Goal: Task Accomplishment & Management: Manage account settings

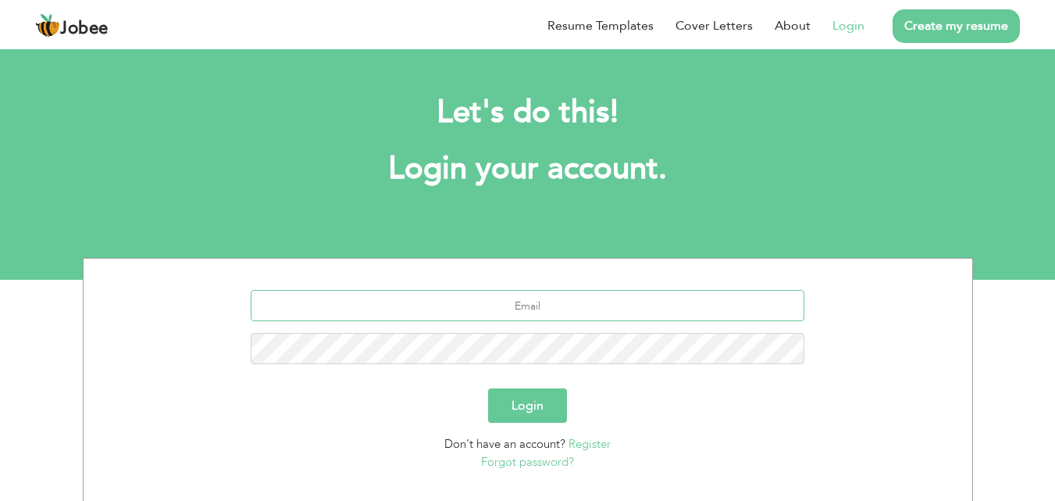
click at [337, 302] on input "text" at bounding box center [528, 305] width 554 height 31
type input "[EMAIL_ADDRESS][DOMAIN_NAME]"
click at [512, 402] on button "Login" at bounding box center [527, 405] width 79 height 34
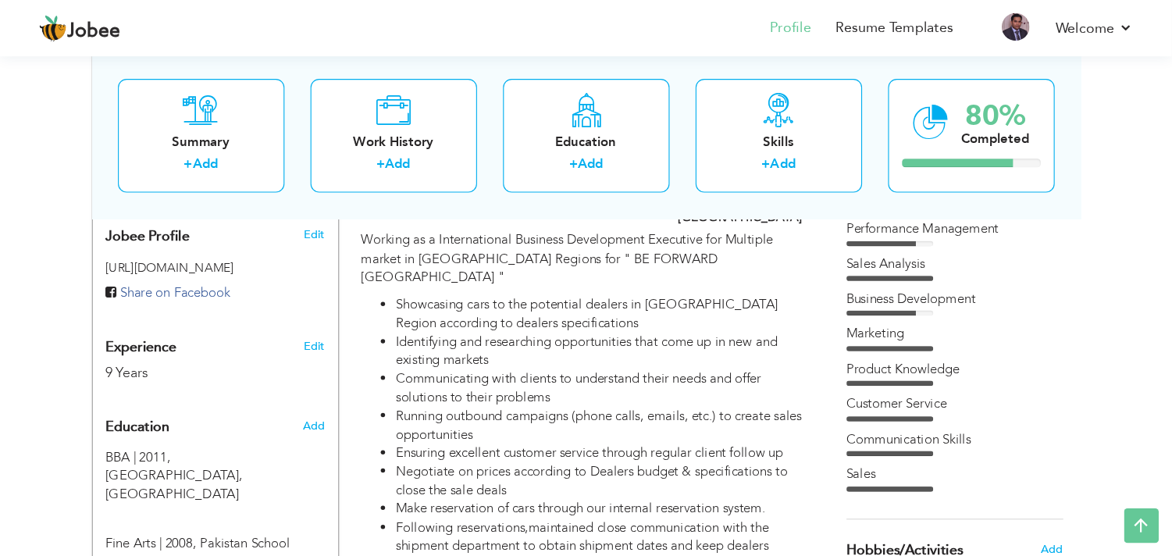
scroll to position [391, 0]
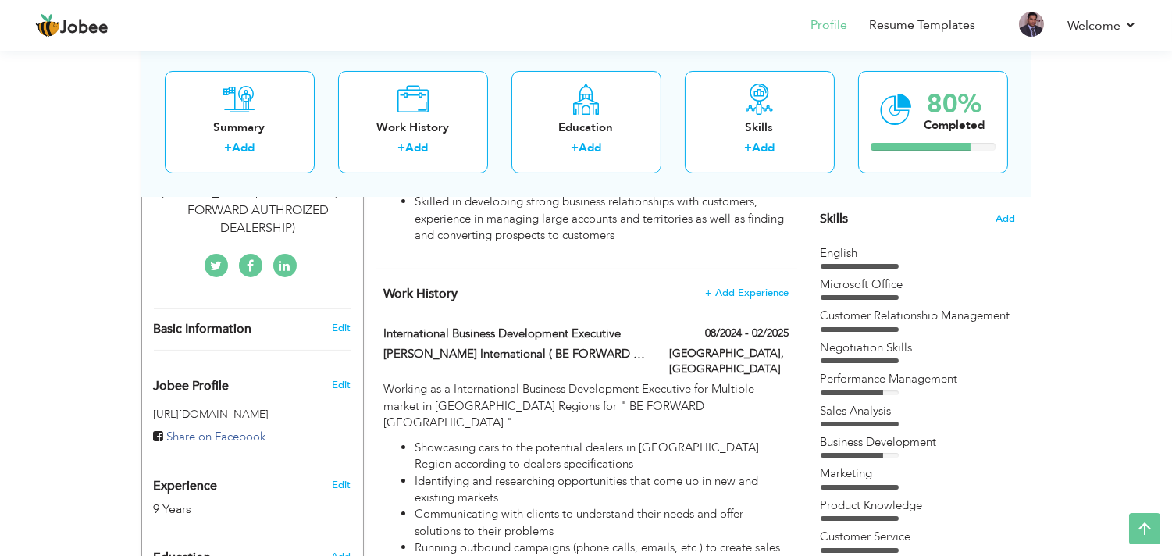
drag, startPoint x: 1066, startPoint y: 3, endPoint x: 630, endPoint y: 285, distance: 519.8
click at [630, 286] on h4 "Work History + Add Experience" at bounding box center [586, 294] width 405 height 16
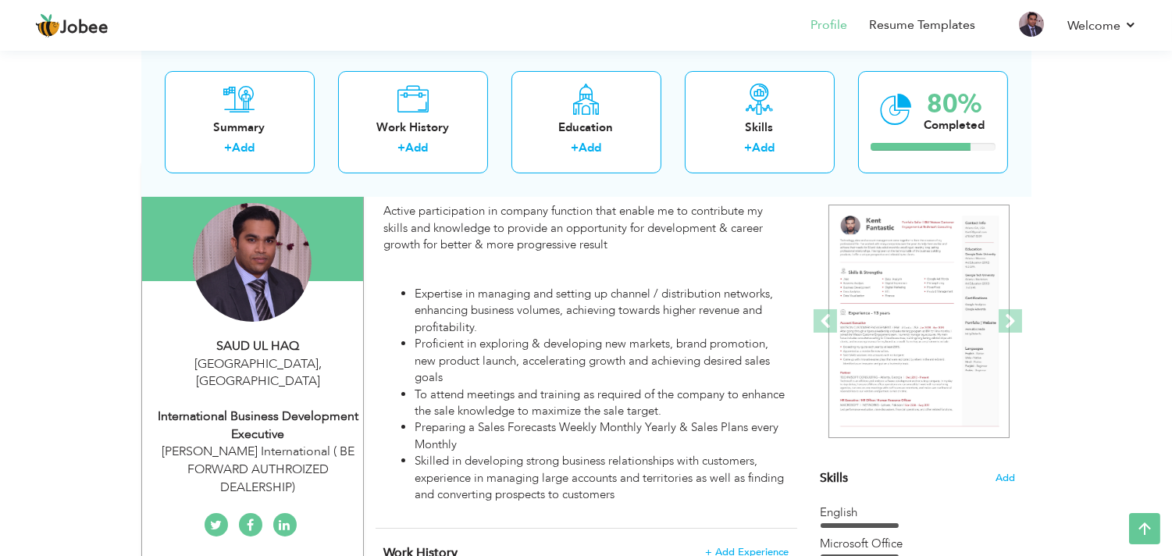
scroll to position [130, 0]
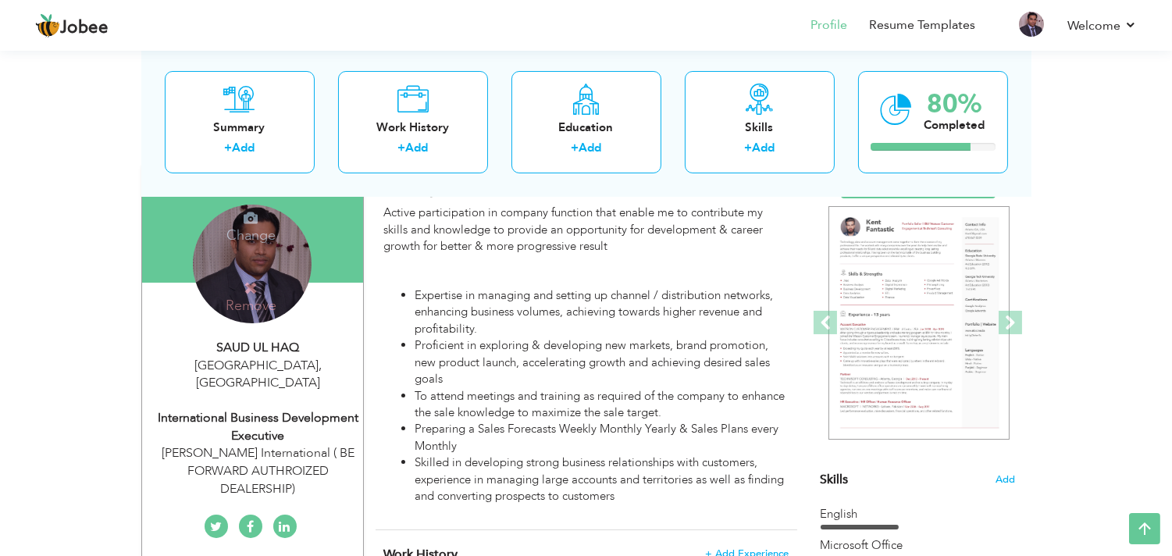
click at [269, 266] on div "Change Remove" at bounding box center [252, 264] width 119 height 119
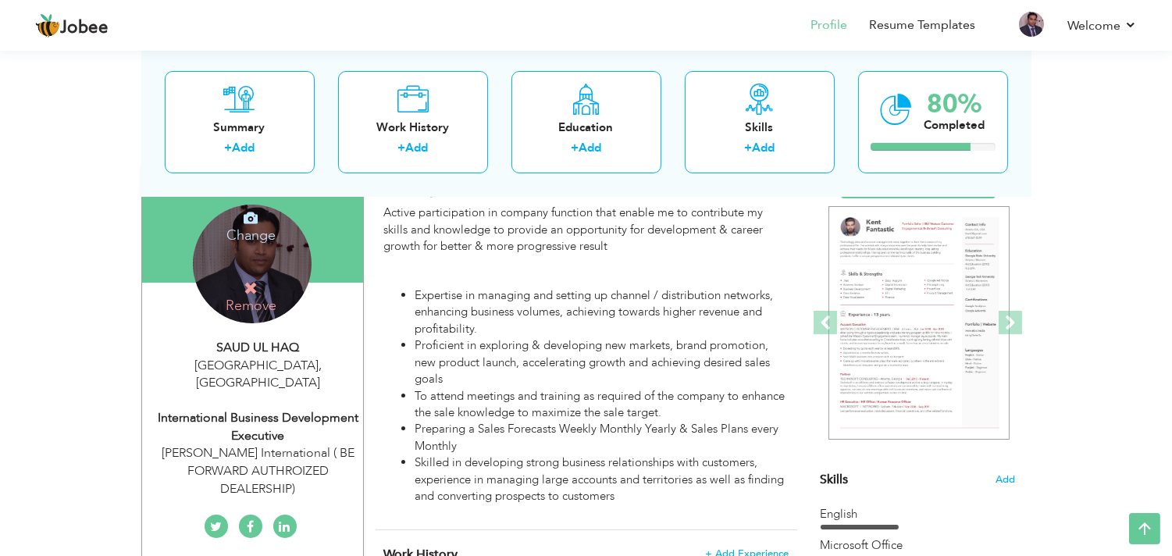
click at [254, 237] on h4 "Change" at bounding box center [251, 224] width 112 height 37
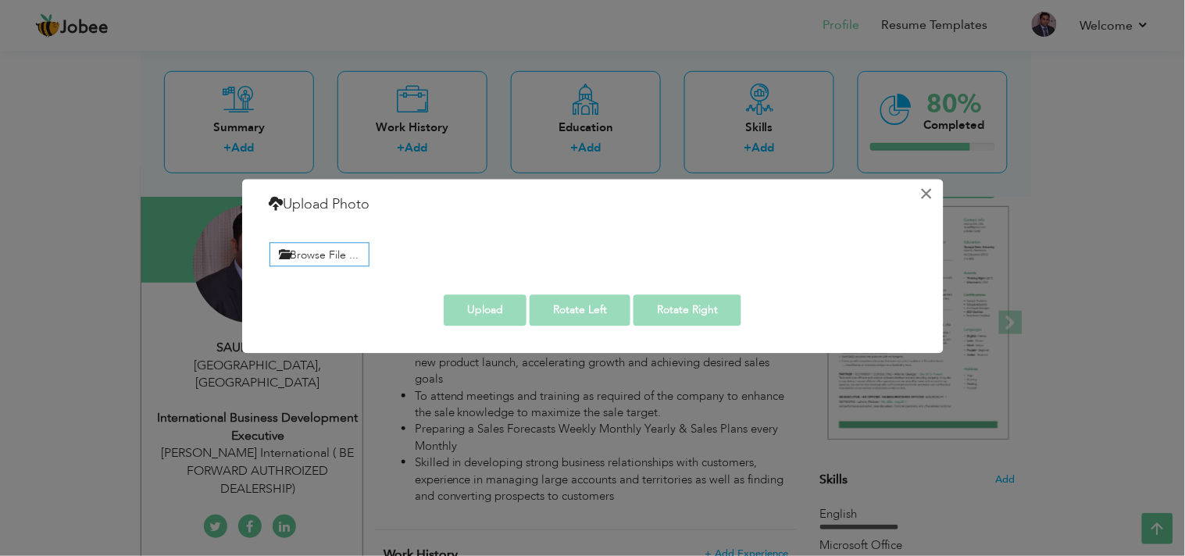
click at [923, 198] on button "×" at bounding box center [927, 193] width 25 height 25
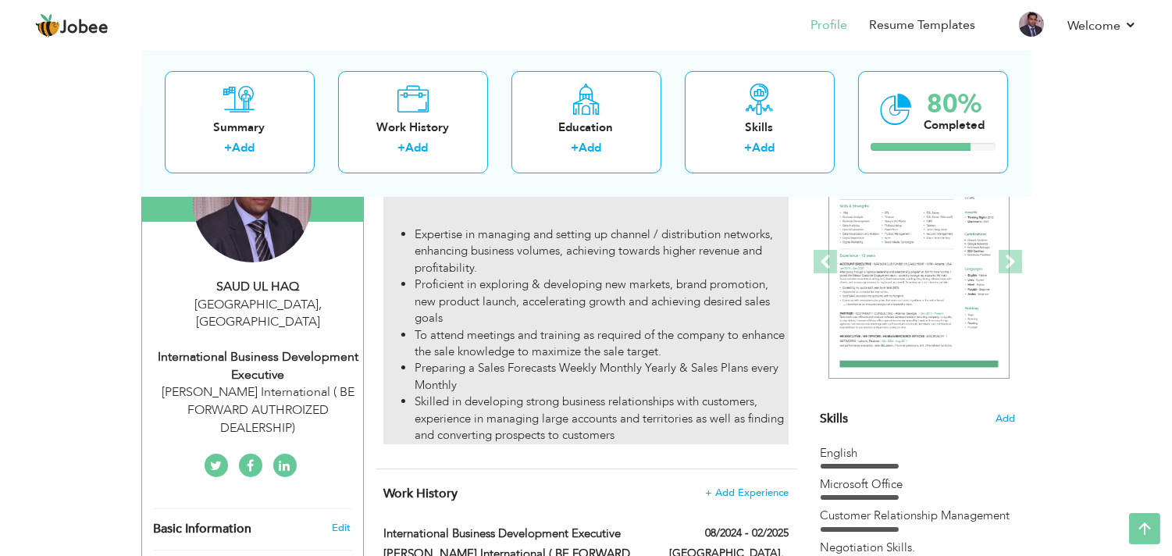
scroll to position [0, 0]
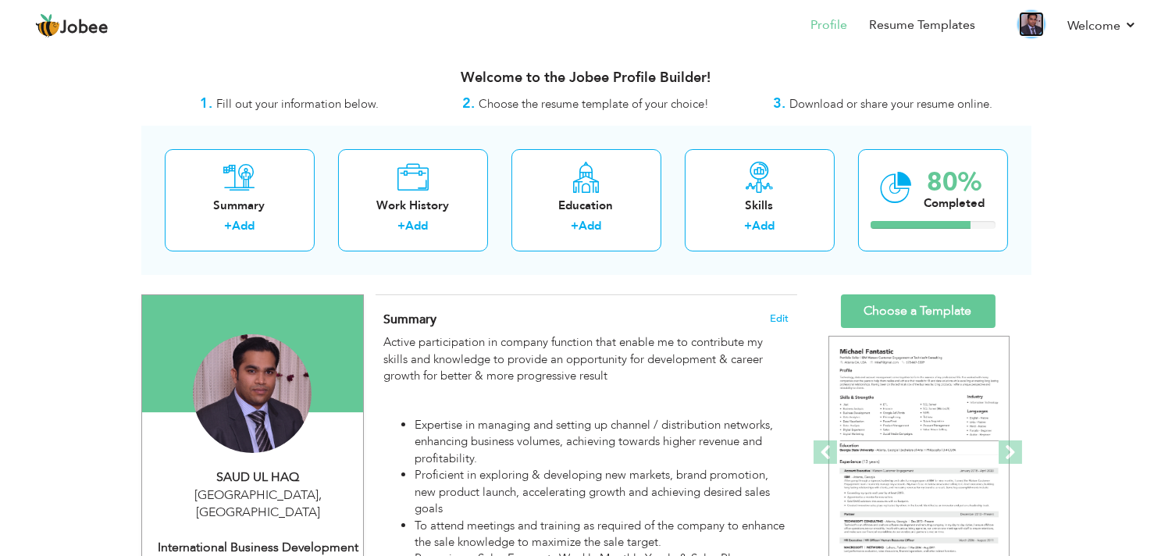
click at [1029, 24] on img at bounding box center [1031, 24] width 25 height 25
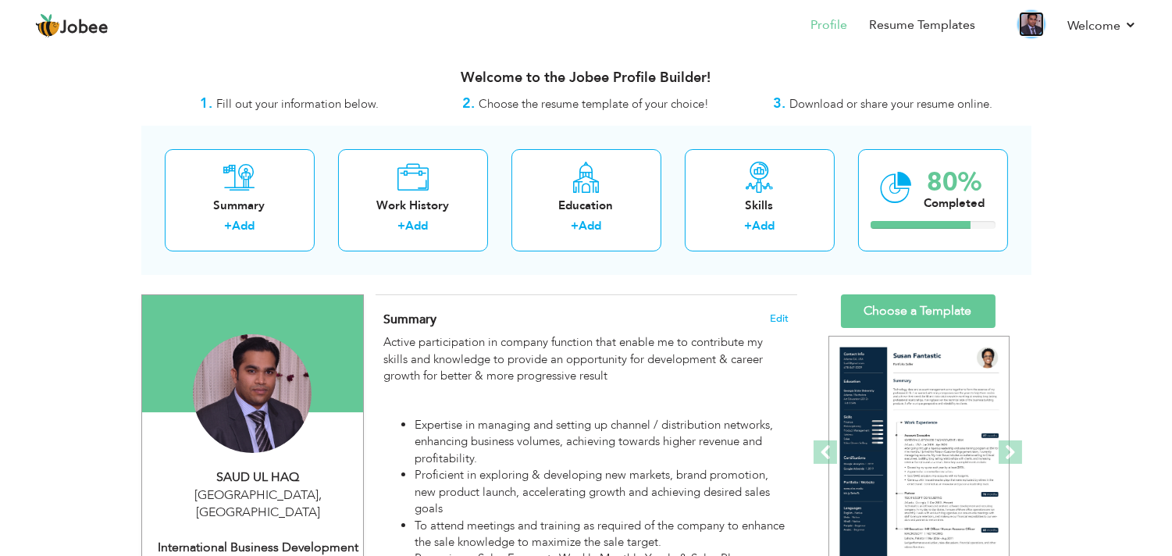
click at [1029, 24] on img at bounding box center [1031, 24] width 25 height 25
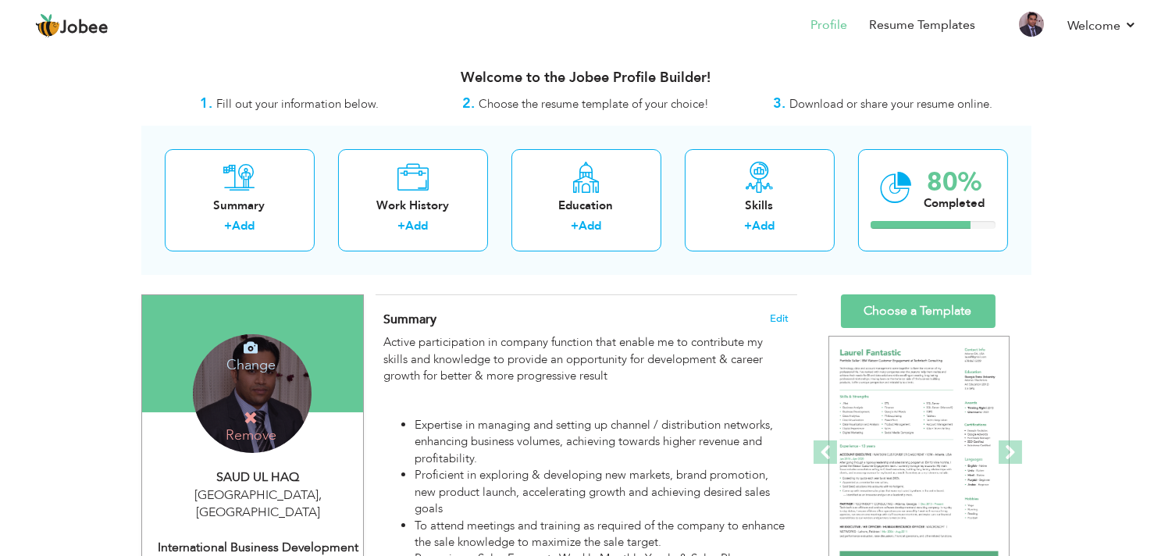
click at [255, 362] on h4 "Change" at bounding box center [251, 354] width 112 height 37
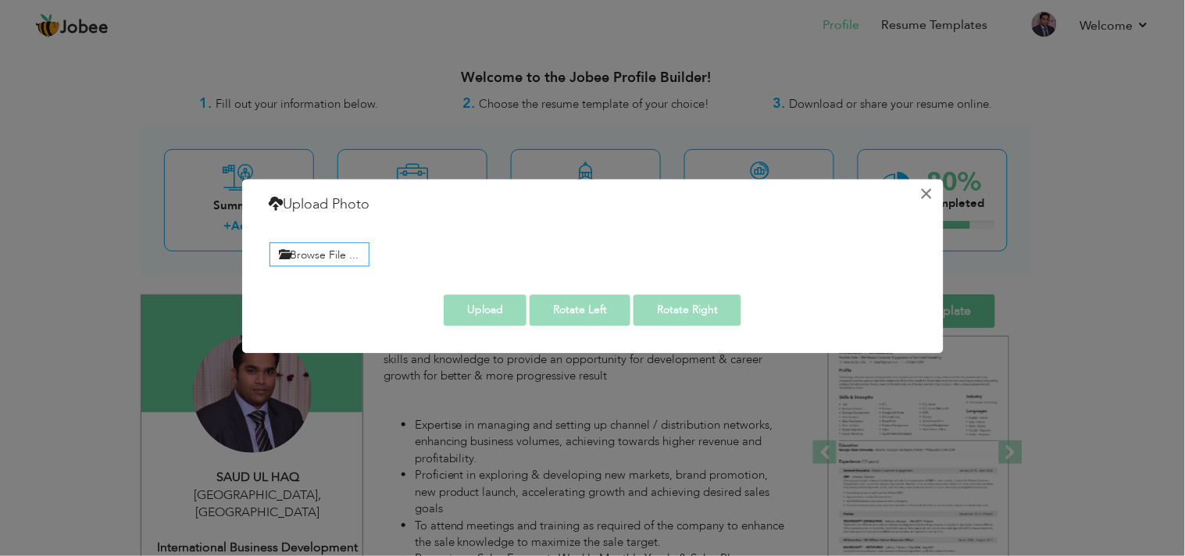
click at [926, 196] on button "×" at bounding box center [927, 193] width 25 height 25
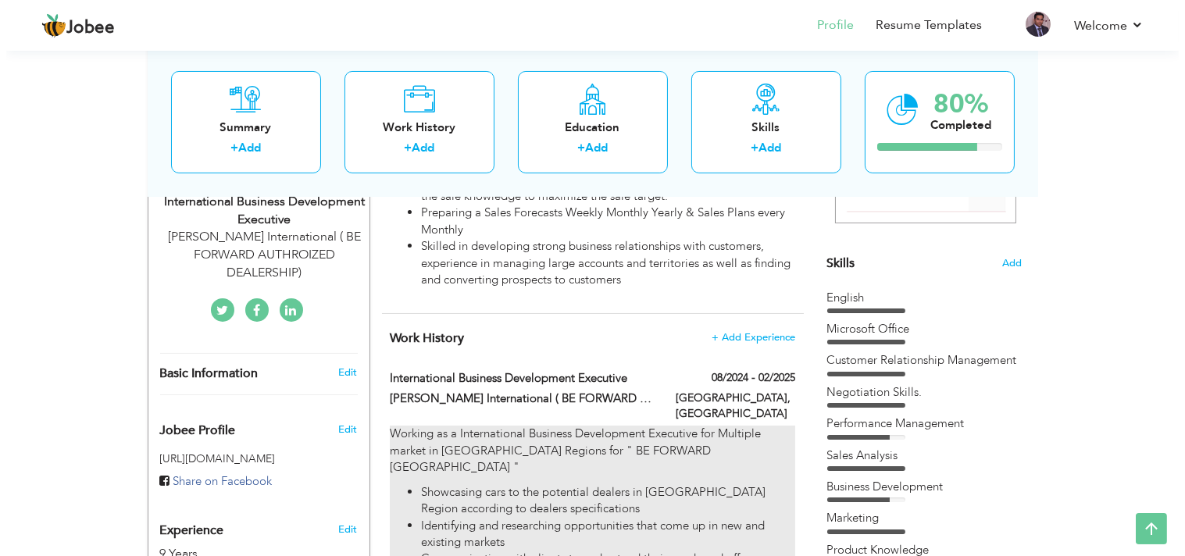
scroll to position [347, 0]
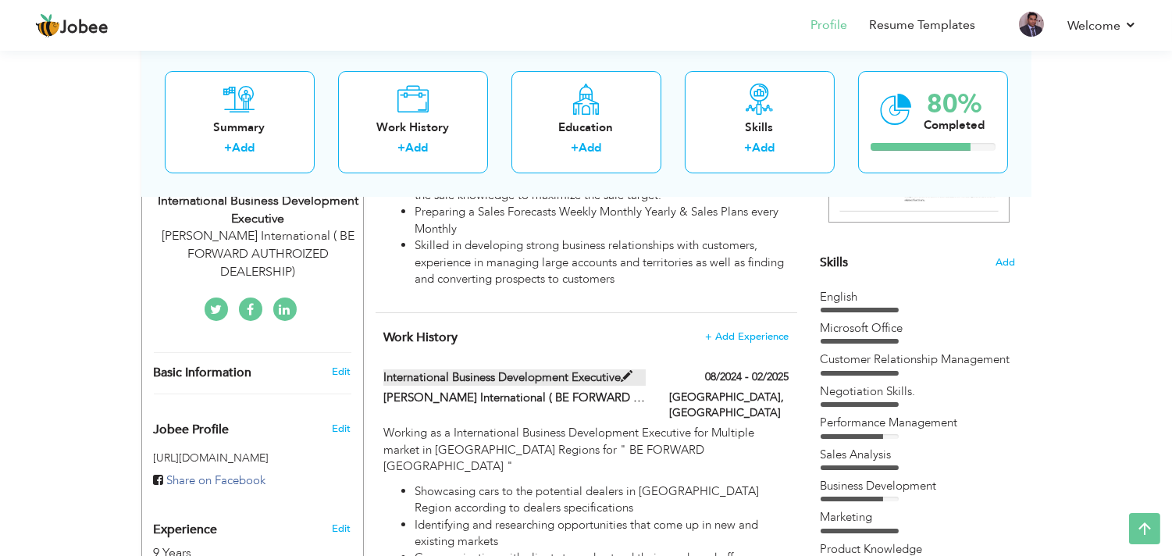
click at [626, 373] on span at bounding box center [627, 377] width 12 height 12
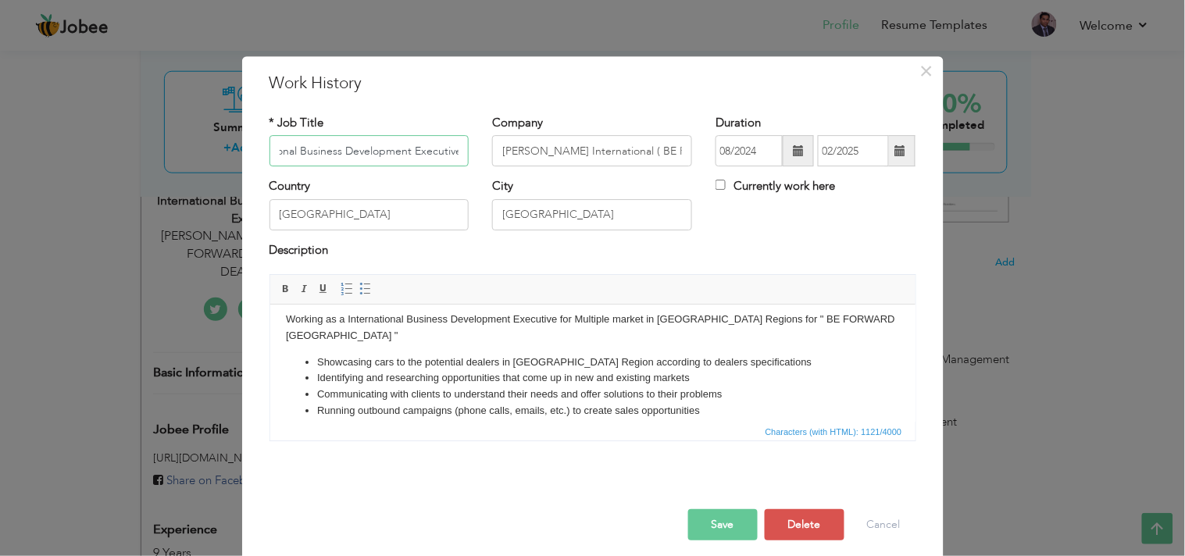
scroll to position [0, 0]
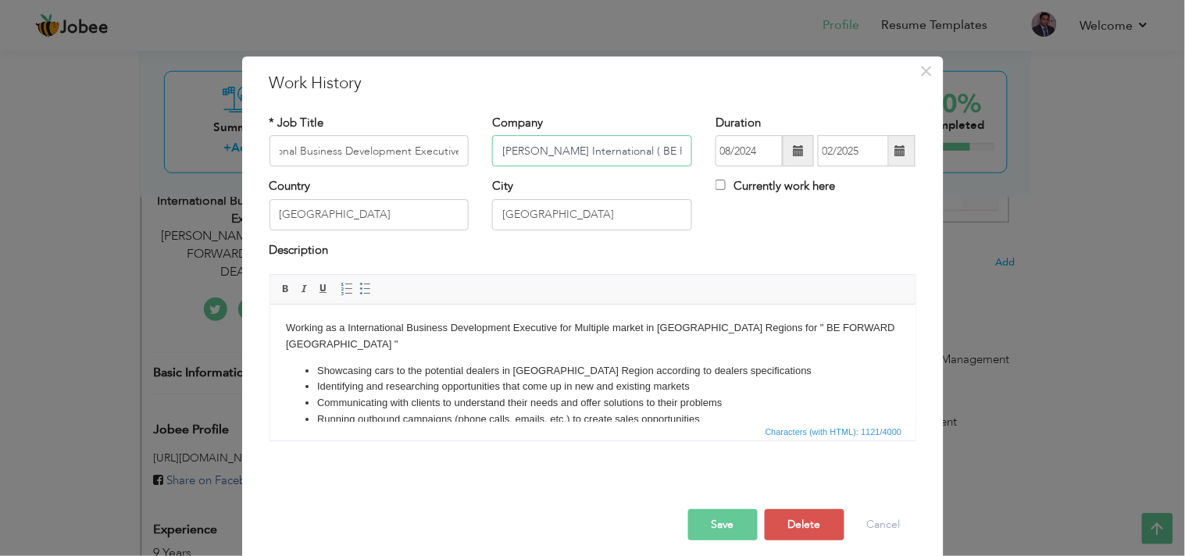
click at [609, 156] on input "[PERSON_NAME] International ( BE FORWARD AUTHORIZED DEALERSHIP )" at bounding box center [592, 151] width 200 height 31
click at [654, 158] on input "JOJO International ( BE FORWARD AUTHORIZED DEALERSHIP )" at bounding box center [592, 151] width 200 height 31
click at [680, 156] on input "JOJO International ( BE FORWARD AUTHORIZED DEALERSHIP )" at bounding box center [592, 151] width 200 height 31
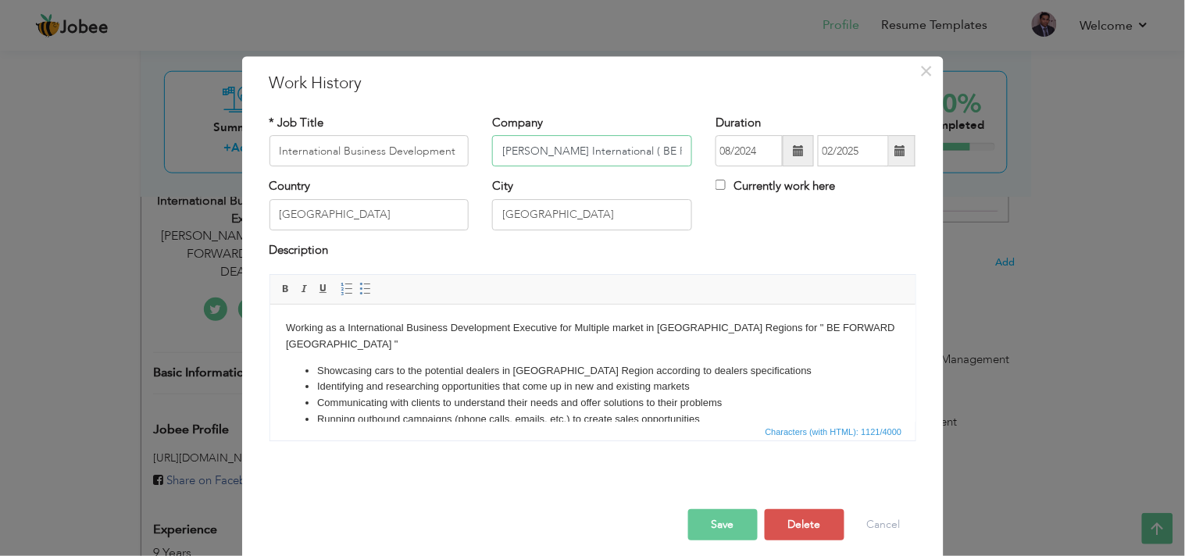
click at [680, 156] on input "JOJO International ( BE FORWARD AUTHORIZED DEALERSHIP )" at bounding box center [592, 151] width 200 height 31
click at [682, 151] on input "JOJO International ( BE FORWARD AUTHORIZED DEALERSHIP )" at bounding box center [592, 151] width 200 height 31
click at [930, 73] on button "×" at bounding box center [927, 71] width 25 height 25
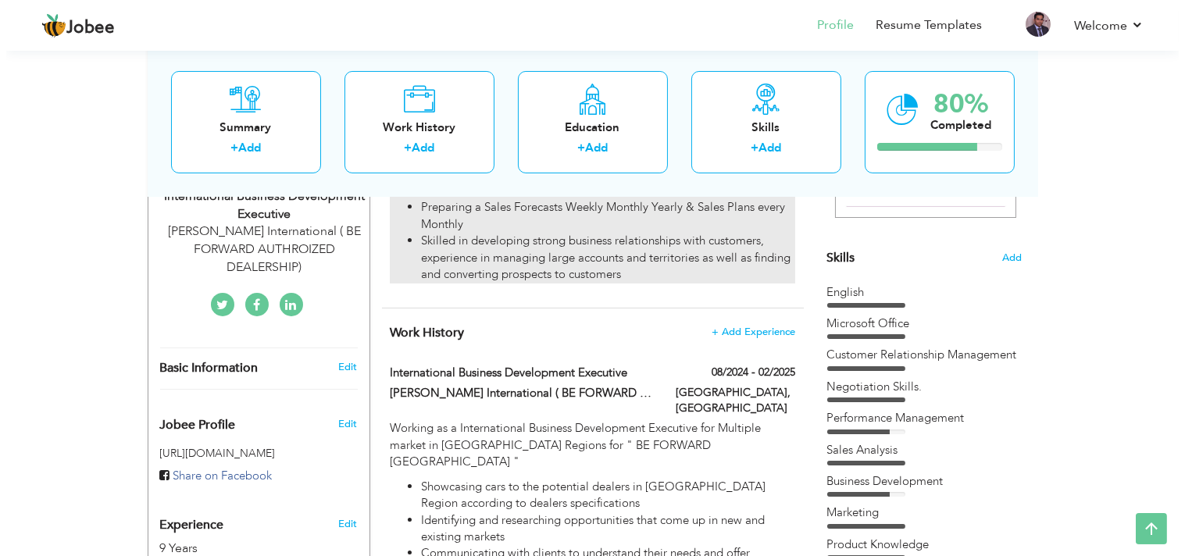
scroll to position [347, 0]
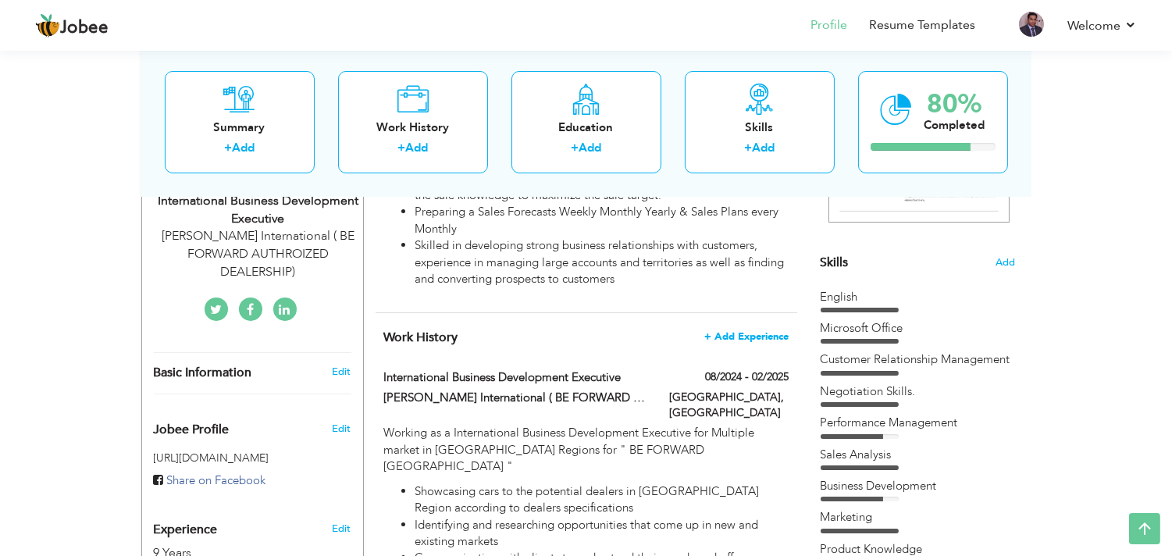
click at [738, 334] on span "+ Add Experience" at bounding box center [747, 336] width 84 height 11
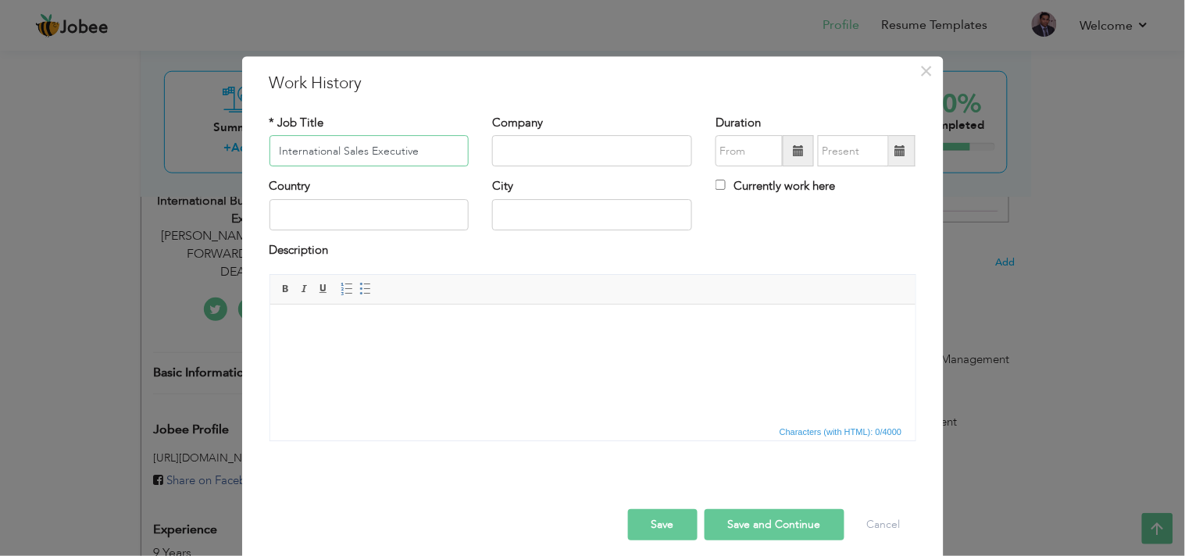
type input "International Sales Executive"
click at [511, 155] on input "text" at bounding box center [592, 151] width 200 height 31
type input "Ambit Tech Pvt LTD ("
click at [544, 308] on html "B" at bounding box center [591, 329] width 645 height 48
click at [616, 150] on input "Ambit Tech Pvt LTD (" at bounding box center [592, 151] width 200 height 31
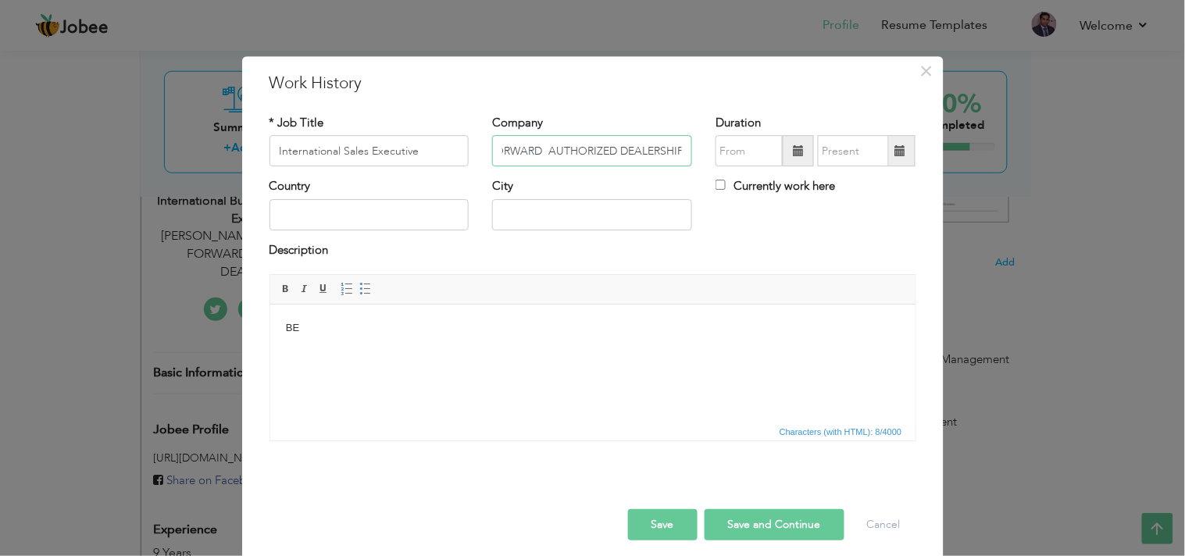
scroll to position [0, 142]
type input "Ambit Tech Pvt LTD ( BE FORWARD AUTHORIZED DEALERSHIP )"
click at [745, 151] on input "text" at bounding box center [749, 151] width 67 height 31
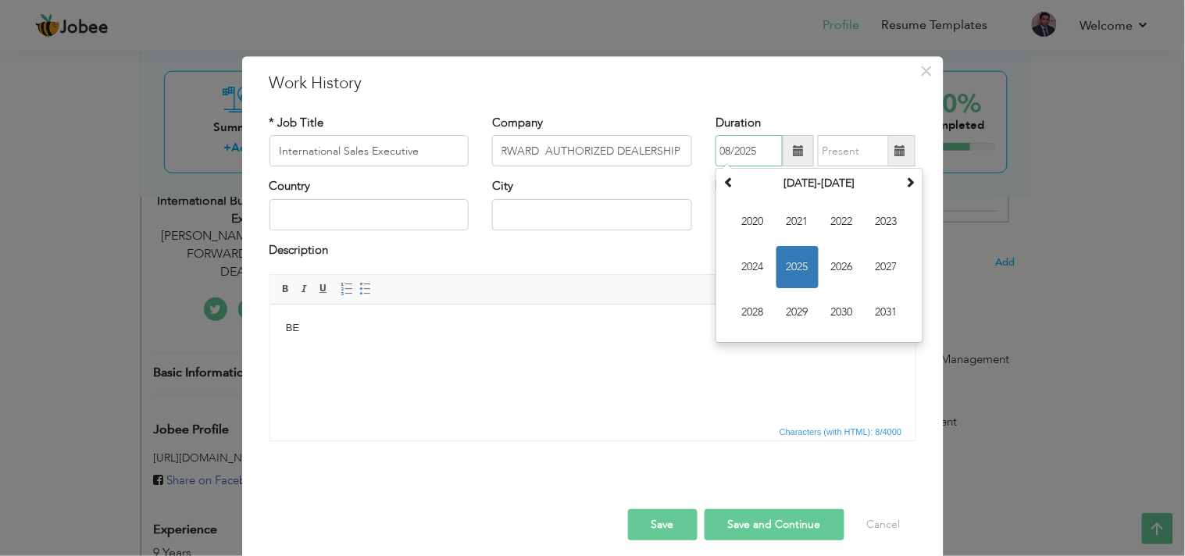
scroll to position [0, 0]
click at [790, 269] on span "2025" at bounding box center [797, 268] width 42 height 42
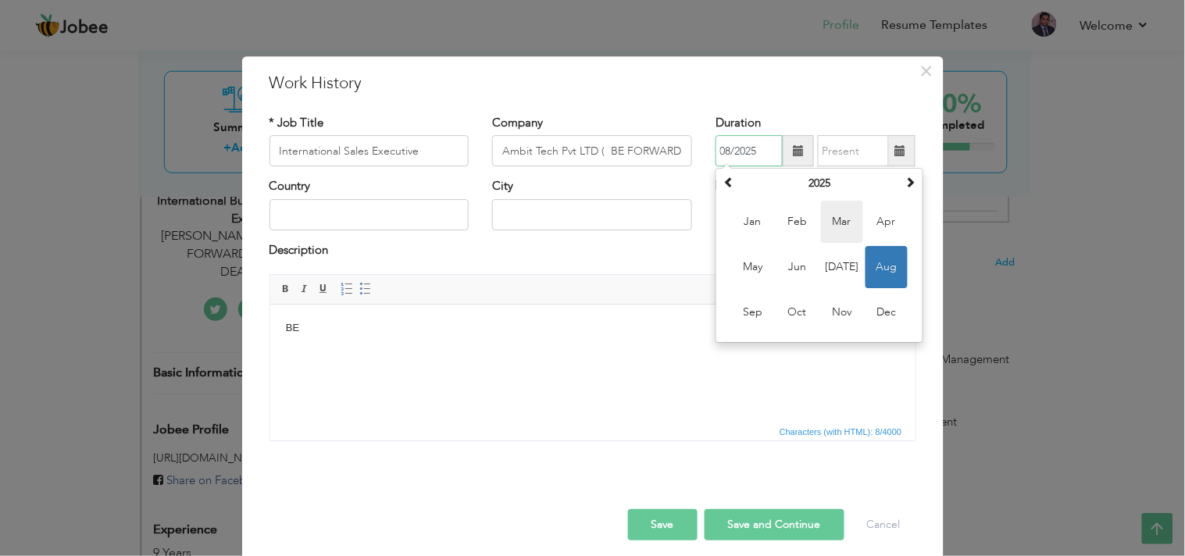
click at [836, 223] on span "Mar" at bounding box center [842, 223] width 42 height 42
type input "03/2025"
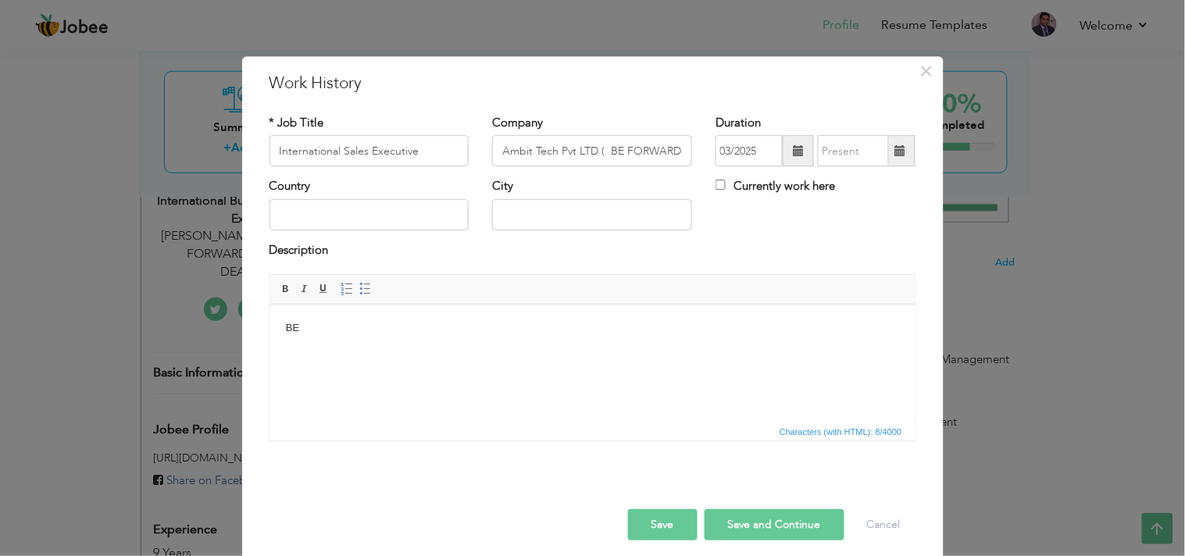
click at [898, 154] on span at bounding box center [899, 150] width 11 height 11
type input "08/2025"
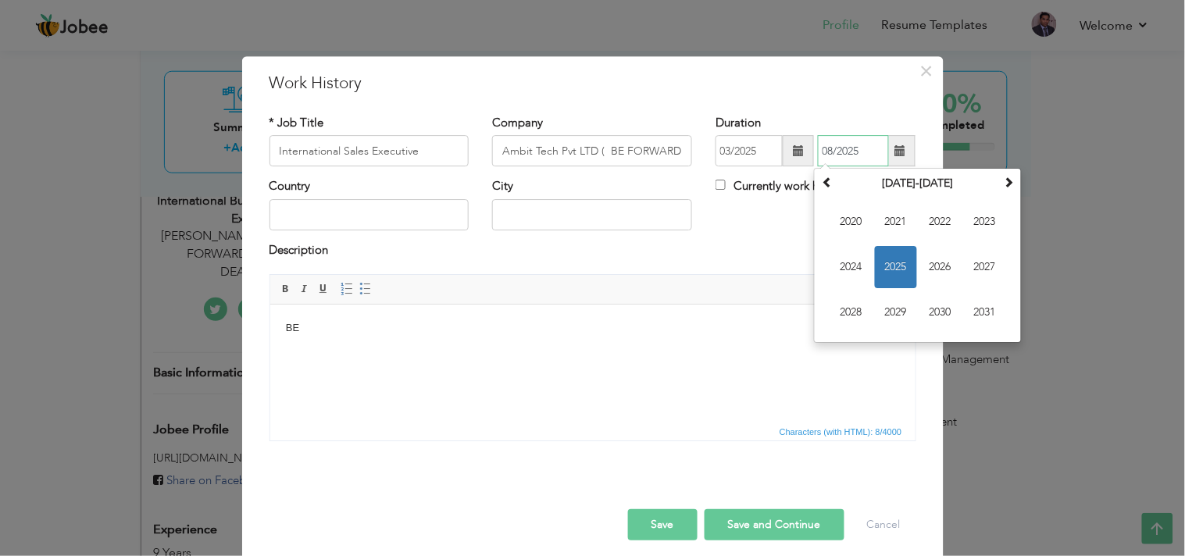
click at [888, 264] on span "2025" at bounding box center [896, 268] width 42 height 42
click at [972, 263] on span "Aug" at bounding box center [985, 268] width 42 height 42
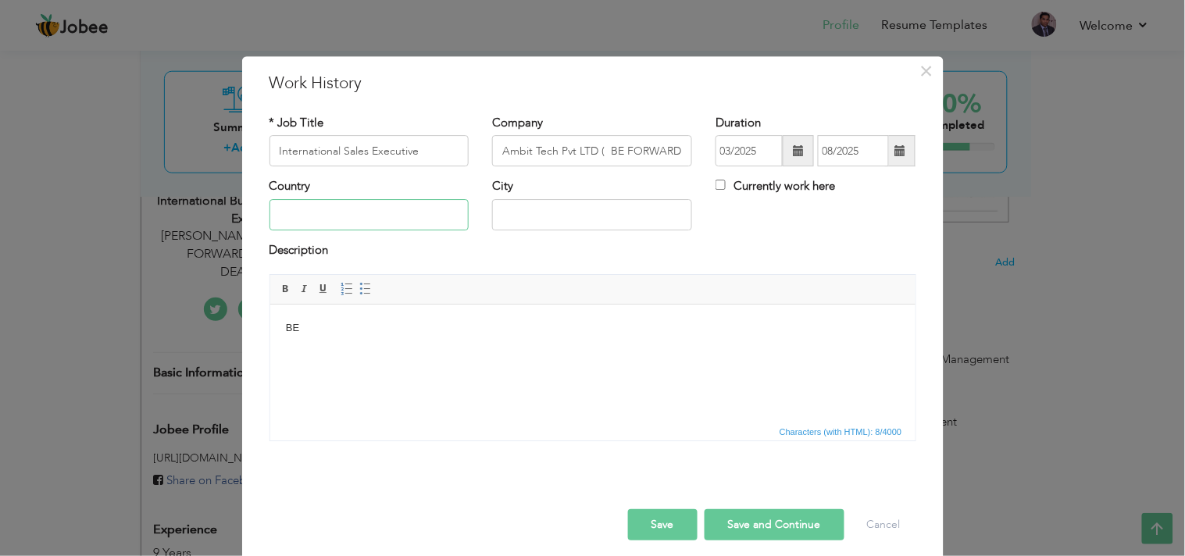
click at [395, 216] on input "text" at bounding box center [369, 214] width 200 height 31
type input "[GEOGRAPHIC_DATA]"
click at [329, 333] on body "BE" at bounding box center [592, 328] width 614 height 16
click at [357, 323] on body at bounding box center [592, 328] width 614 height 16
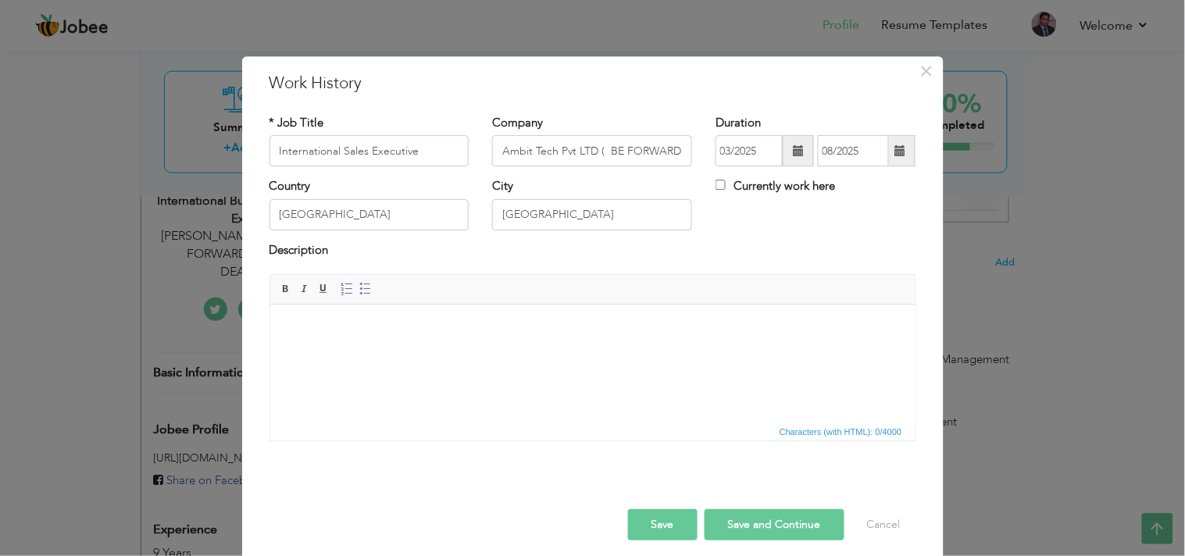
click at [357, 323] on body at bounding box center [592, 328] width 614 height 16
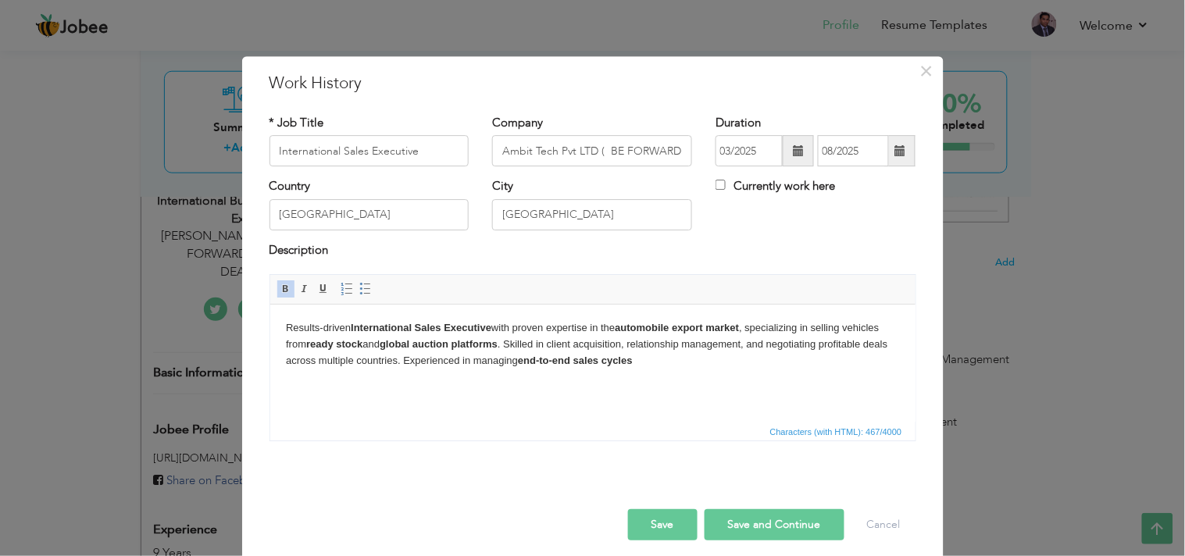
click at [420, 398] on body "Results-driven International Sales Executive with proven expertise in the autom…" at bounding box center [592, 371] width 614 height 102
click at [458, 346] on strong "global auction platforms" at bounding box center [438, 344] width 118 height 12
click at [504, 406] on p "Key Responsibilities & Achievements:" at bounding box center [592, 413] width 614 height 16
drag, startPoint x: 428, startPoint y: 348, endPoint x: 471, endPoint y: 349, distance: 43.0
click at [471, 349] on p "Results-driven International Sales Executive with proven expertise in the autom…" at bounding box center [592, 344] width 614 height 48
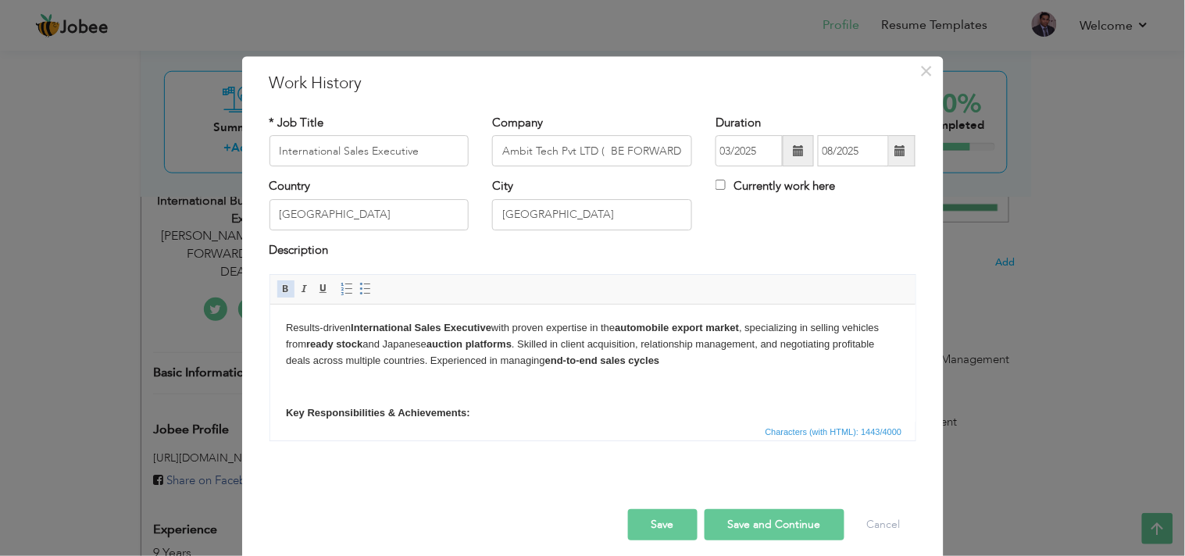
click at [280, 291] on span at bounding box center [286, 289] width 12 height 12
click at [467, 400] on body "Results-driven International Sales Executive with proven expertise in the autom…" at bounding box center [592, 469] width 614 height 298
click at [491, 330] on strong "International Sales Executive" at bounding box center [420, 328] width 141 height 12
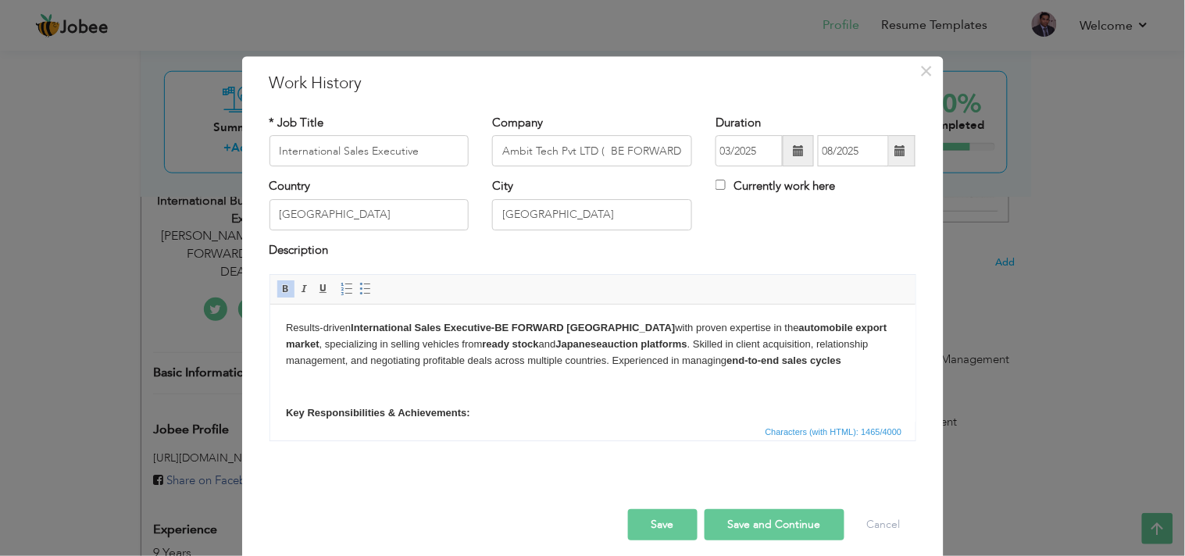
scroll to position [87, 0]
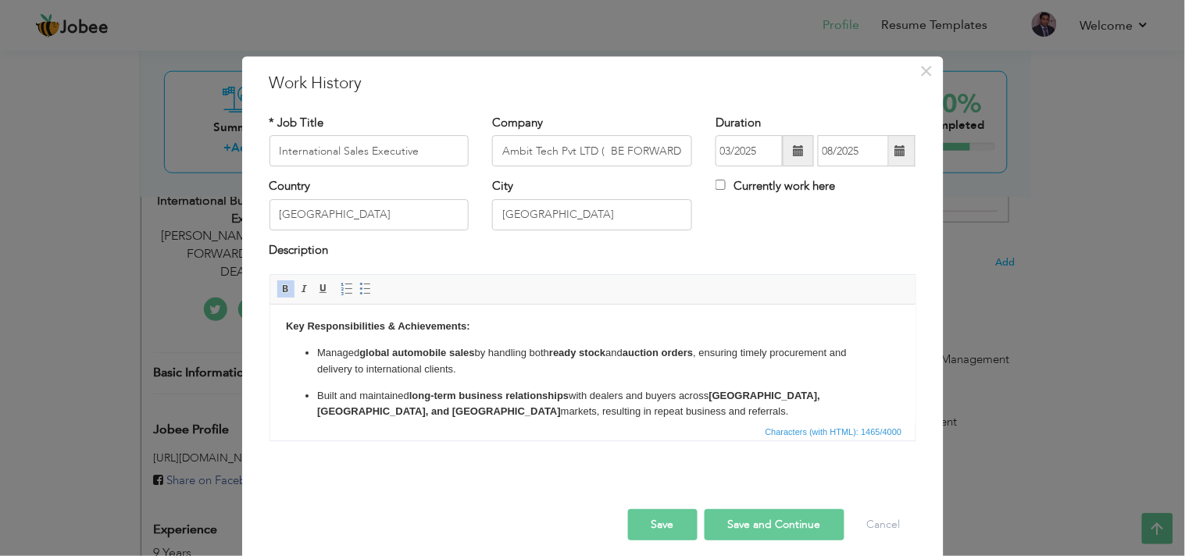
click at [337, 416] on strong "Africa, Asia, and Middle East" at bounding box center [567, 404] width 503 height 28
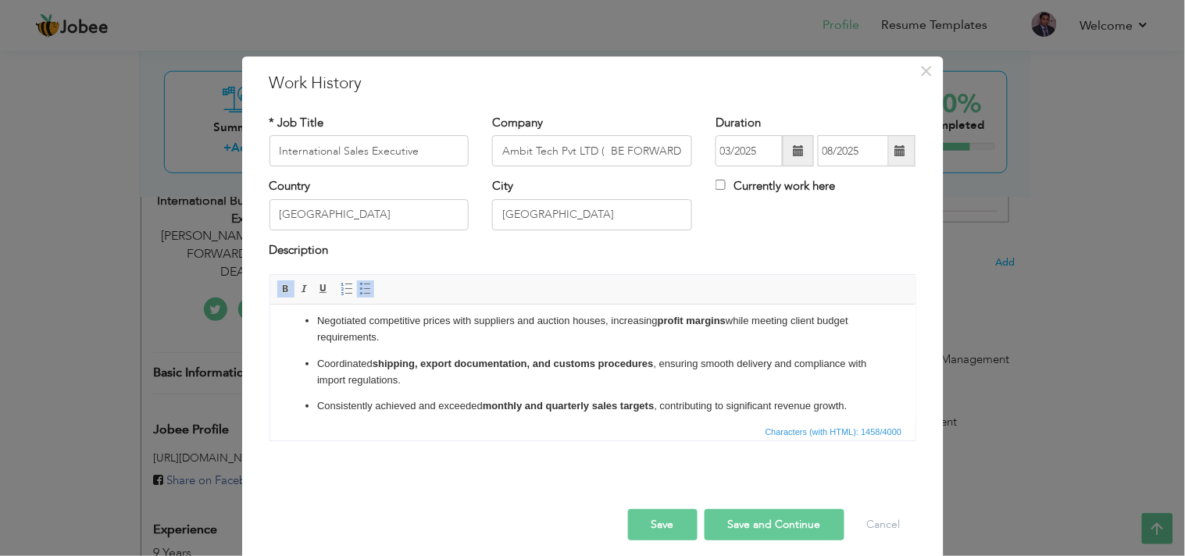
scroll to position [212, 0]
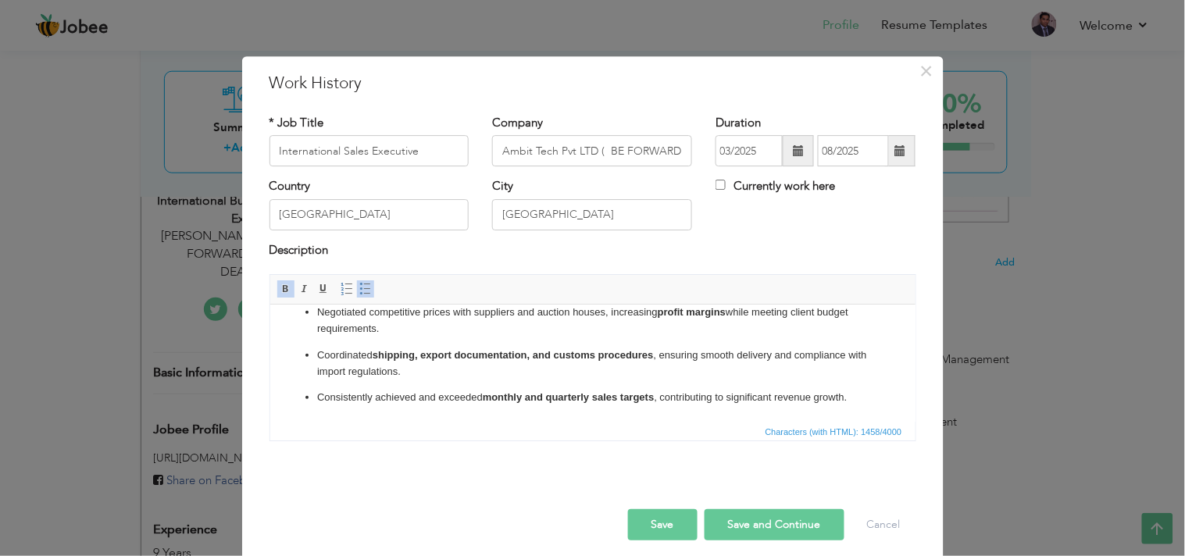
click at [652, 500] on button "Save" at bounding box center [663, 524] width 70 height 31
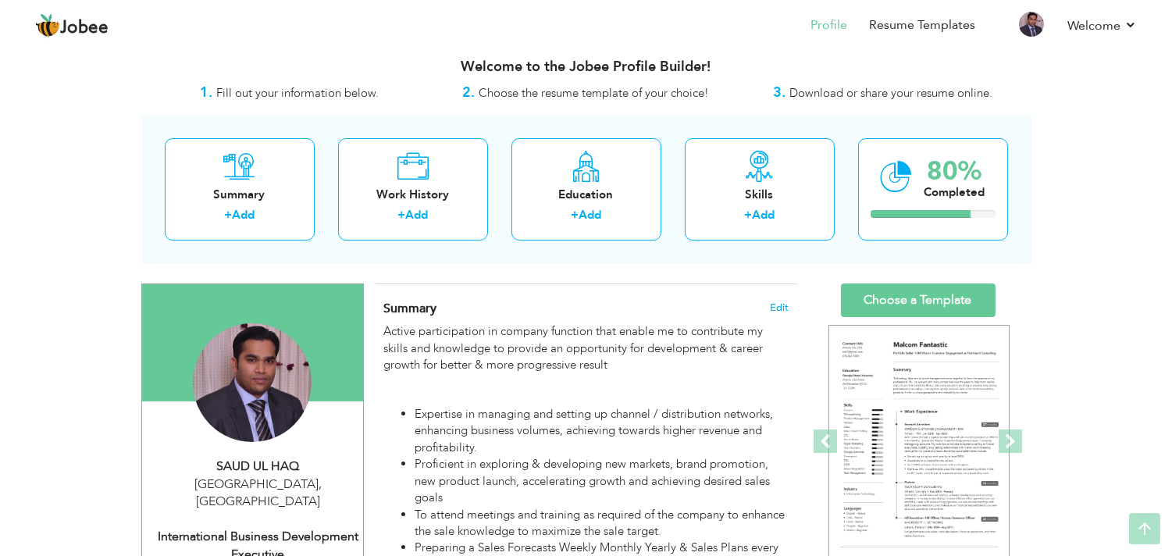
scroll to position [0, 0]
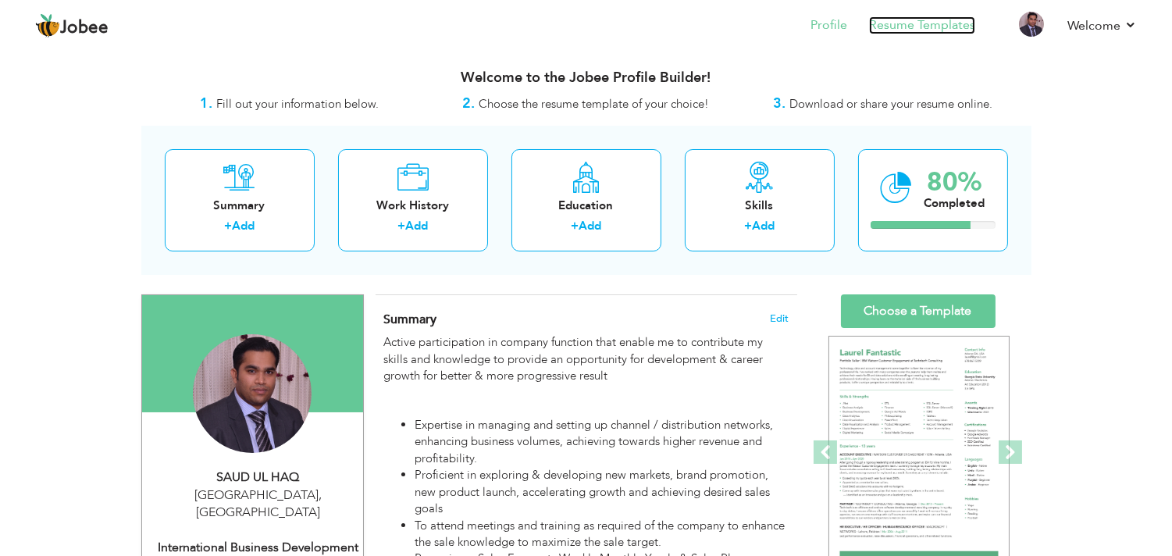
click at [910, 24] on link "Resume Templates" at bounding box center [922, 25] width 106 height 18
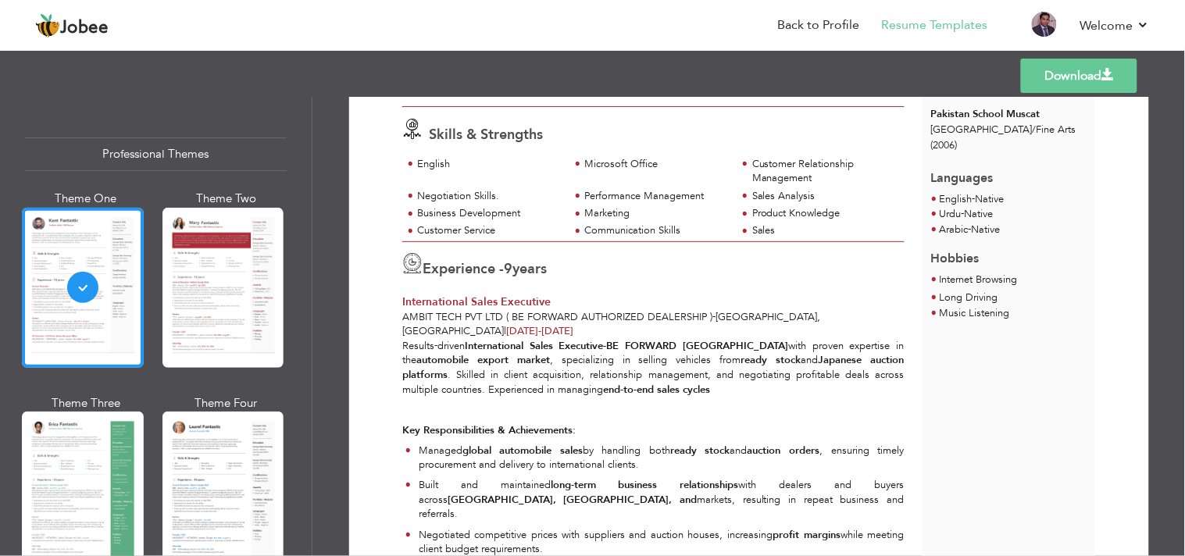
scroll to position [347, 0]
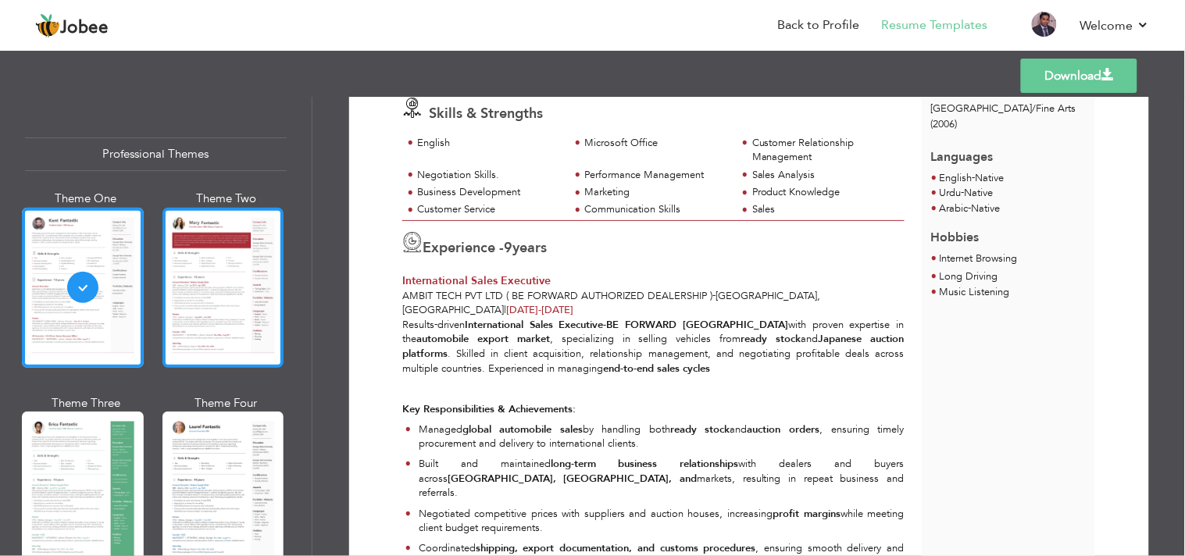
click at [233, 295] on div at bounding box center [223, 288] width 122 height 160
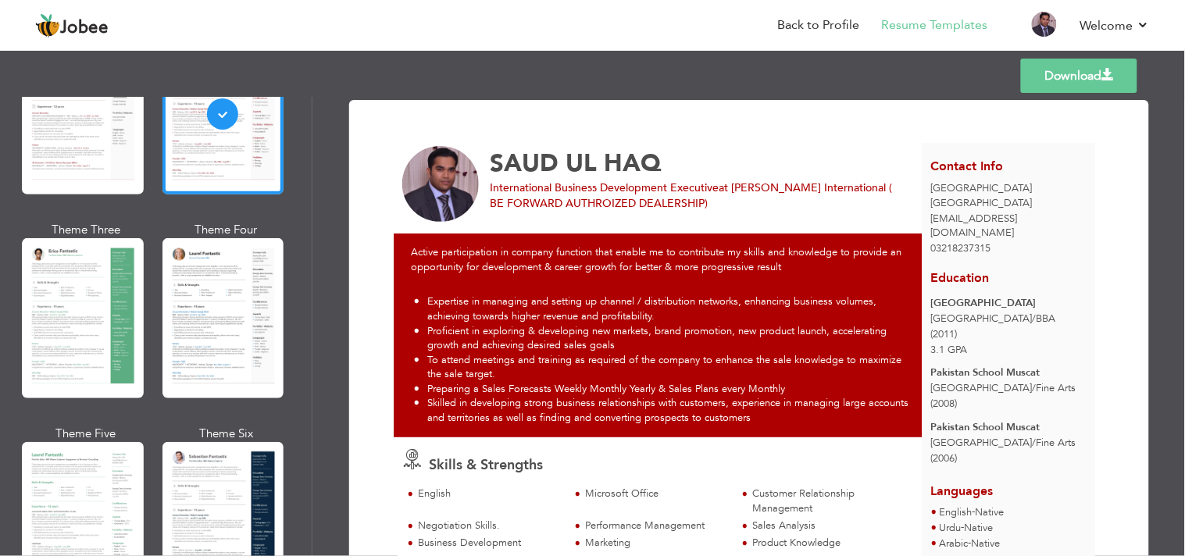
scroll to position [0, 0]
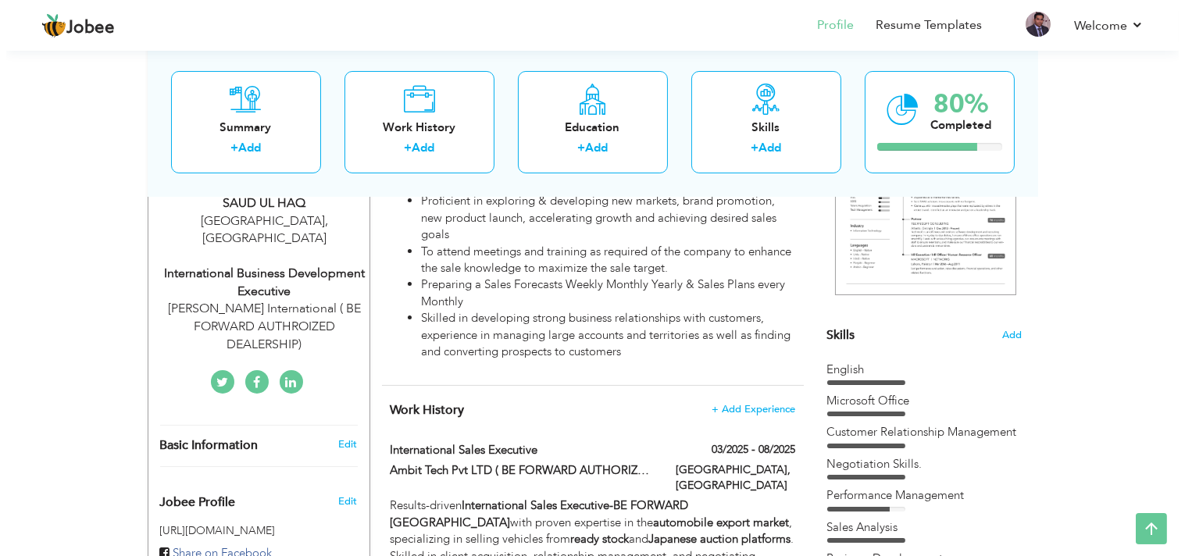
scroll to position [276, 0]
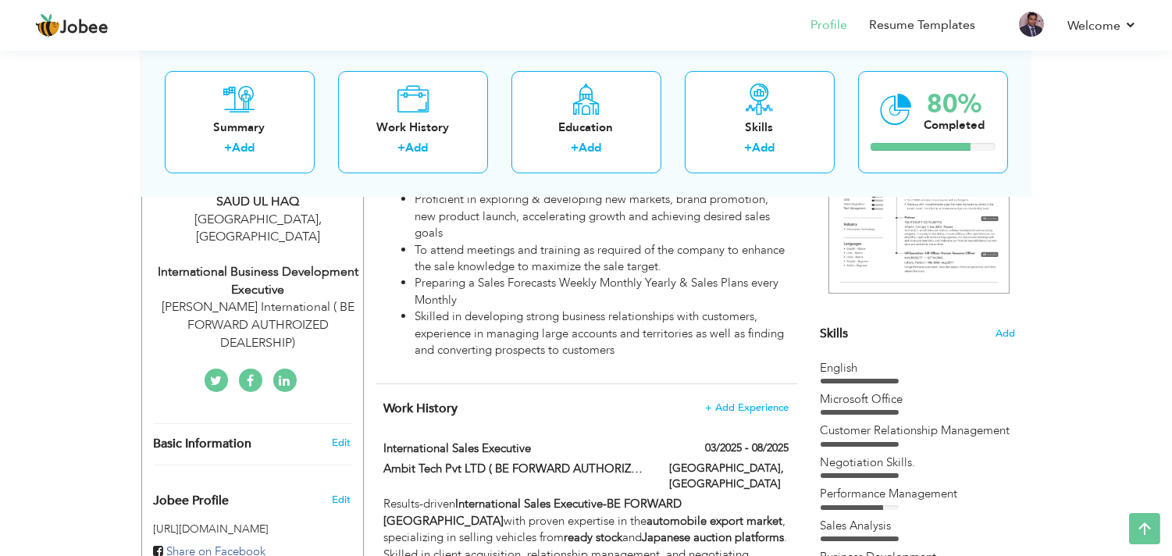
click at [236, 298] on div "JOJO International ( BE FORWARD AUTHROIZED DEALERSHIP)" at bounding box center [258, 325] width 209 height 54
type input "SAUD"
type input "UL HAQ"
type input "03218237315"
select select "number:166"
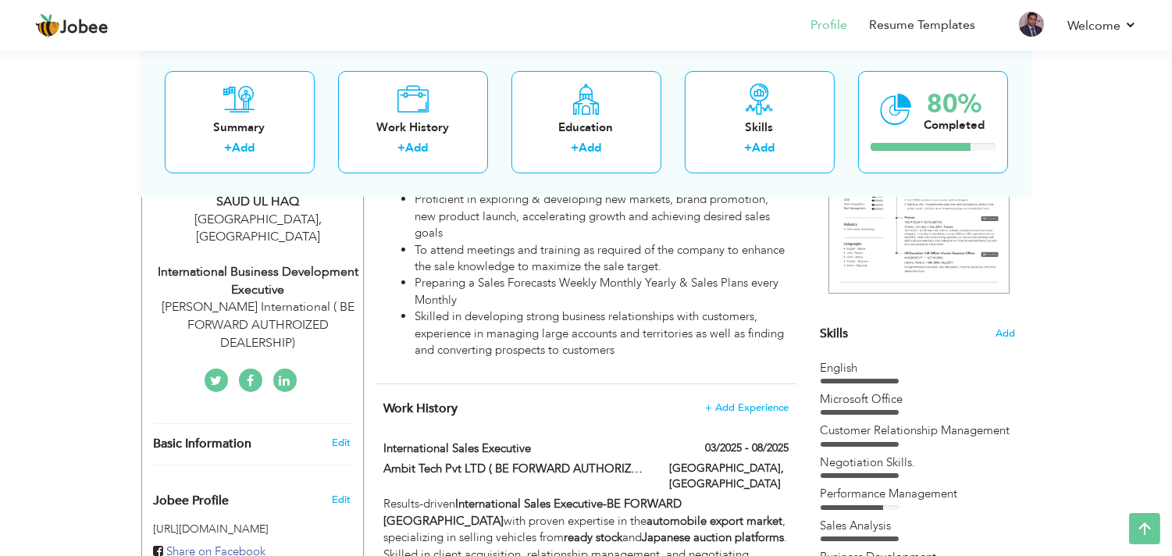
type input "[GEOGRAPHIC_DATA]"
select select "number:11"
type input "JOJO International ( BE FORWARD AUTHROIZED DEALERSHIP)"
type input "International Business Development Executive"
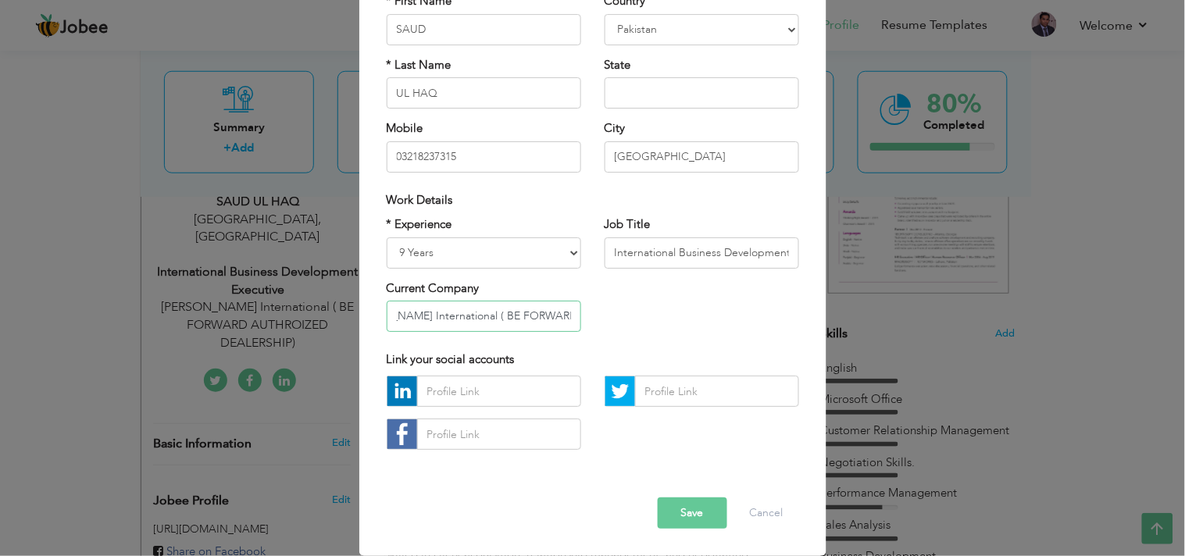
scroll to position [0, 137]
drag, startPoint x: 391, startPoint y: 316, endPoint x: 614, endPoint y: 327, distance: 222.9
click at [614, 327] on div "* Experience Entry Level Less than 1 Year 1 Year 2 Years 3 Years 4 Years 5 Year…" at bounding box center [593, 279] width 436 height 127
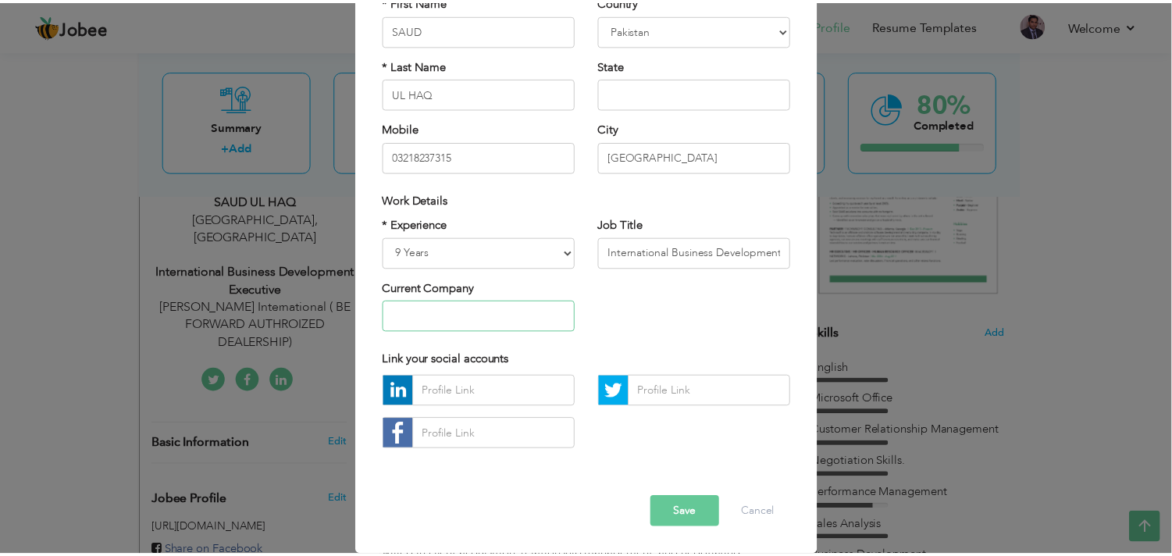
scroll to position [0, 0]
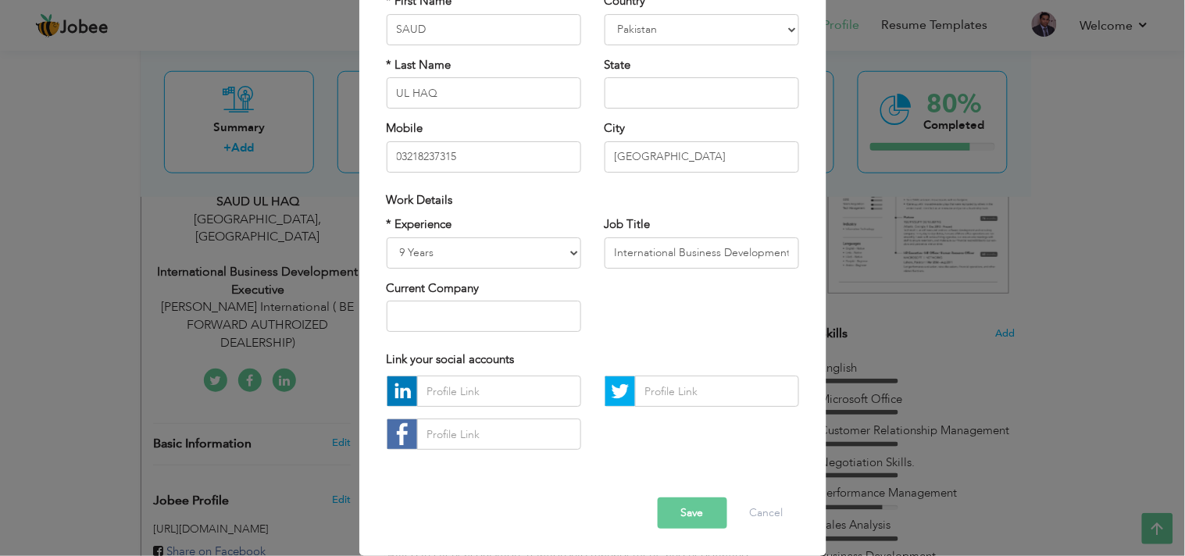
click at [684, 509] on button "Save" at bounding box center [693, 513] width 70 height 31
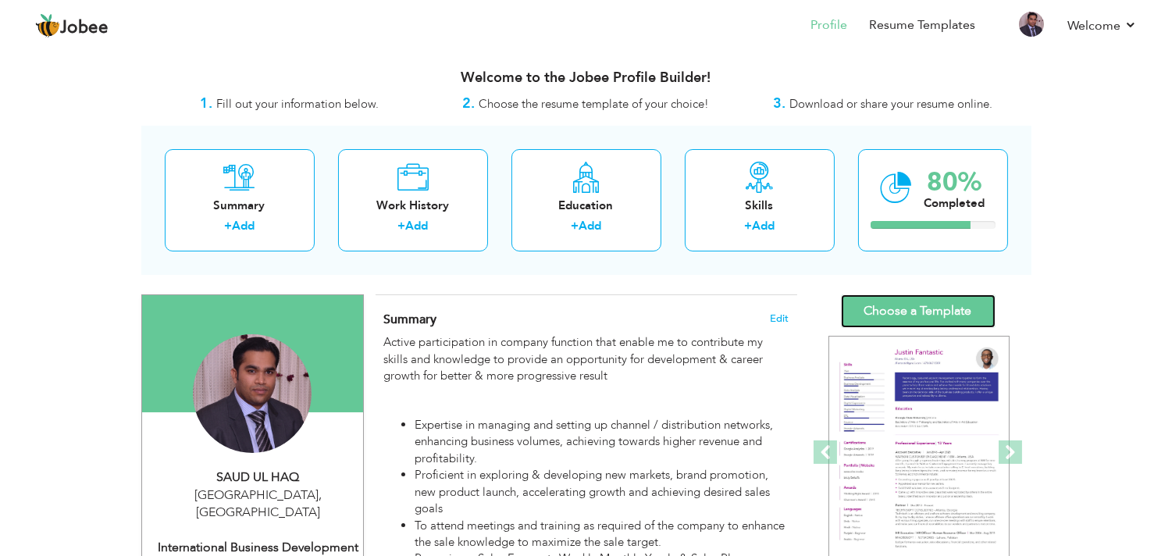
click at [881, 309] on link "Choose a Template" at bounding box center [918, 311] width 155 height 34
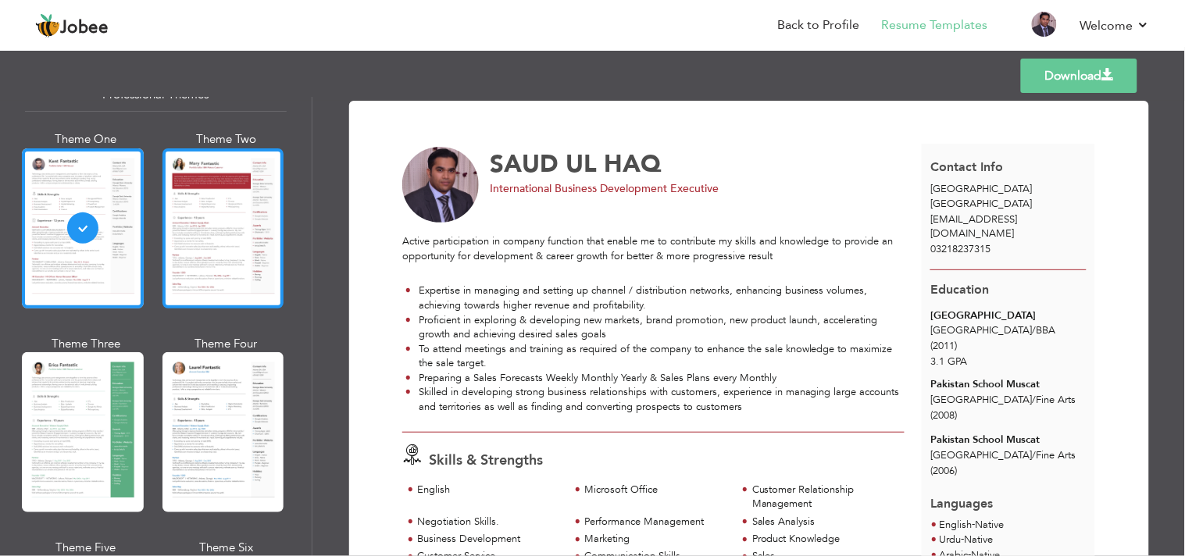
scroll to position [173, 0]
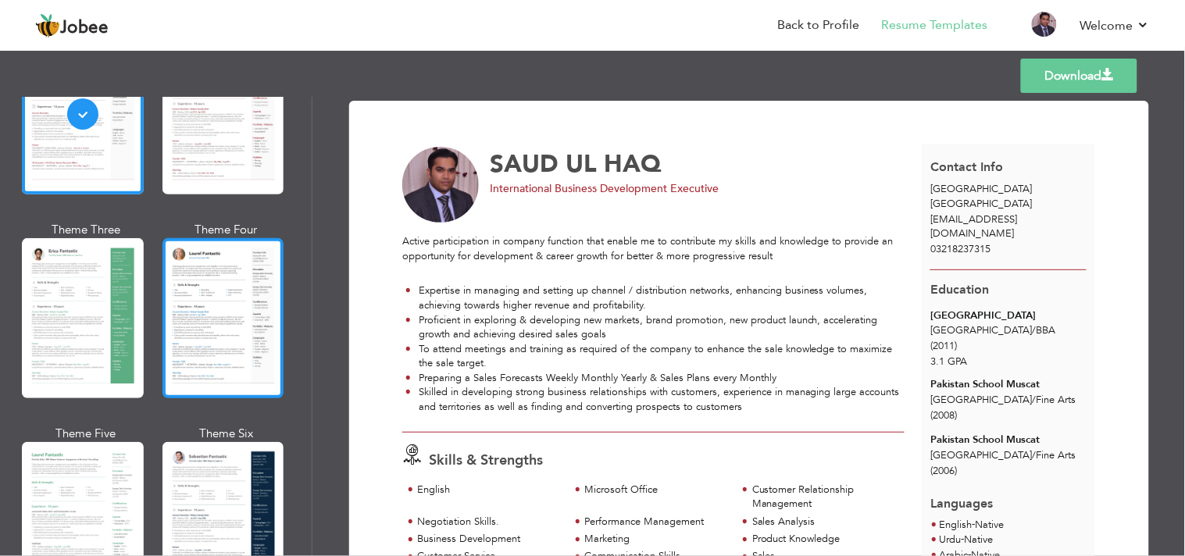
click at [234, 305] on div at bounding box center [223, 318] width 122 height 160
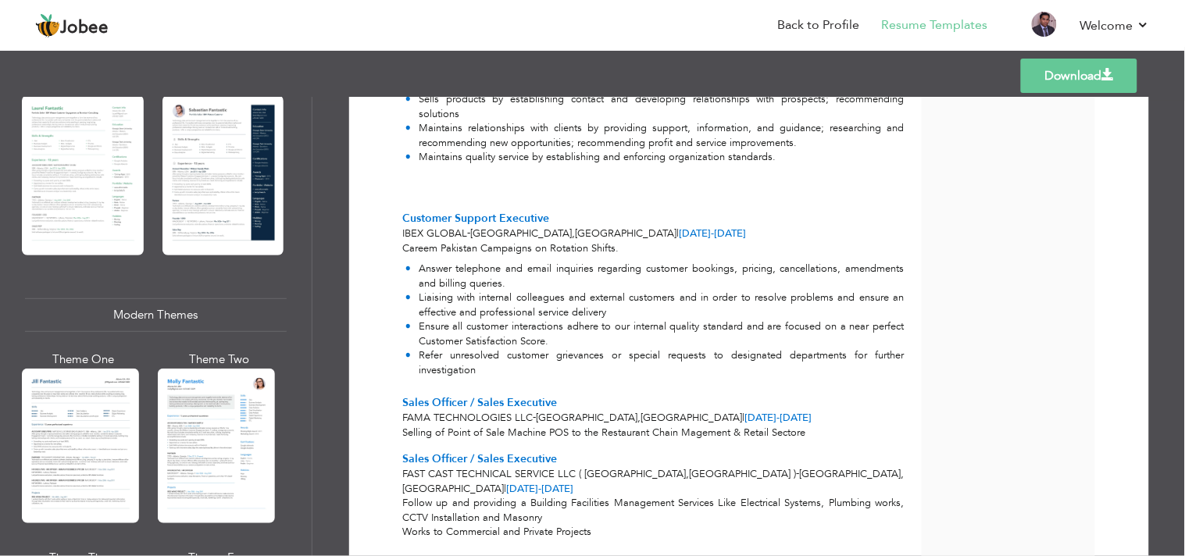
scroll to position [1739, 0]
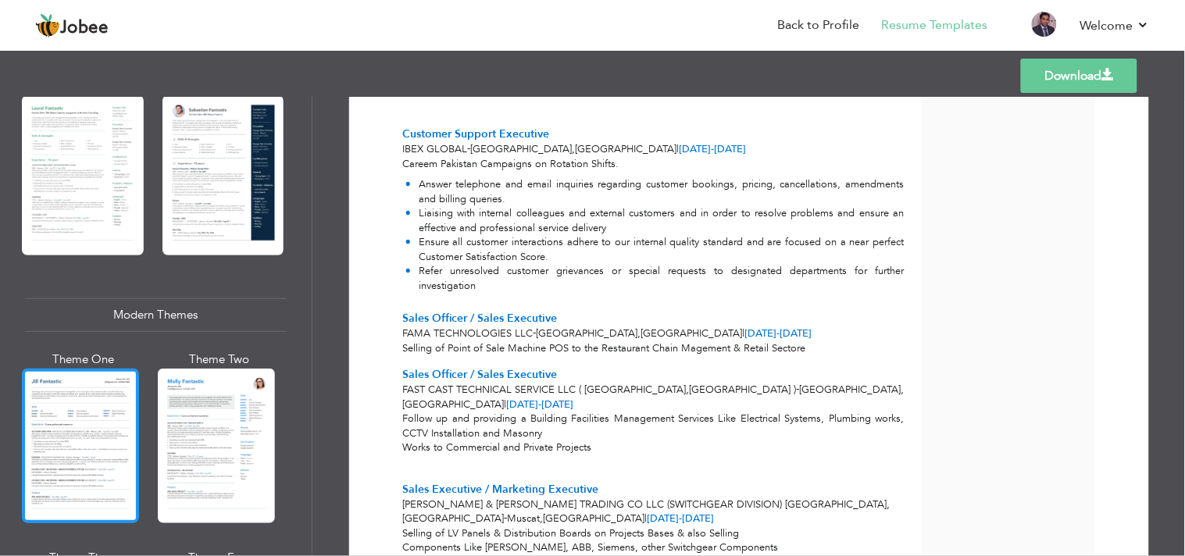
click at [48, 440] on div at bounding box center [80, 446] width 117 height 155
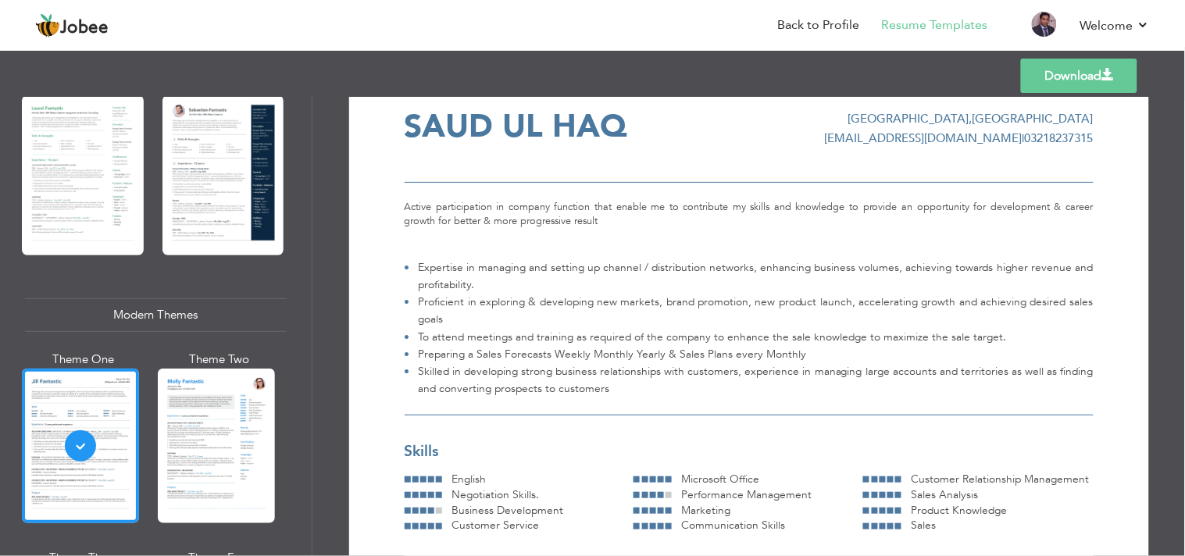
scroll to position [0, 0]
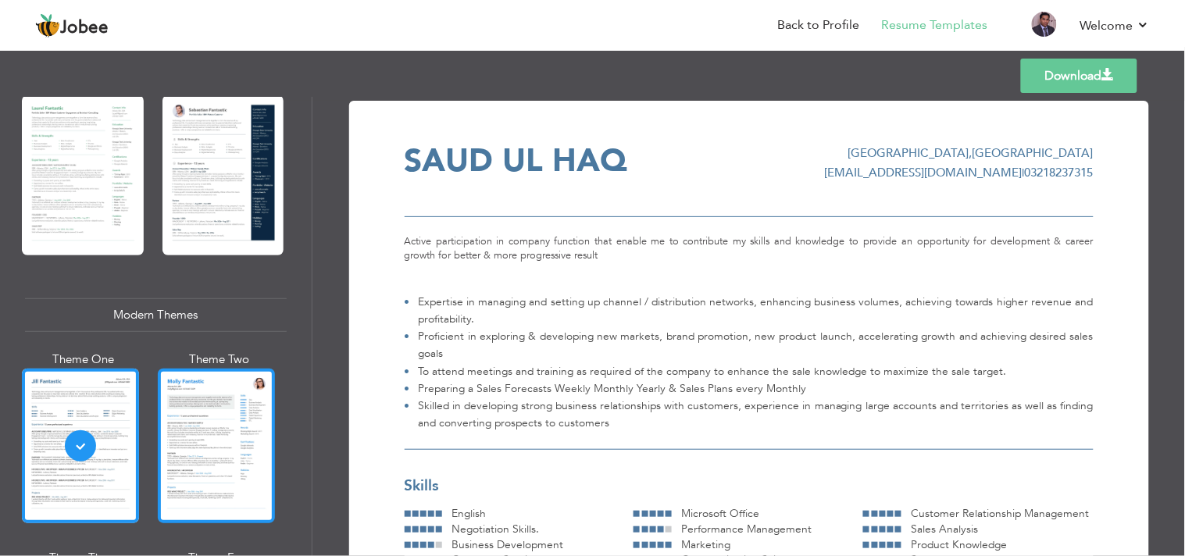
click at [243, 434] on div at bounding box center [216, 446] width 117 height 155
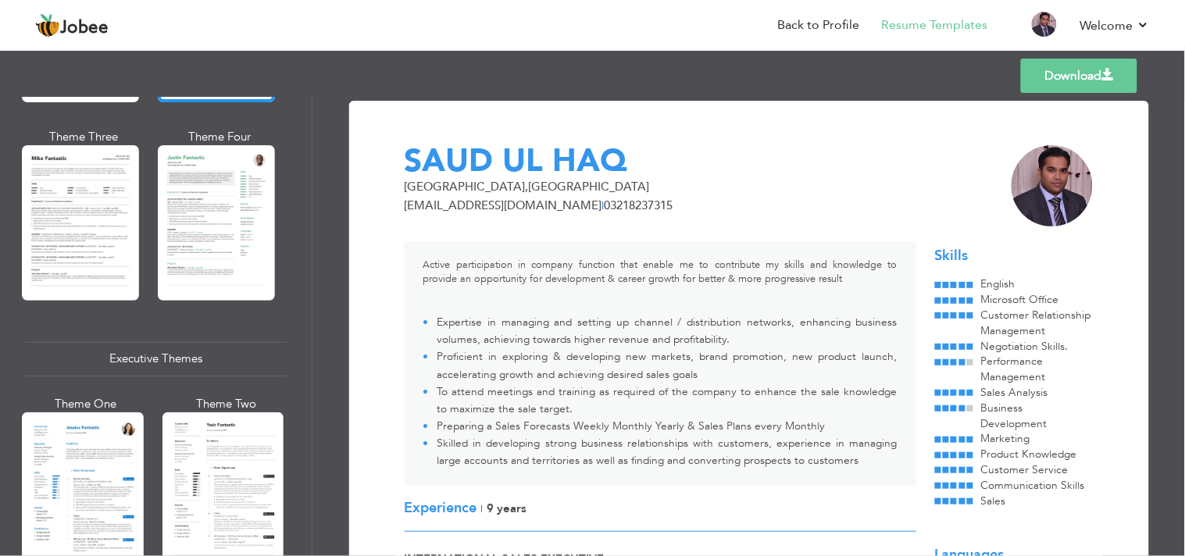
scroll to position [1041, 0]
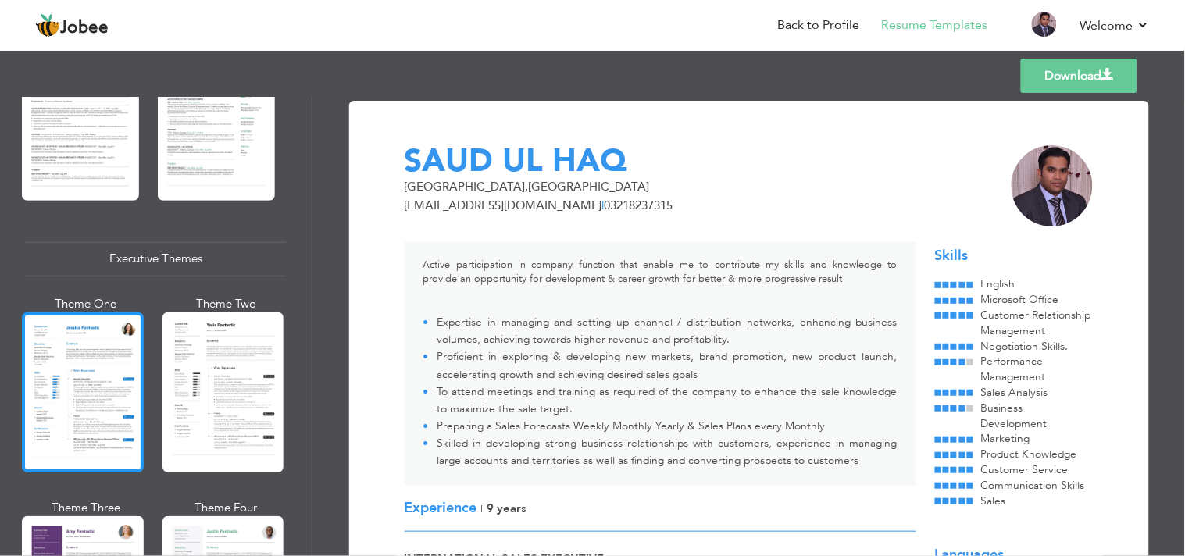
click at [114, 397] on div at bounding box center [83, 392] width 122 height 160
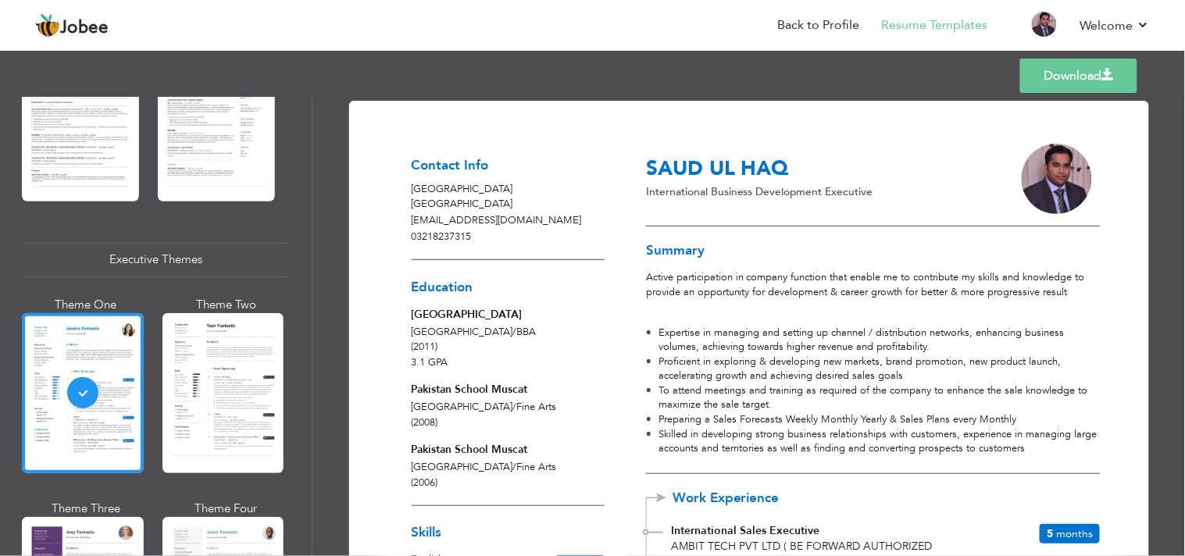
scroll to position [260, 0]
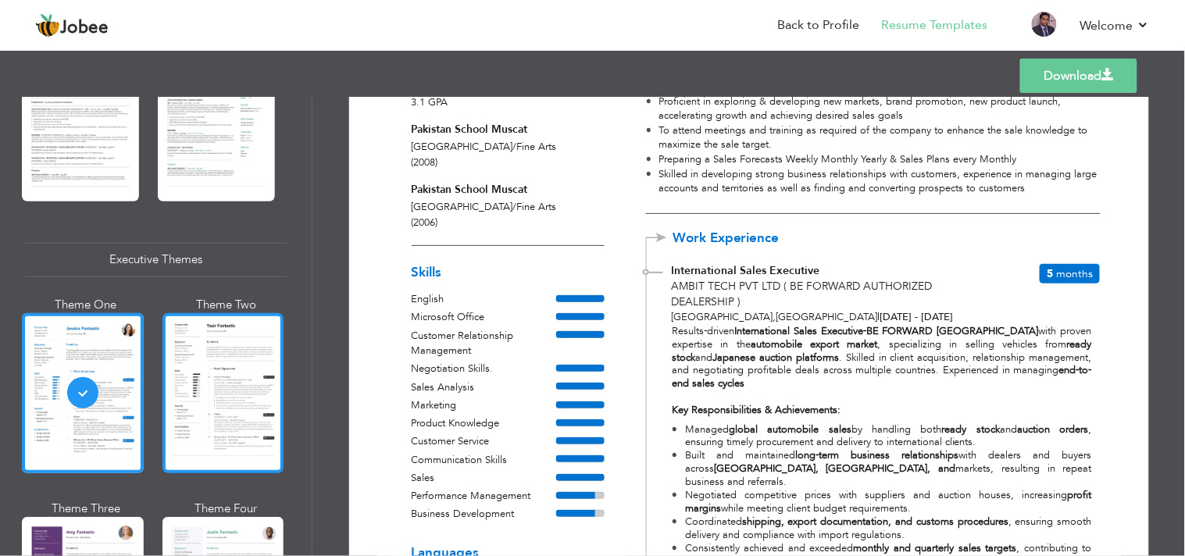
click at [237, 395] on div at bounding box center [223, 393] width 122 height 160
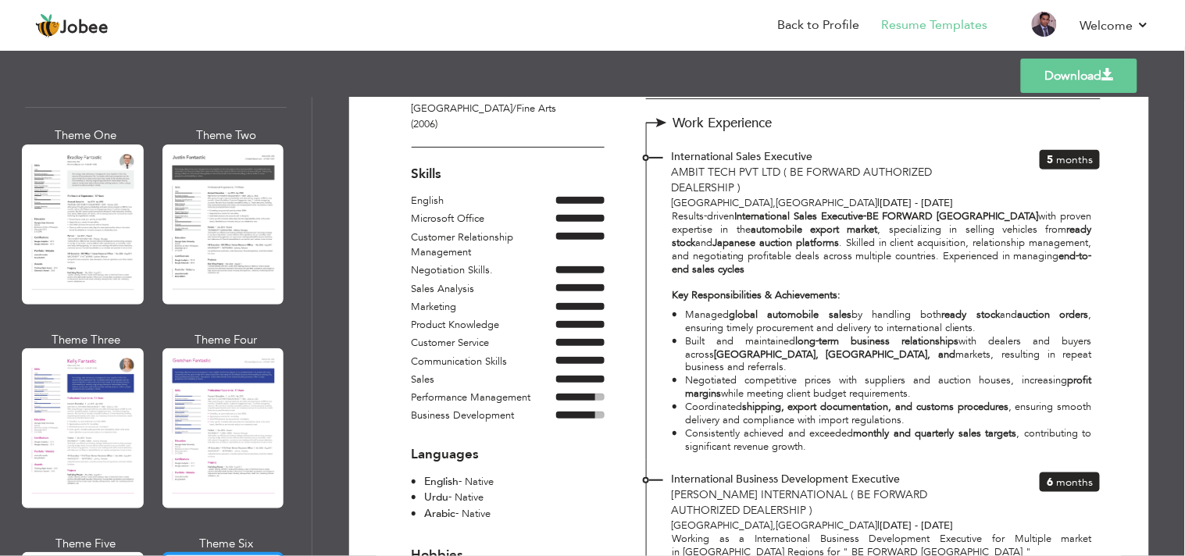
scroll to position [1909, 0]
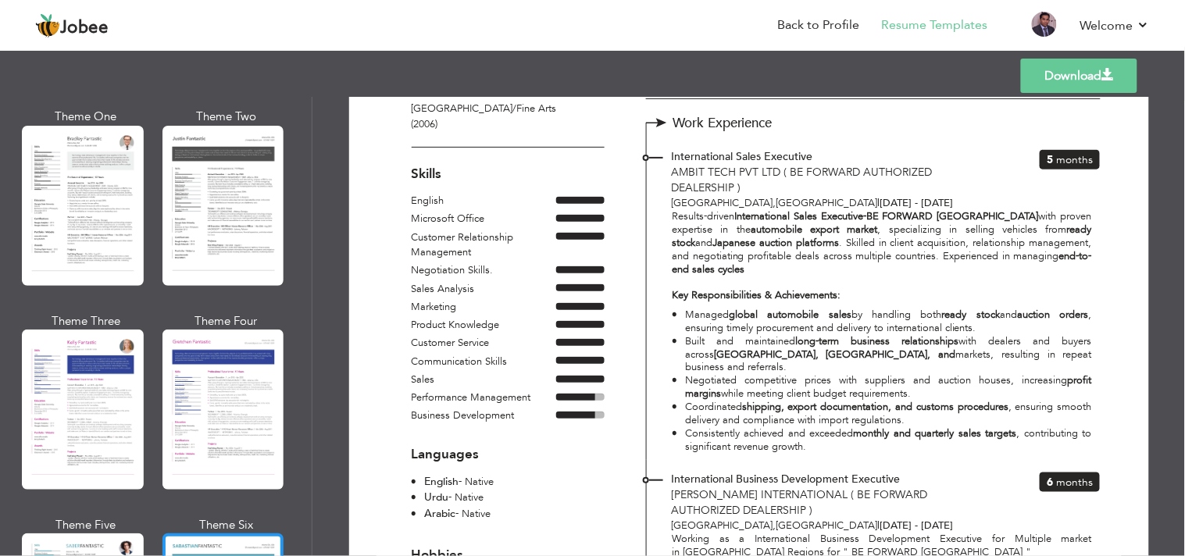
click at [236, 434] on div at bounding box center [223, 410] width 122 height 160
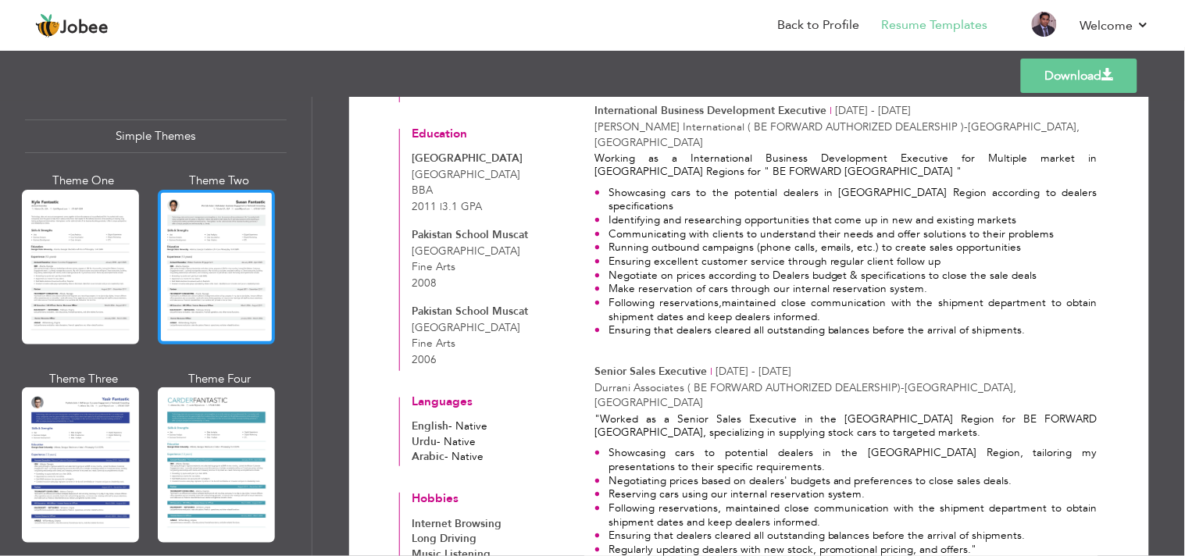
scroll to position [2732, 0]
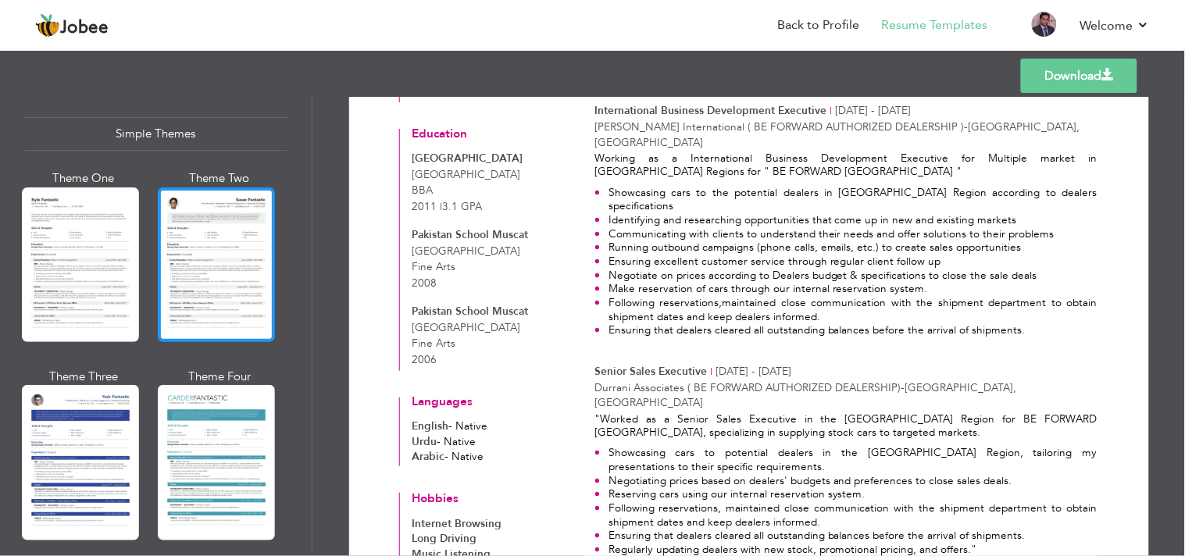
click at [190, 262] on div at bounding box center [216, 264] width 117 height 155
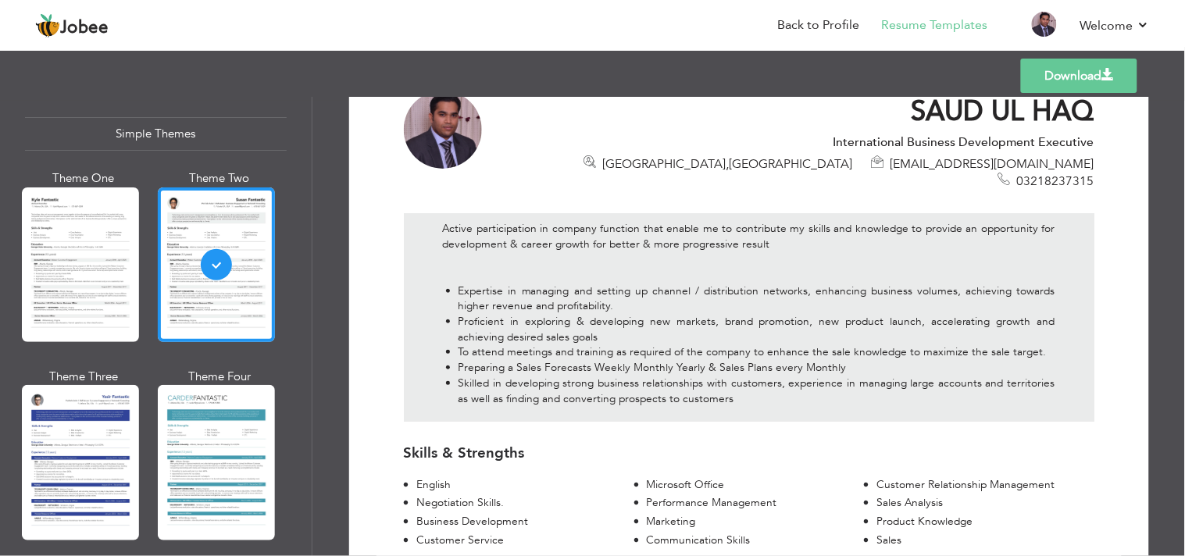
scroll to position [0, 0]
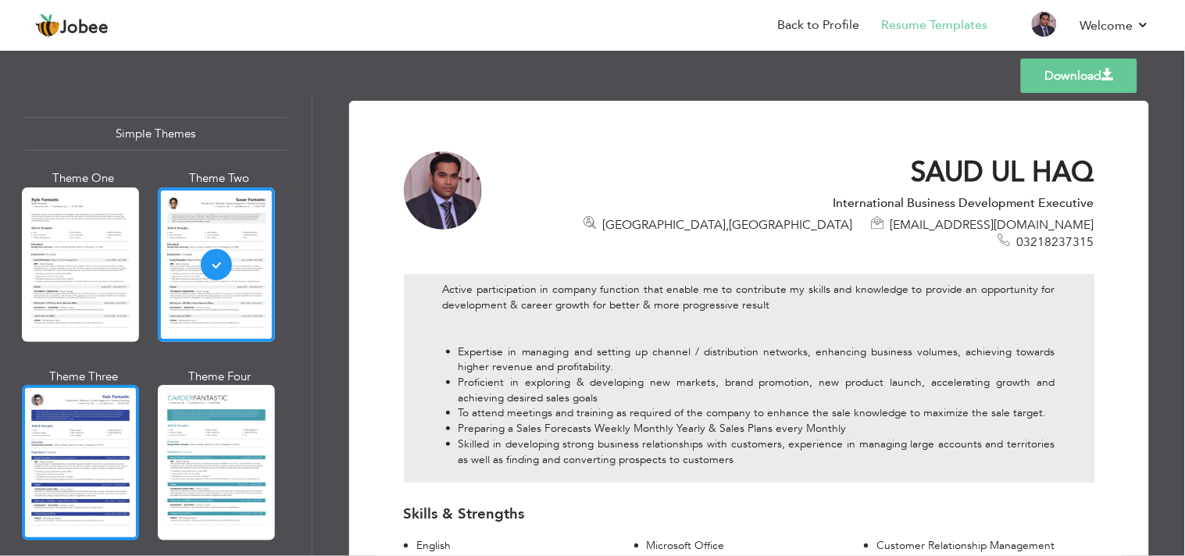
click at [80, 461] on div at bounding box center [80, 462] width 117 height 155
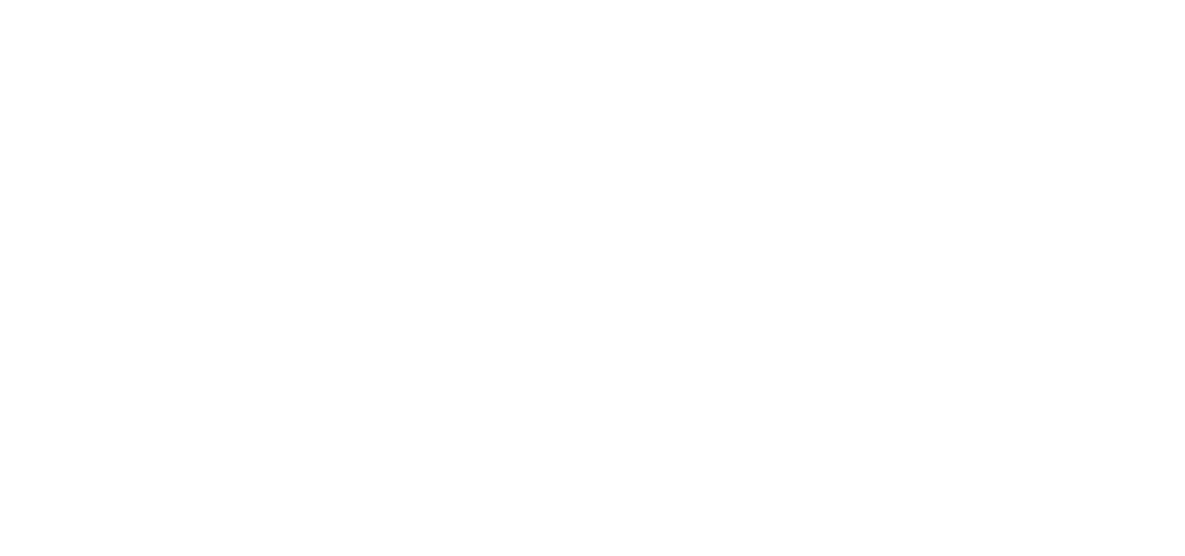
select select "number:166"
select select "number:11"
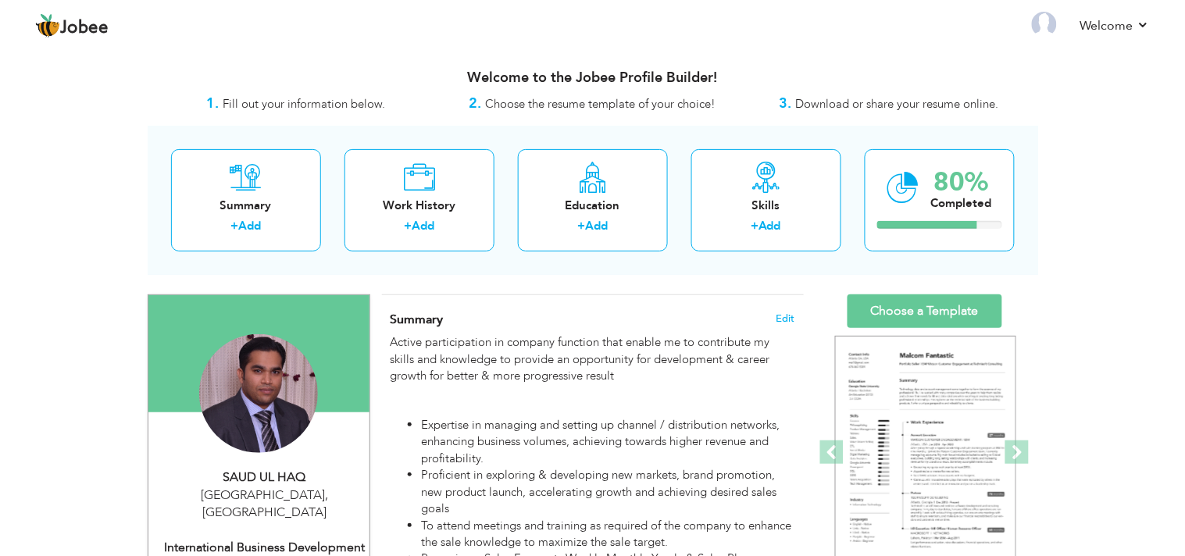
select select "number:166"
select select "number:11"
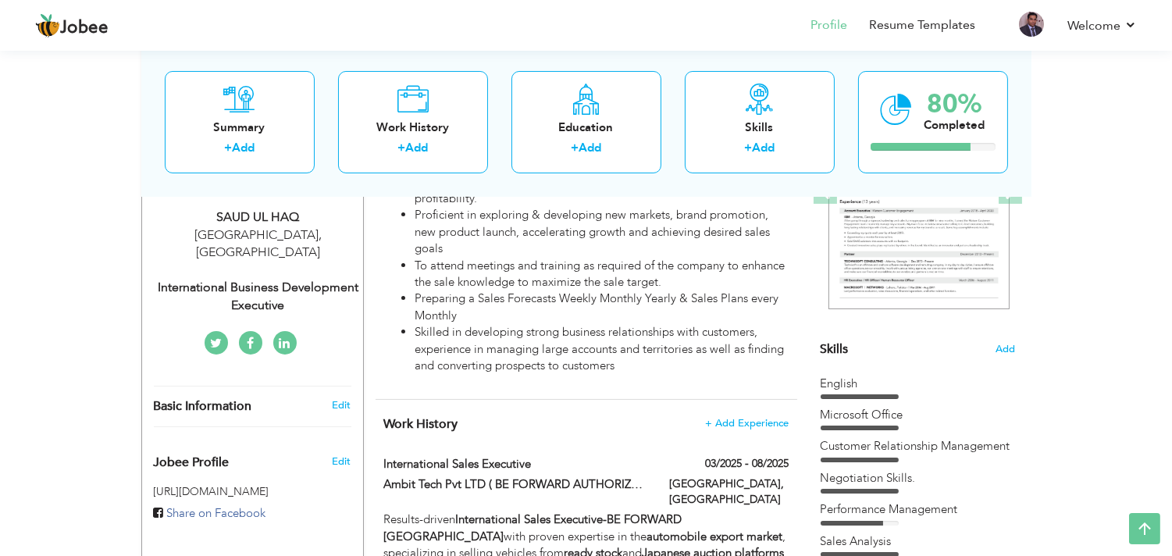
click at [262, 279] on div "International Business Development Executive" at bounding box center [258, 297] width 209 height 36
type input "International Business Development Executive"
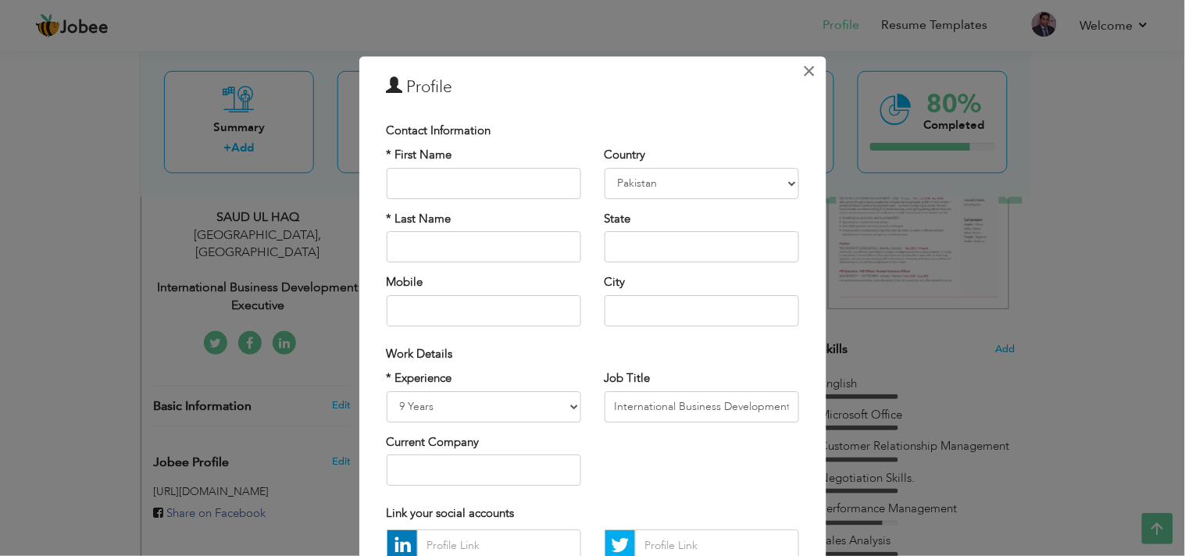
click at [803, 73] on span "×" at bounding box center [809, 71] width 13 height 28
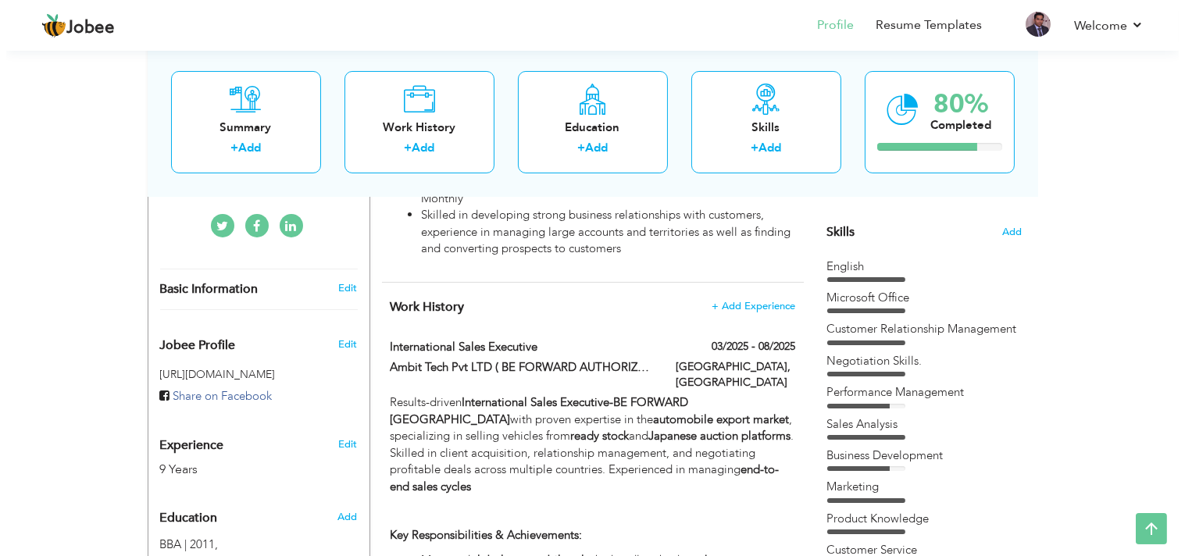
scroll to position [347, 0]
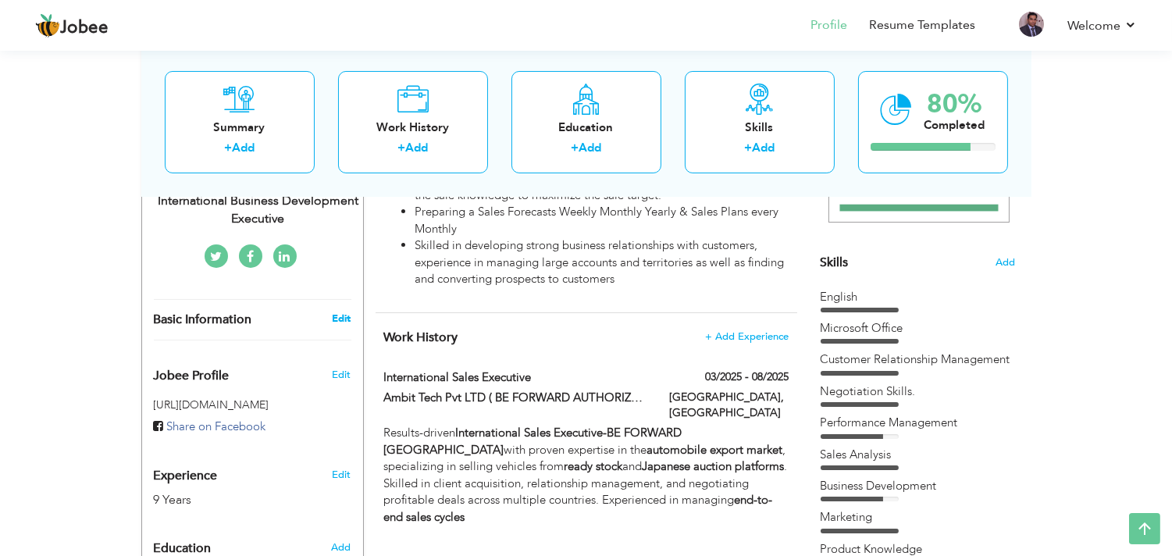
click at [342, 312] on link "Edit" at bounding box center [341, 319] width 19 height 14
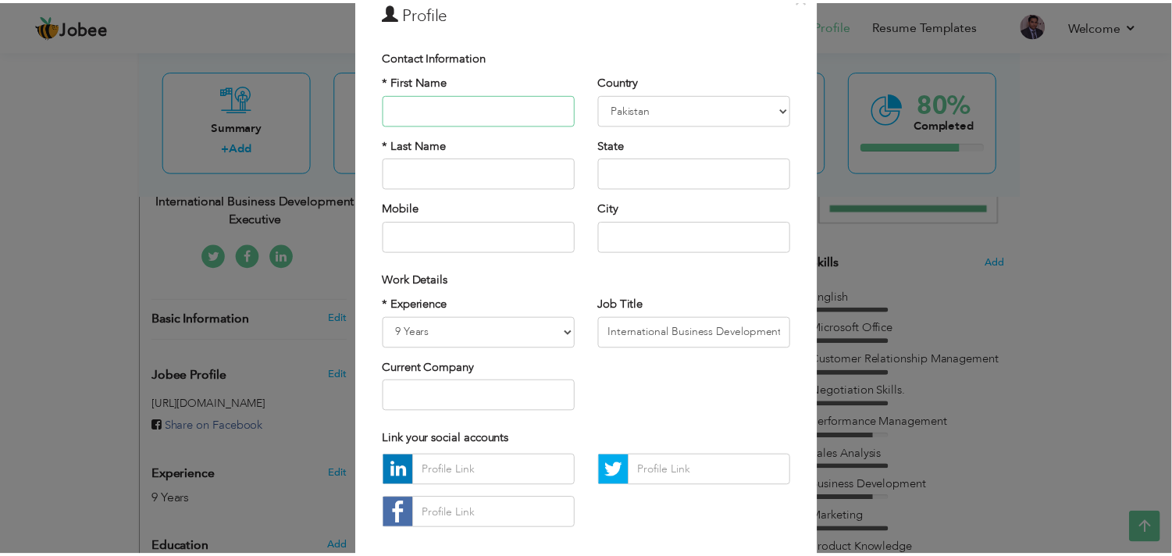
scroll to position [0, 0]
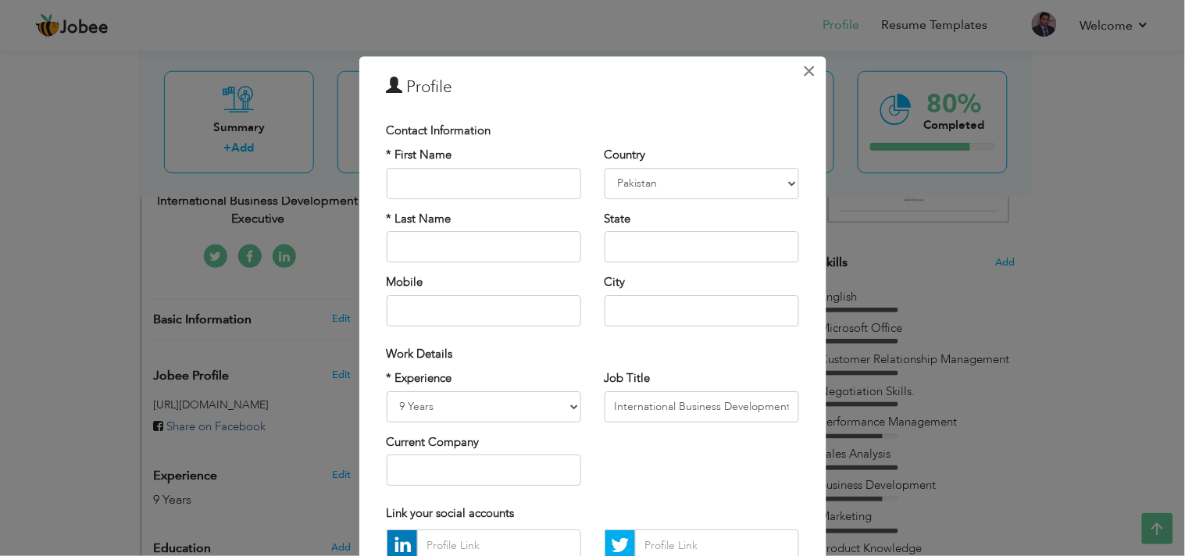
click at [805, 70] on span "×" at bounding box center [809, 71] width 13 height 28
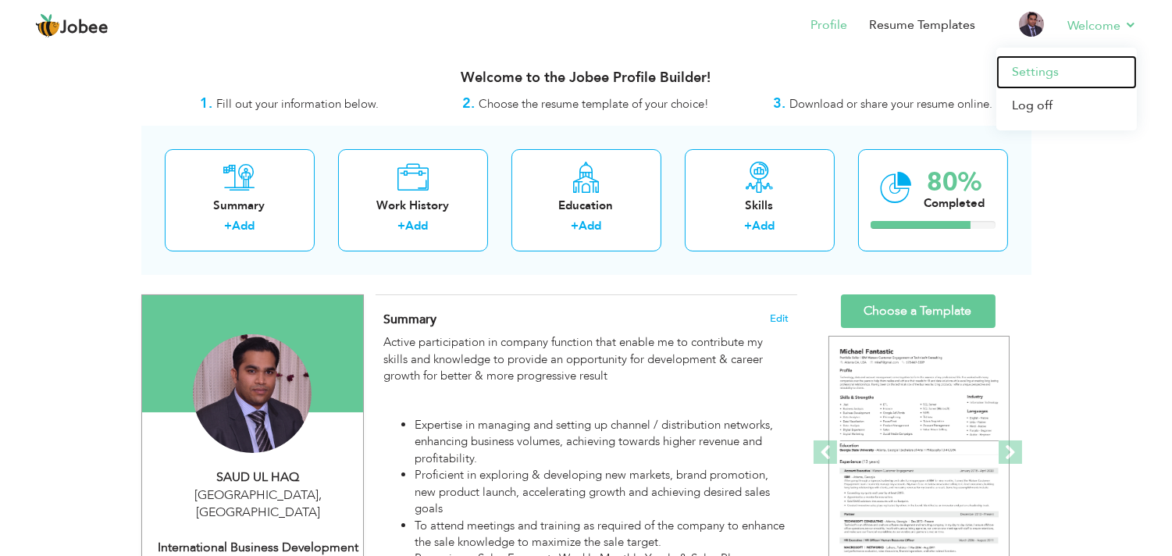
click at [1047, 62] on link "Settings" at bounding box center [1067, 72] width 141 height 34
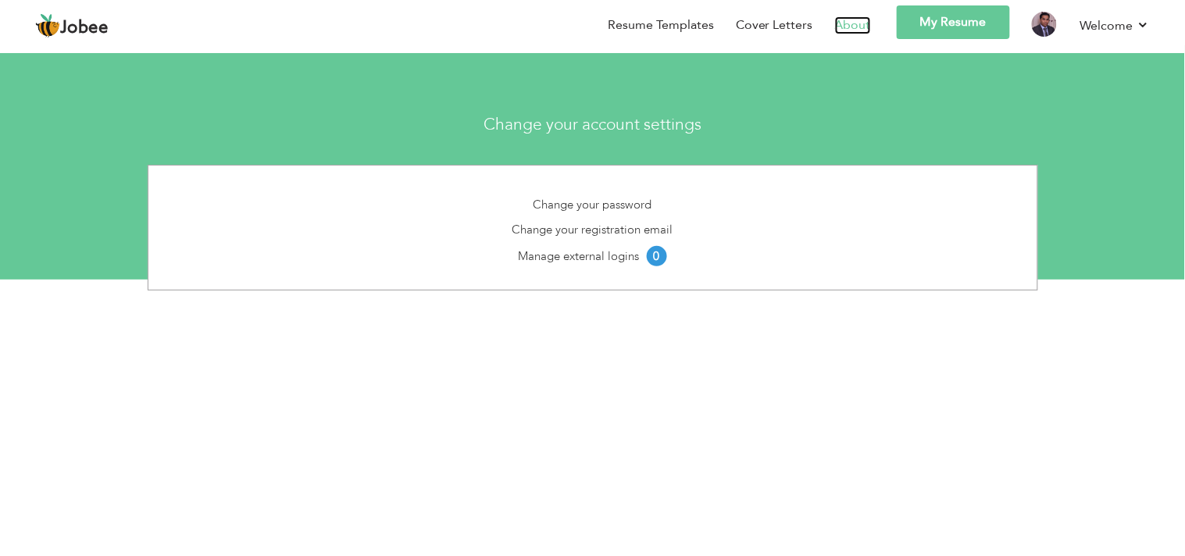
click at [853, 20] on link "About" at bounding box center [853, 25] width 36 height 18
click at [556, 232] on link "Change your registration email" at bounding box center [592, 230] width 161 height 16
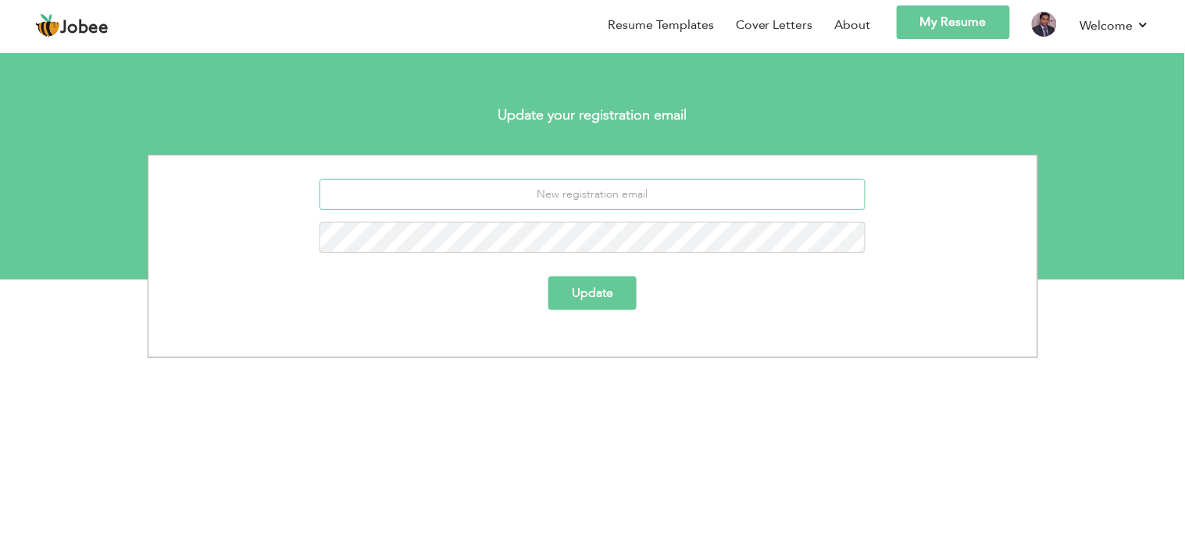
click at [527, 193] on input "email" at bounding box center [592, 194] width 546 height 31
type input "[EMAIL_ADDRESS][DOMAIN_NAME]"
click at [584, 289] on button "Update" at bounding box center [592, 294] width 88 height 34
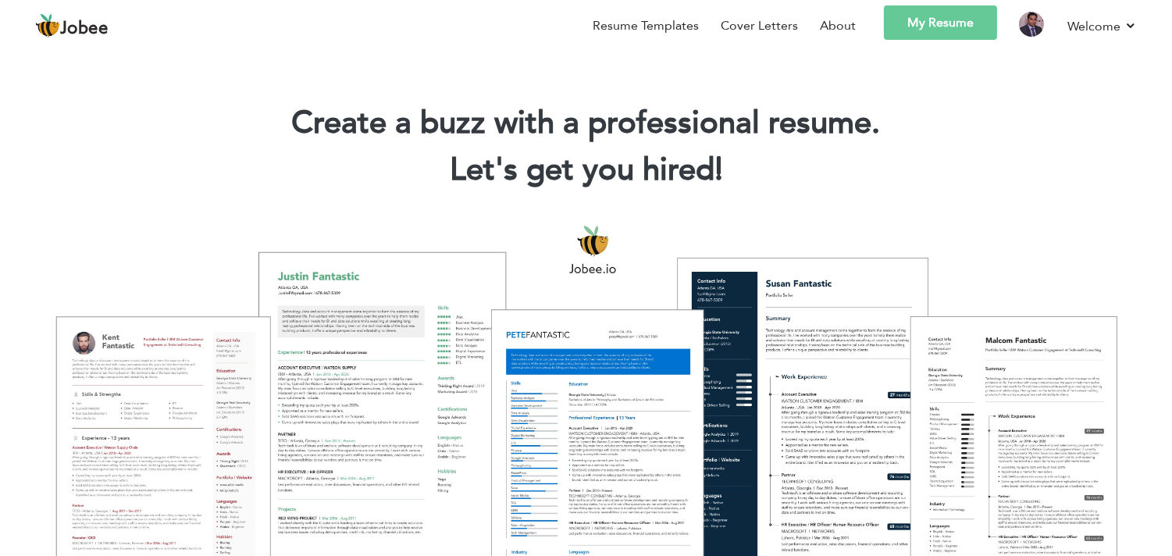
click at [936, 29] on link "My Resume" at bounding box center [940, 22] width 113 height 34
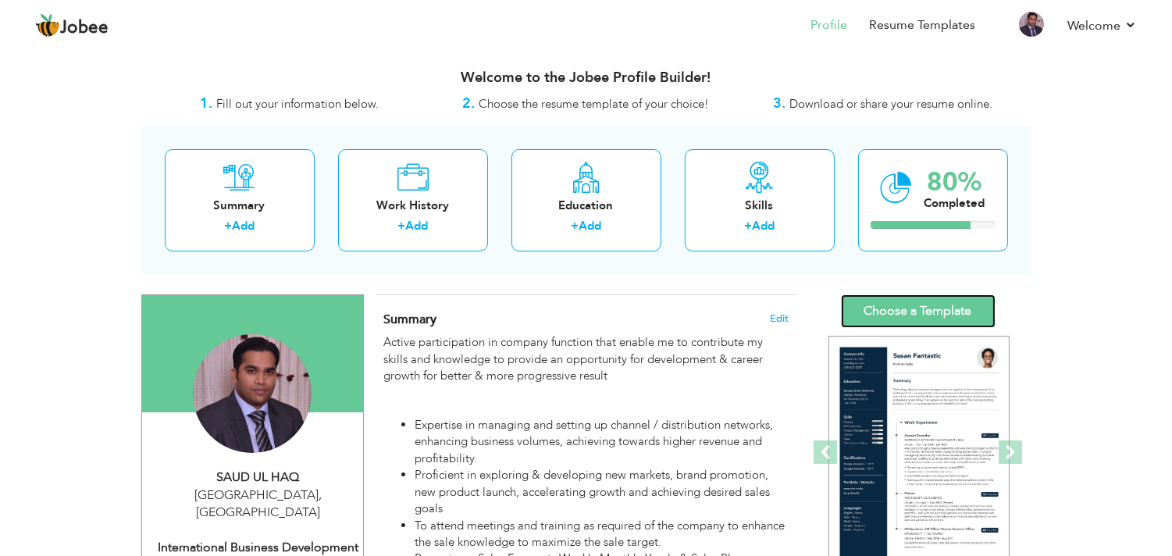
click at [922, 298] on link "Choose a Template" at bounding box center [918, 311] width 155 height 34
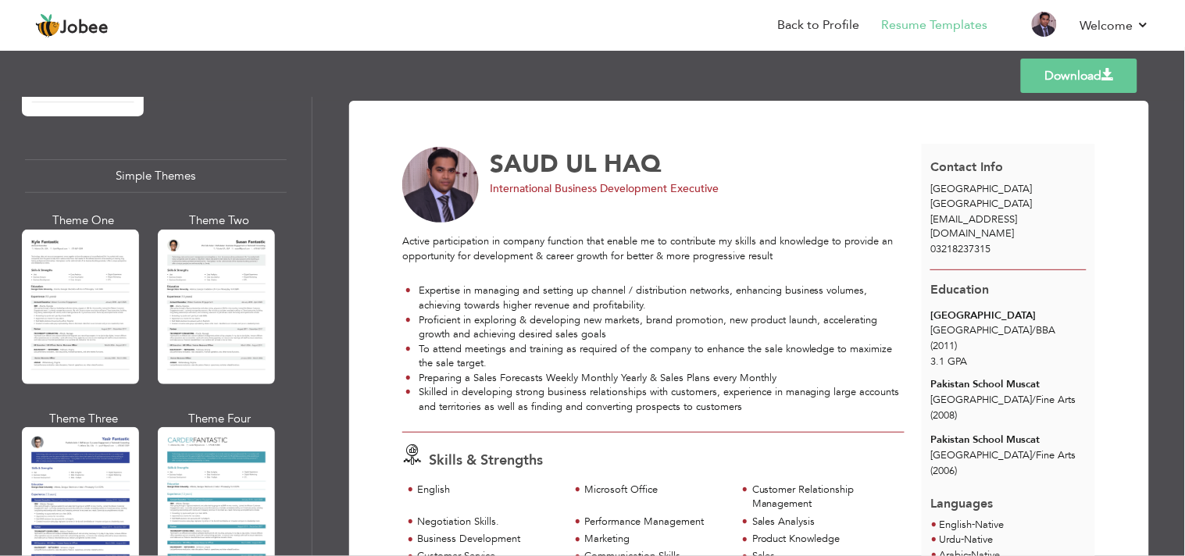
scroll to position [2732, 0]
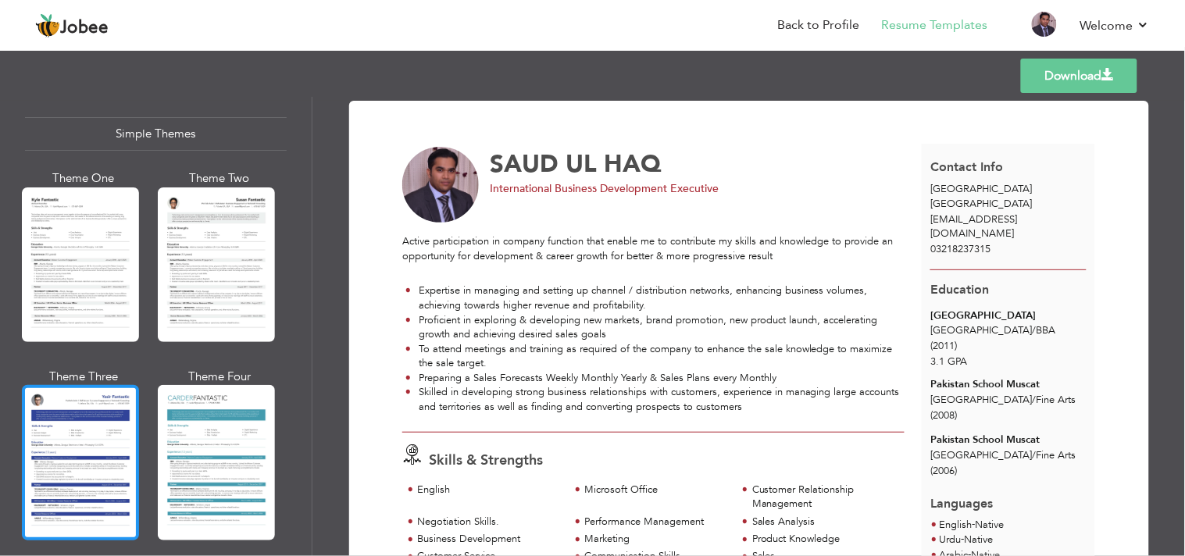
click at [66, 435] on div at bounding box center [80, 462] width 117 height 155
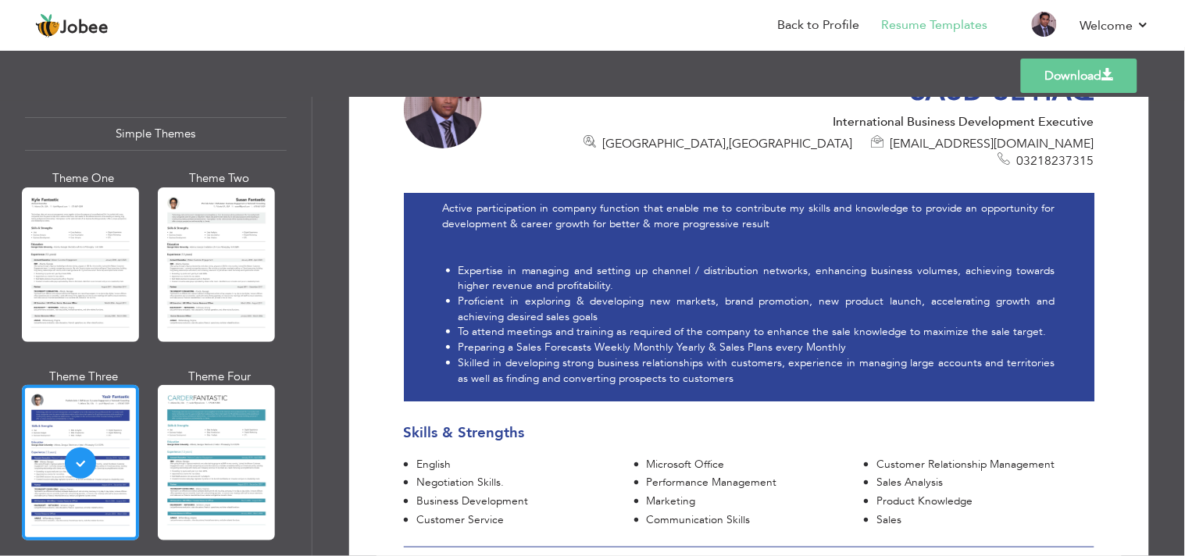
scroll to position [0, 0]
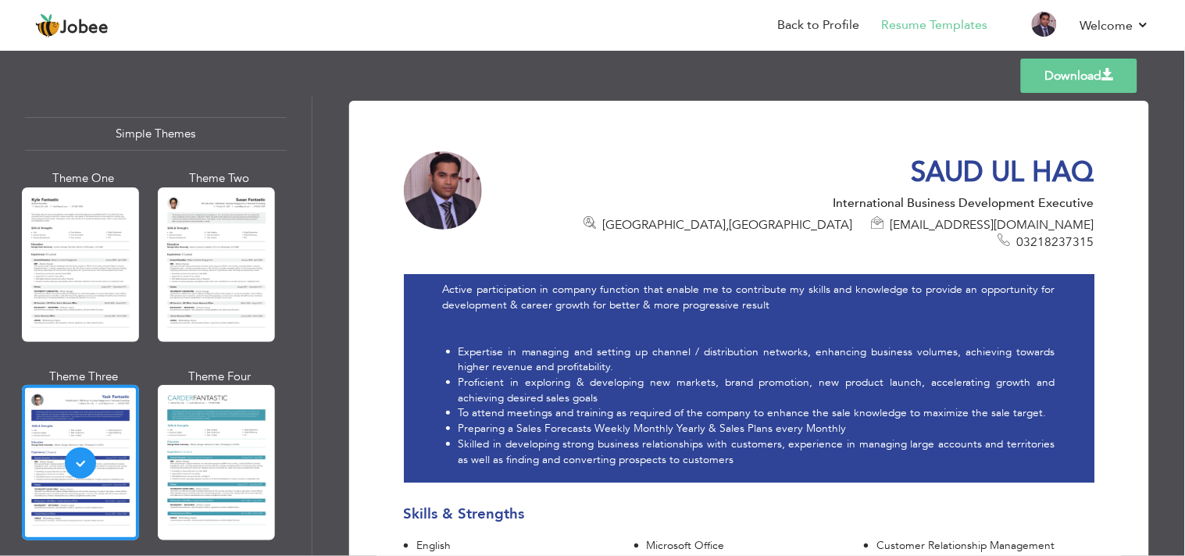
click at [1057, 76] on link "Download" at bounding box center [1079, 76] width 116 height 34
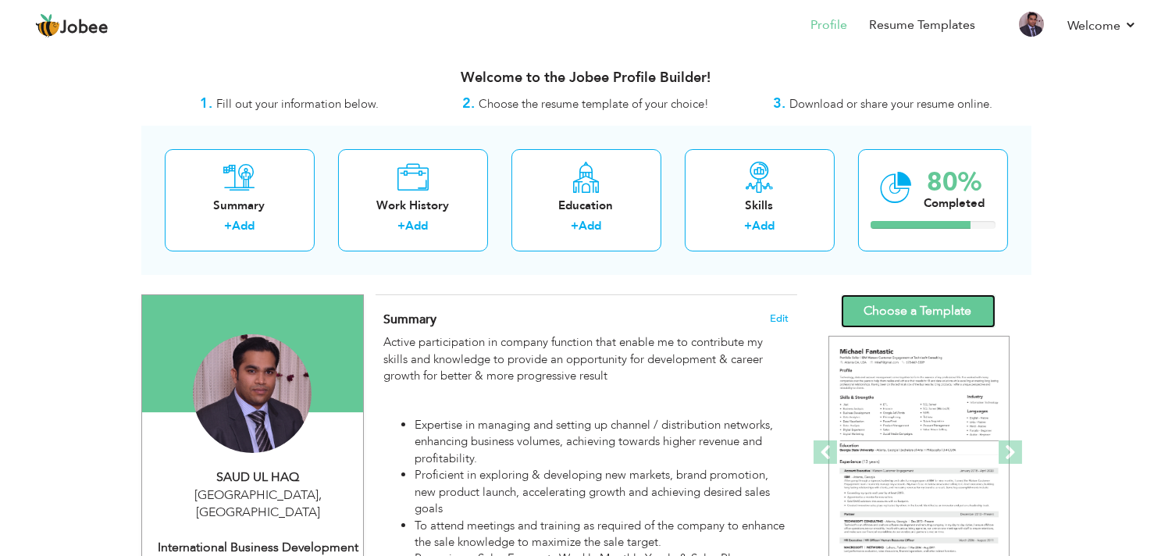
click at [869, 313] on link "Choose a Template" at bounding box center [918, 311] width 155 height 34
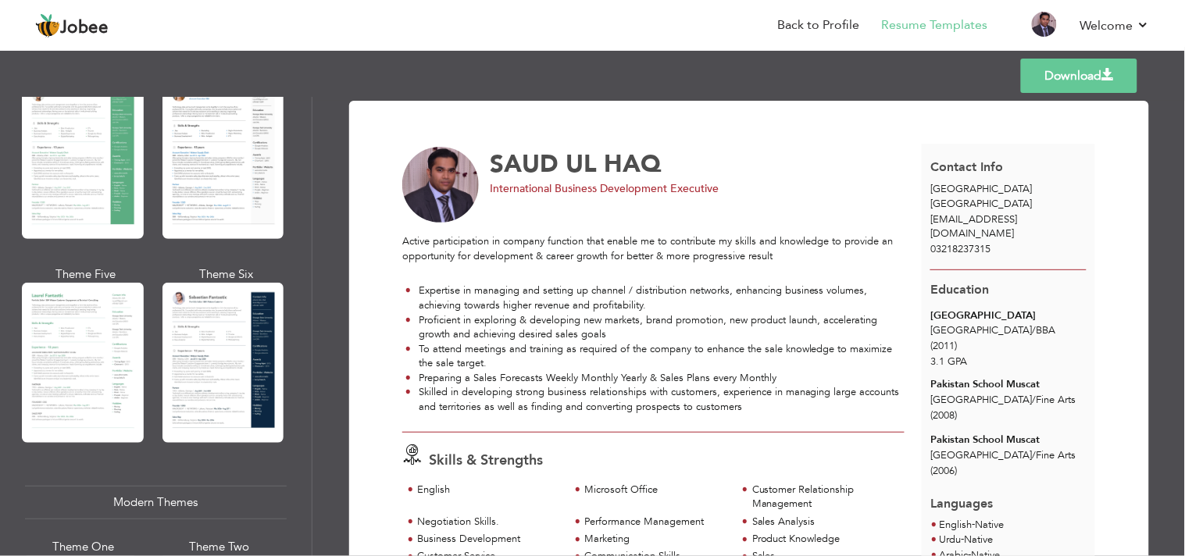
scroll to position [347, 0]
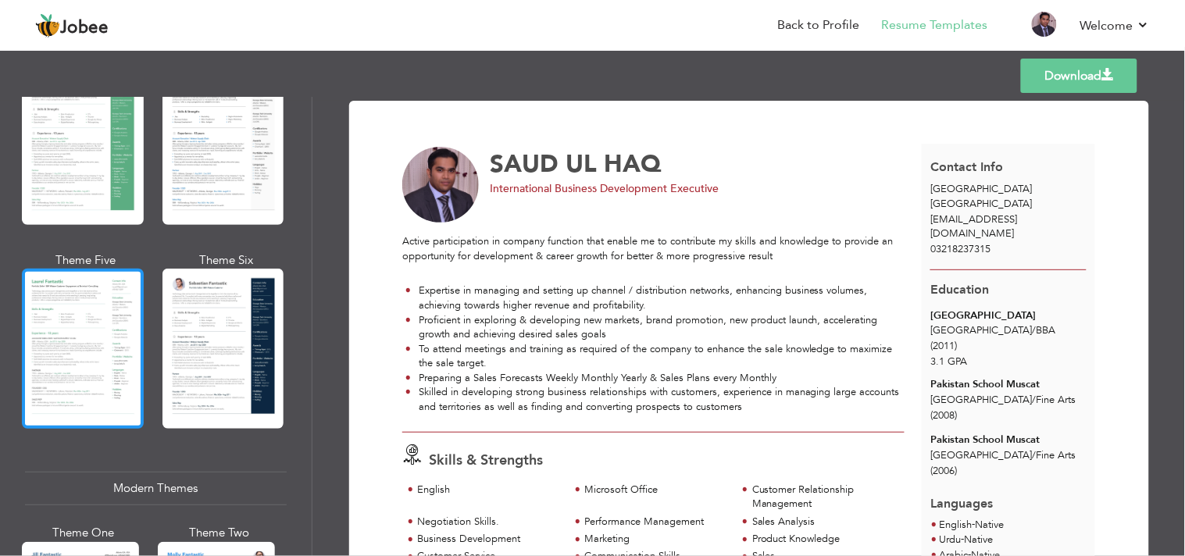
click at [81, 318] on div at bounding box center [83, 349] width 122 height 160
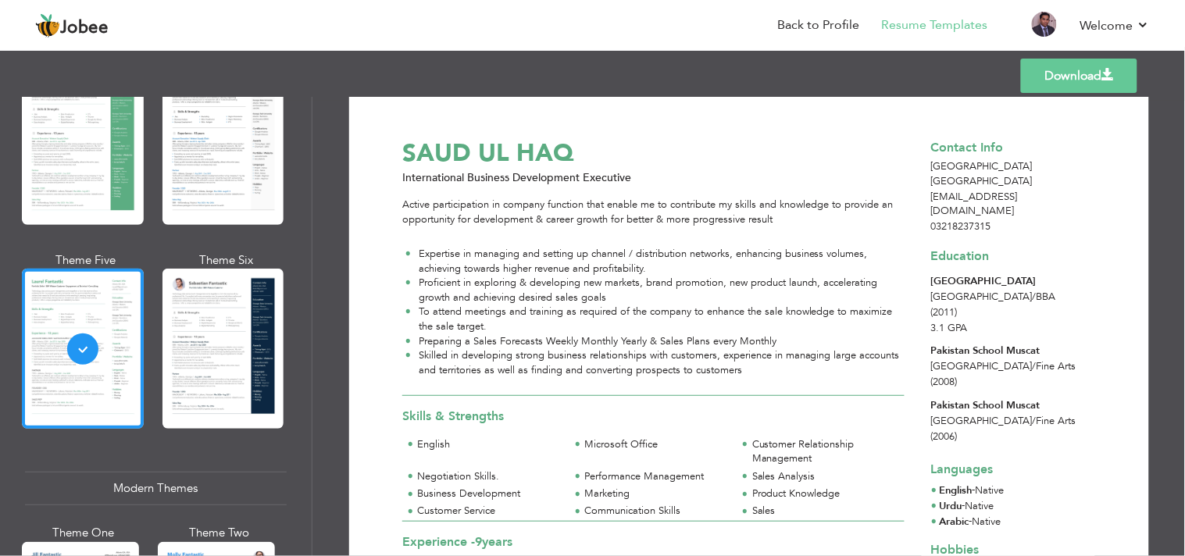
scroll to position [0, 0]
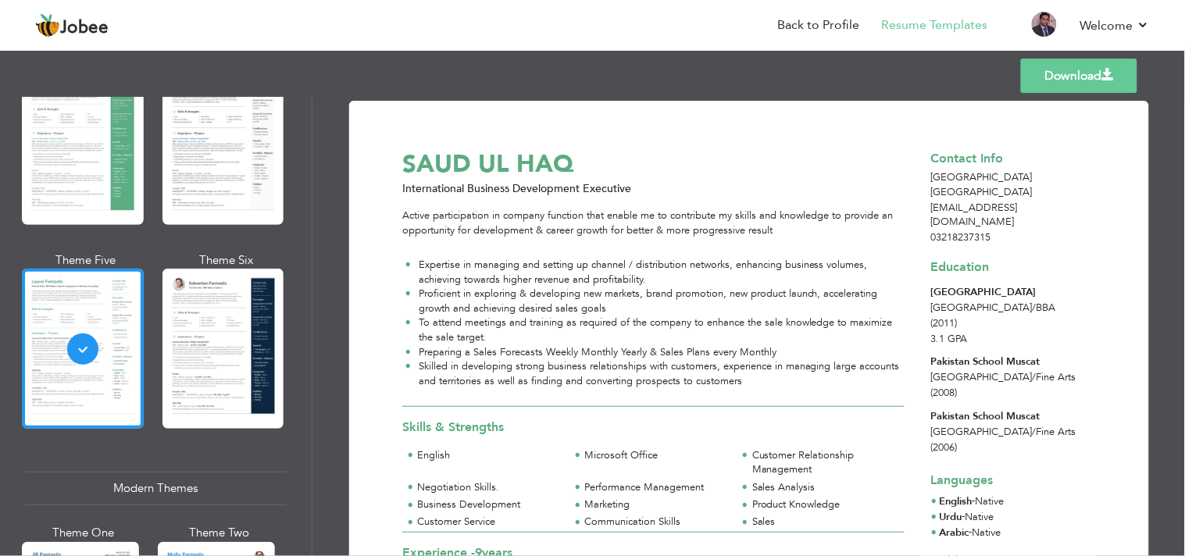
click at [1083, 72] on link "Download" at bounding box center [1079, 76] width 116 height 34
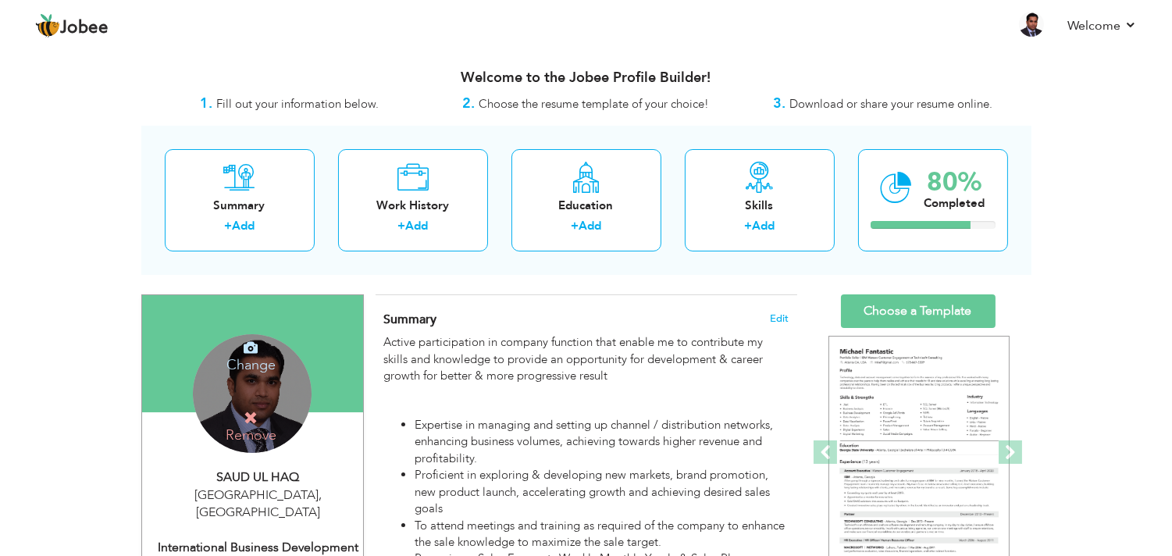
click at [239, 388] on div "Change Remove" at bounding box center [252, 393] width 119 height 119
click at [250, 432] on h4 "Remove" at bounding box center [251, 427] width 112 height 34
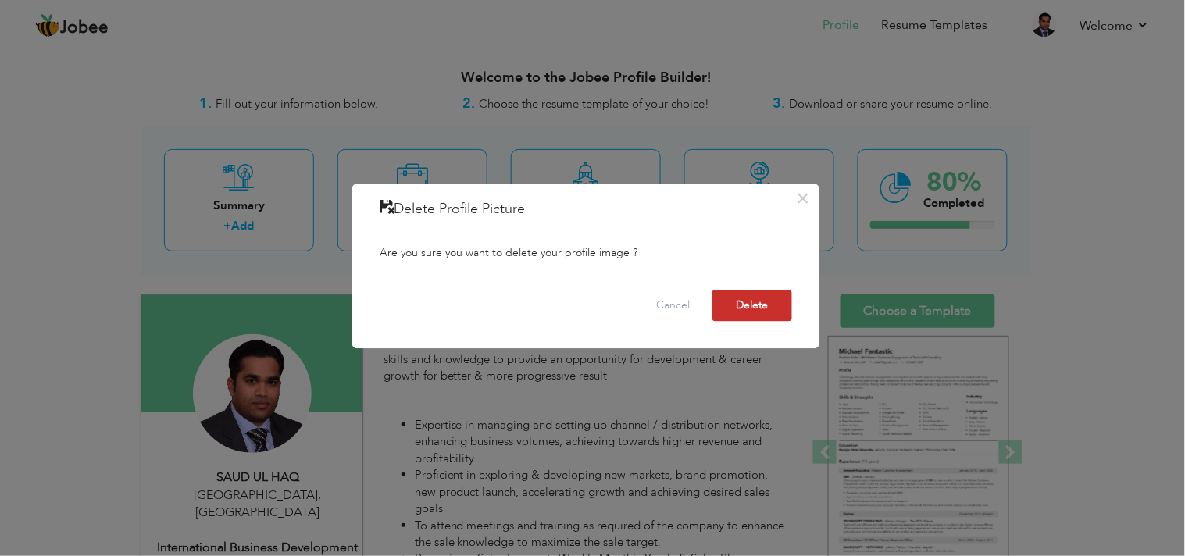
click at [751, 302] on button "Delete" at bounding box center [752, 306] width 80 height 31
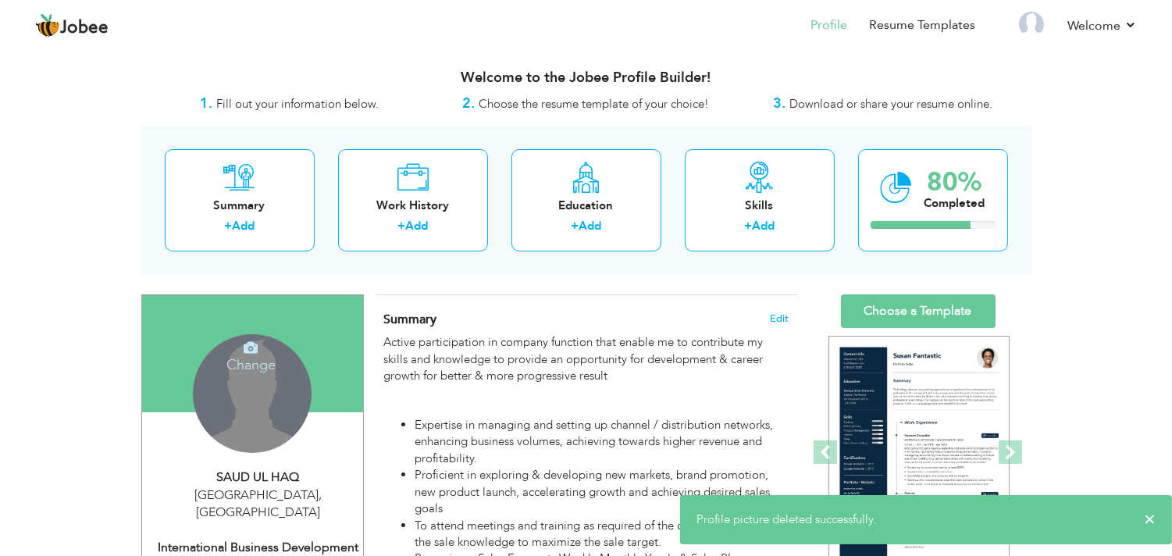
click at [253, 357] on h4 "Change" at bounding box center [251, 354] width 112 height 37
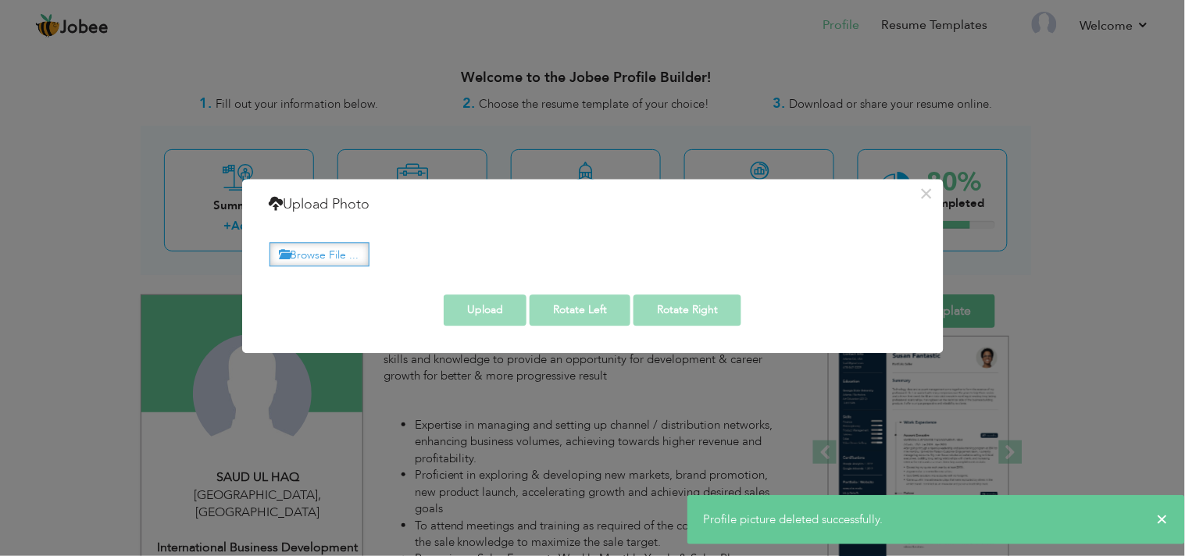
click at [309, 246] on label "Browse File ..." at bounding box center [319, 254] width 100 height 24
click at [0, 0] on input "Browse File ..." at bounding box center [0, 0] width 0 height 0
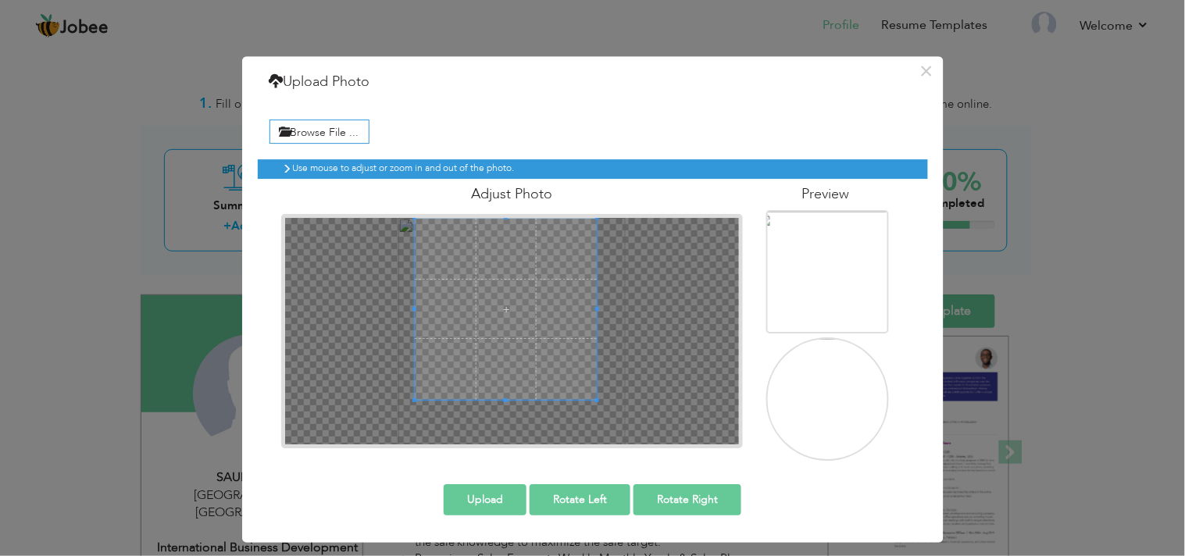
click at [519, 334] on span at bounding box center [506, 309] width 182 height 182
click at [492, 501] on button "Upload" at bounding box center [485, 499] width 83 height 31
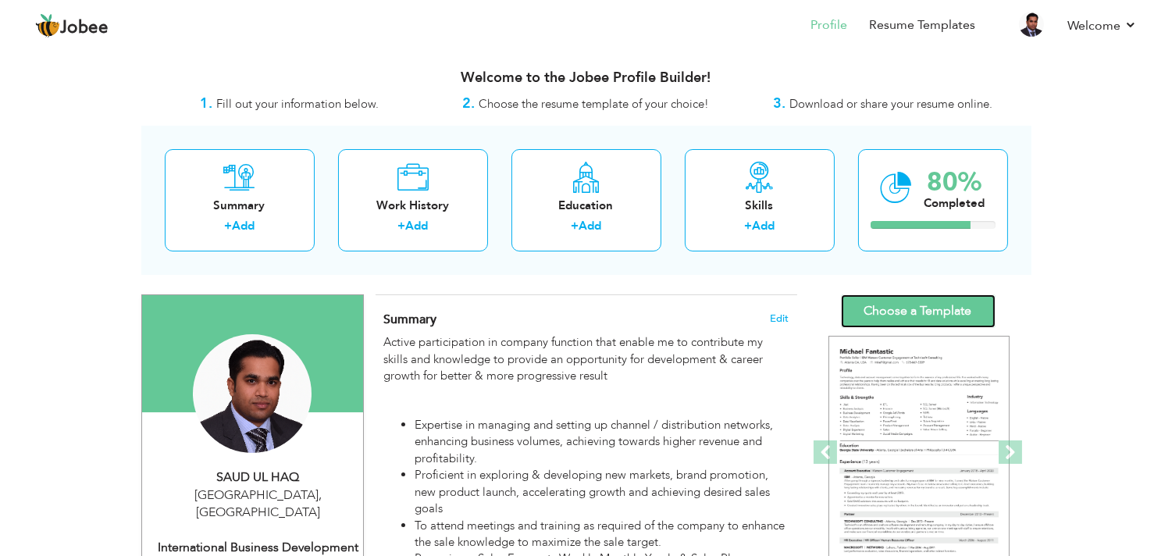
click at [922, 313] on link "Choose a Template" at bounding box center [918, 311] width 155 height 34
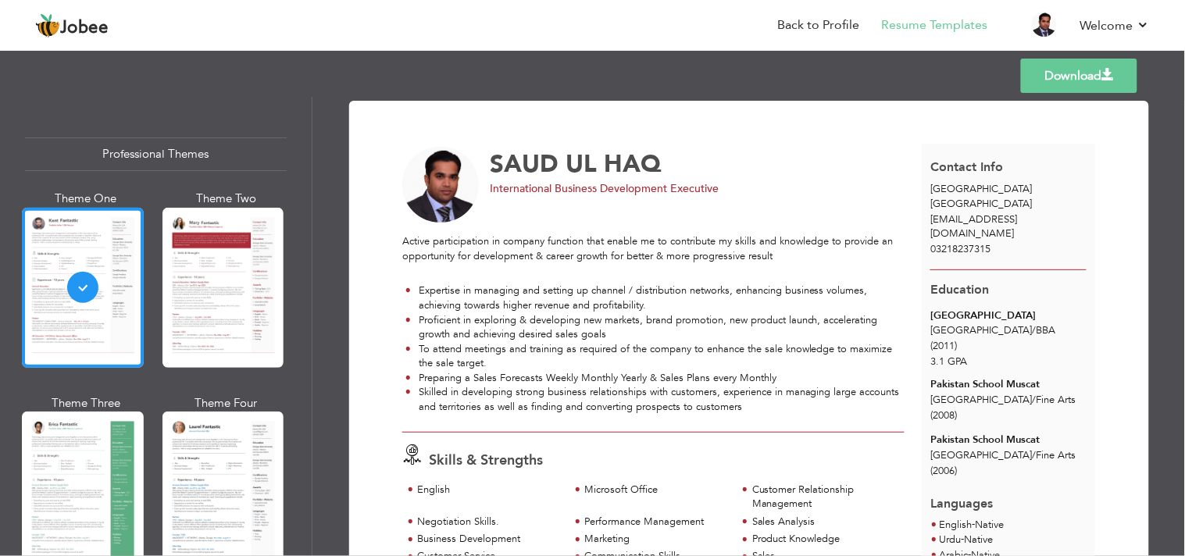
click at [1102, 73] on span at bounding box center [1107, 75] width 12 height 12
click at [494, 169] on span "SAUD" at bounding box center [525, 164] width 69 height 33
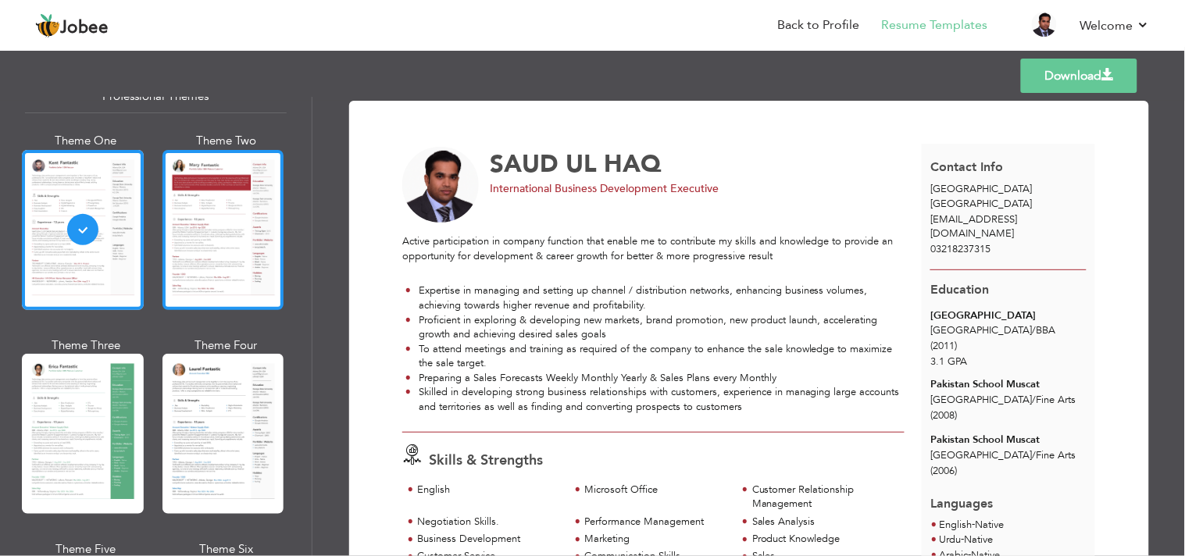
scroll to position [87, 0]
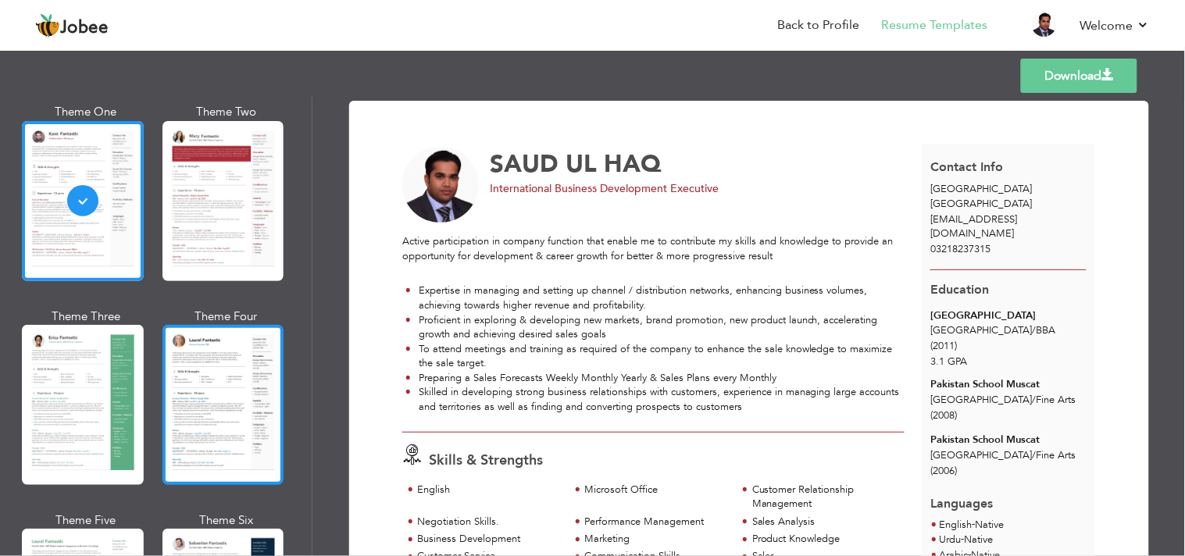
click at [237, 406] on div at bounding box center [223, 405] width 122 height 160
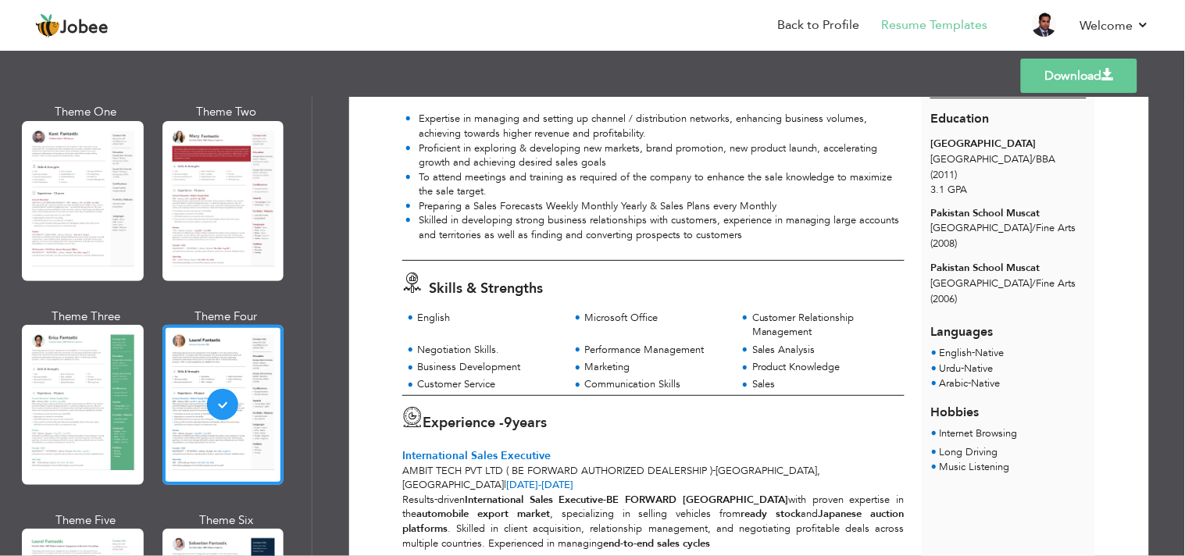
scroll to position [173, 0]
click at [1100, 80] on link "Download" at bounding box center [1079, 76] width 116 height 34
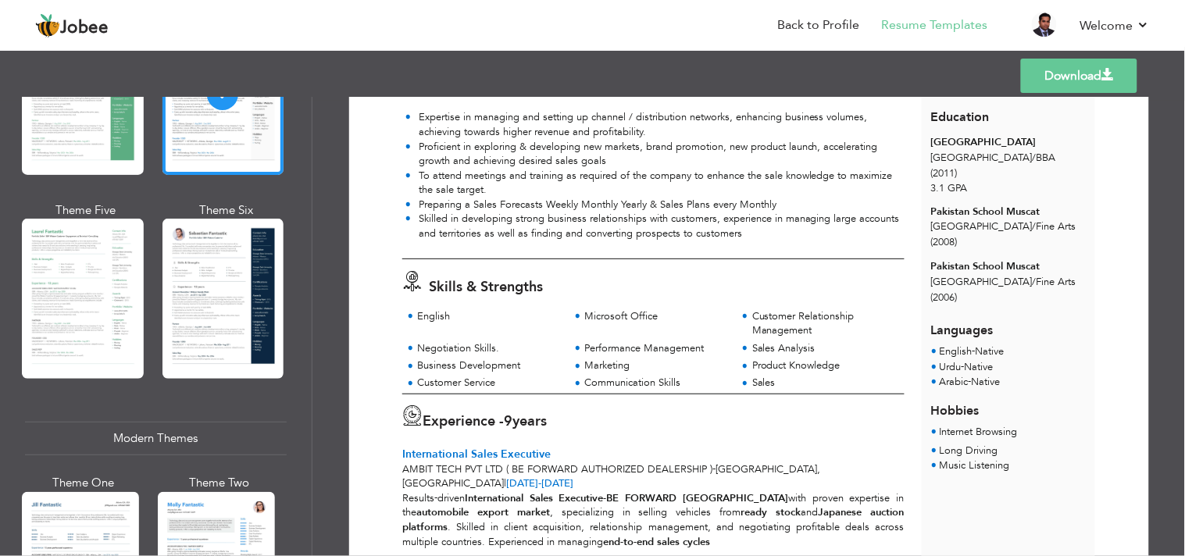
scroll to position [694, 0]
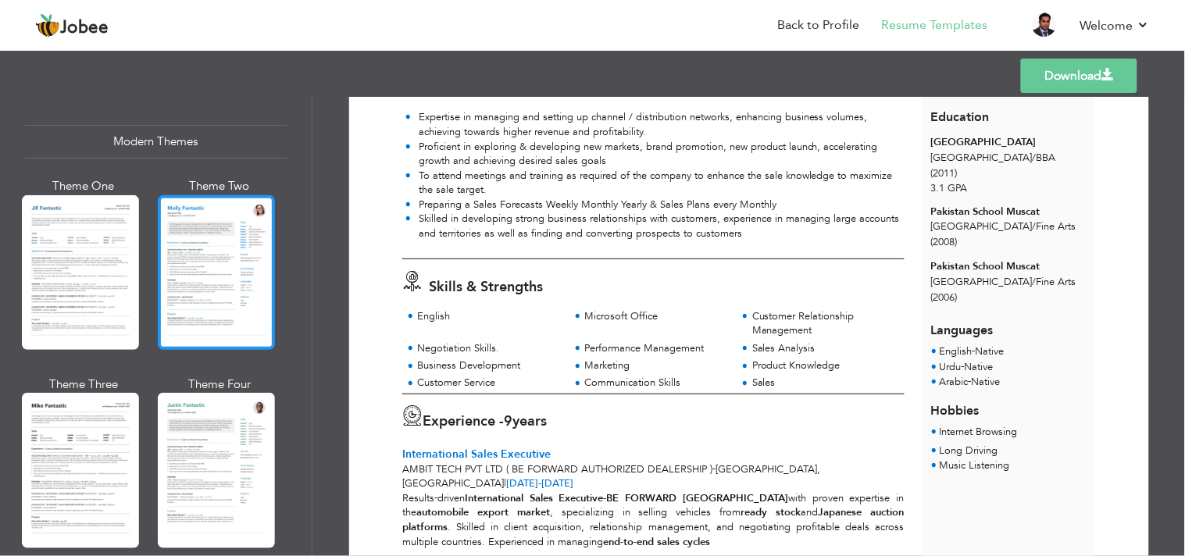
click at [188, 268] on div at bounding box center [216, 272] width 117 height 155
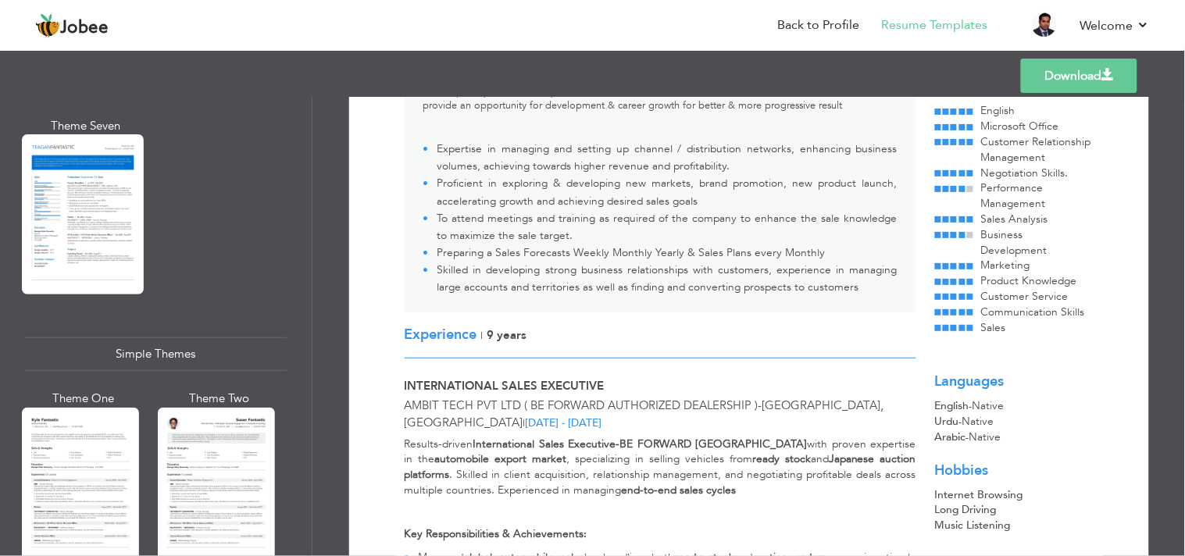
scroll to position [2732, 0]
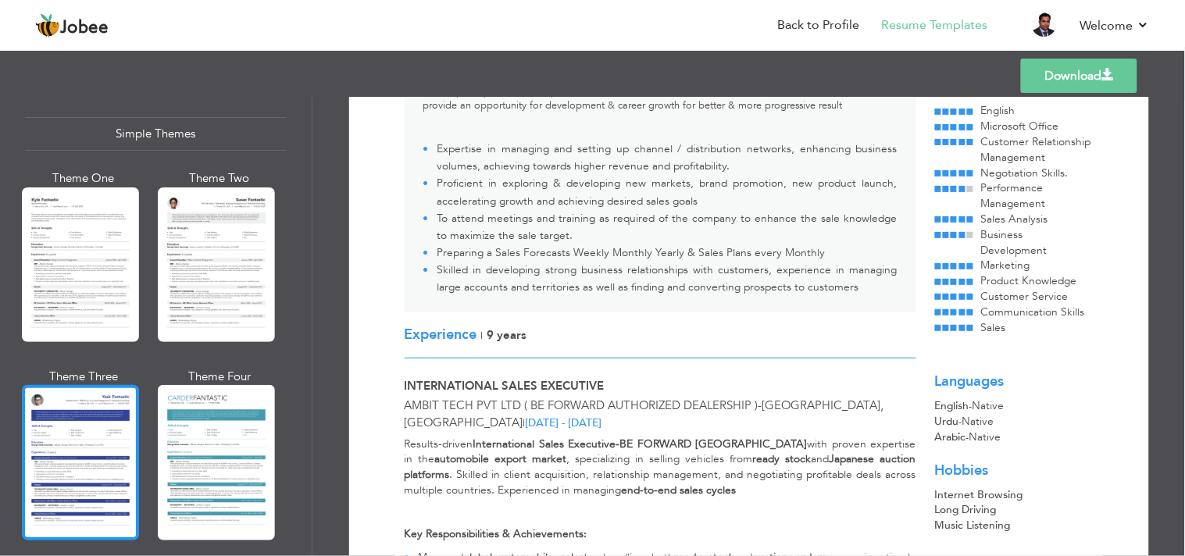
click at [50, 431] on div at bounding box center [80, 462] width 117 height 155
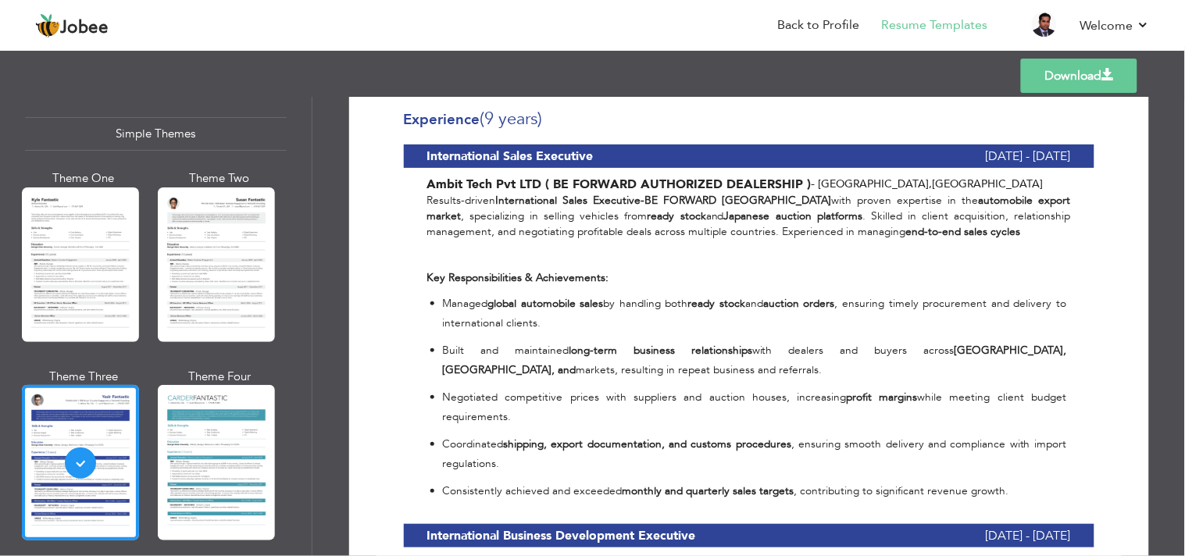
scroll to position [607, 0]
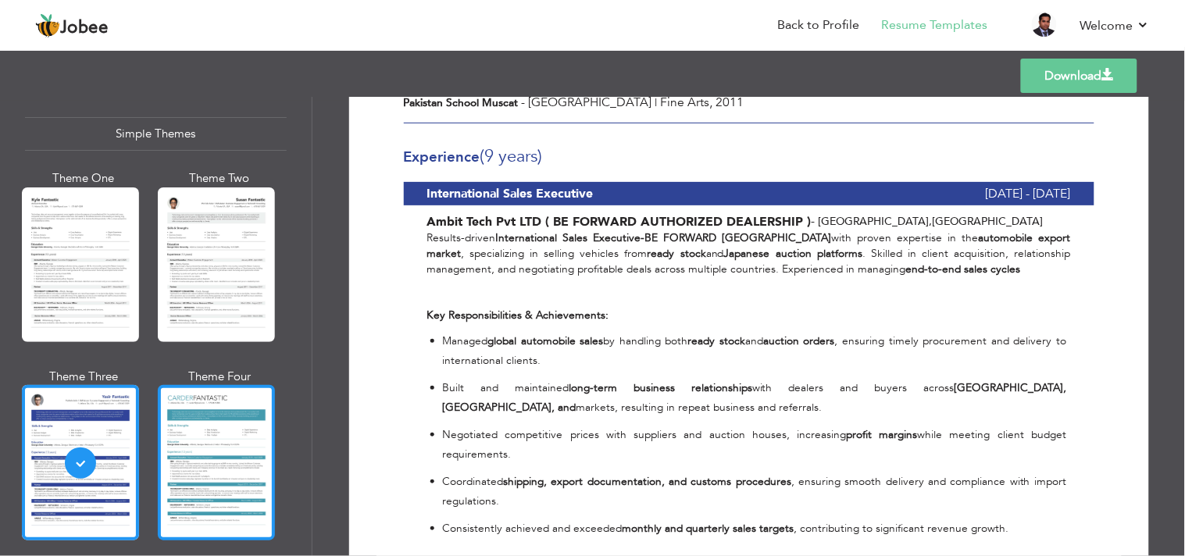
click at [252, 423] on div at bounding box center [216, 462] width 117 height 155
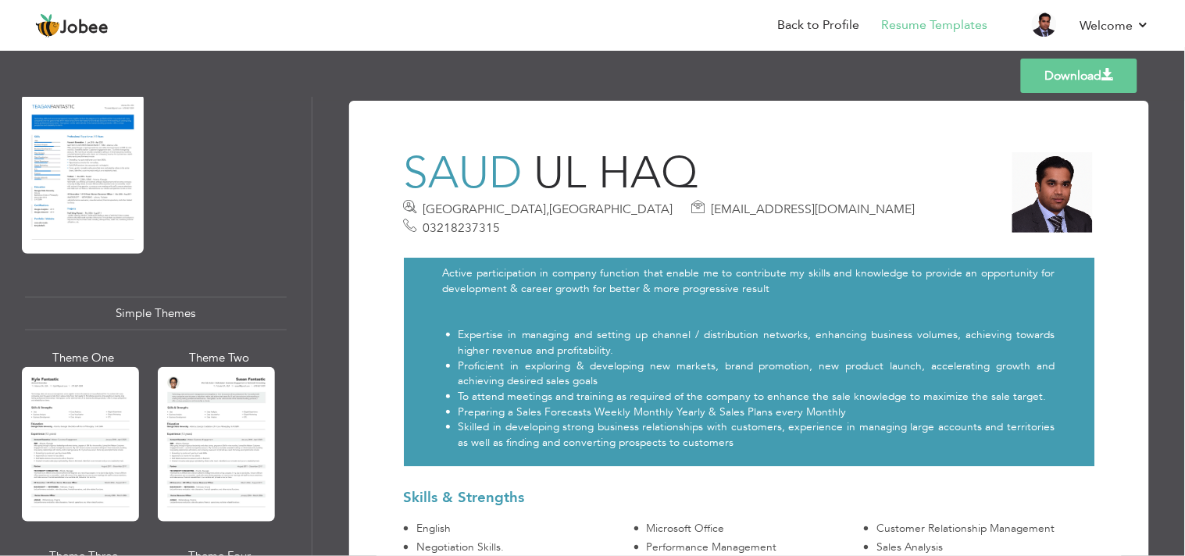
scroll to position [2646, 0]
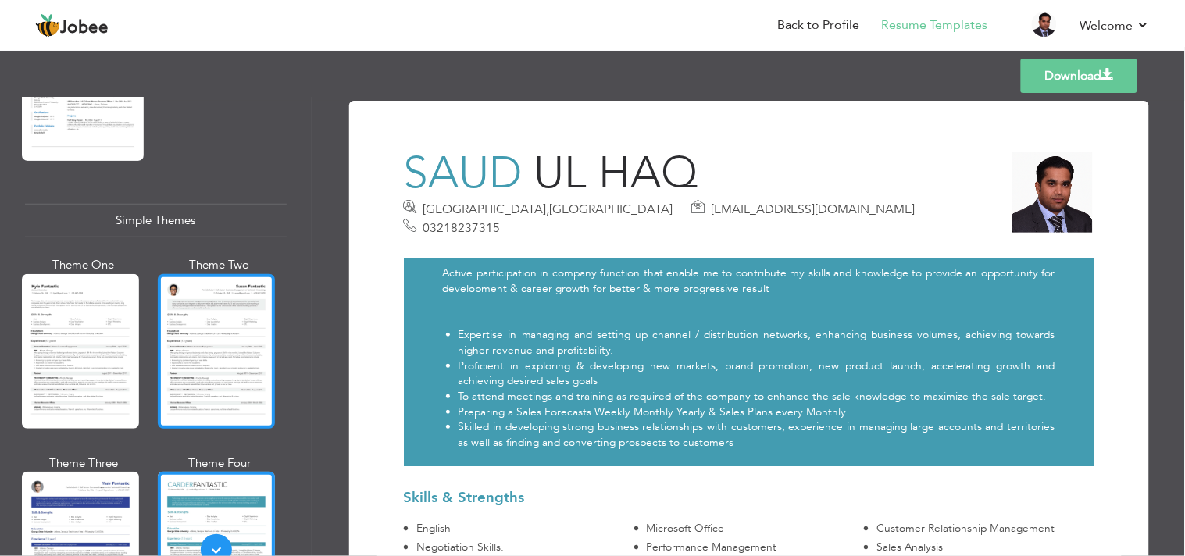
click at [212, 337] on div at bounding box center [216, 351] width 117 height 155
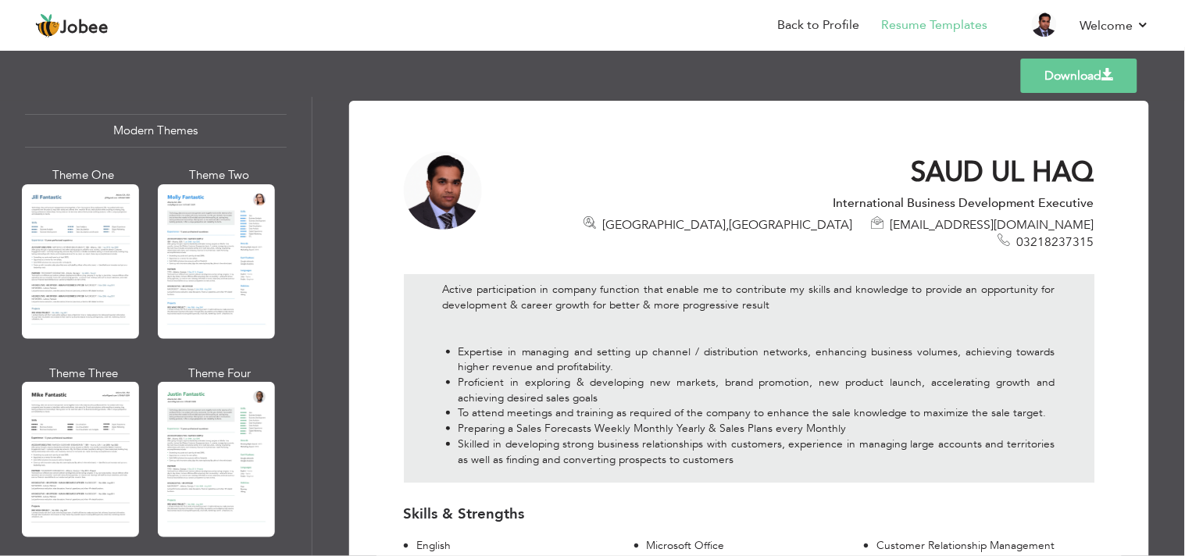
scroll to position [781, 0]
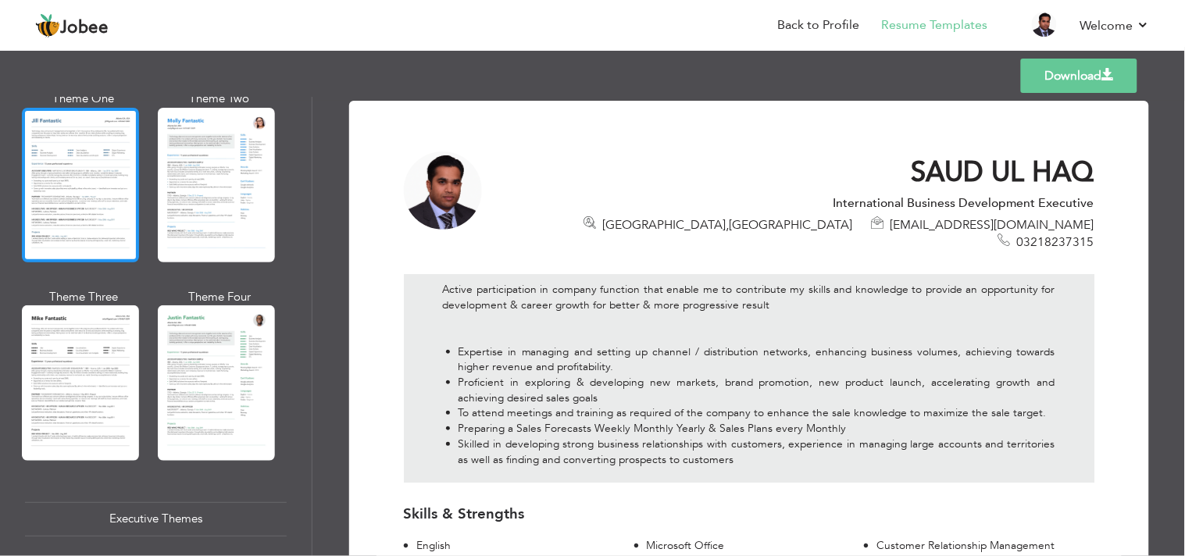
click at [66, 222] on div at bounding box center [80, 185] width 117 height 155
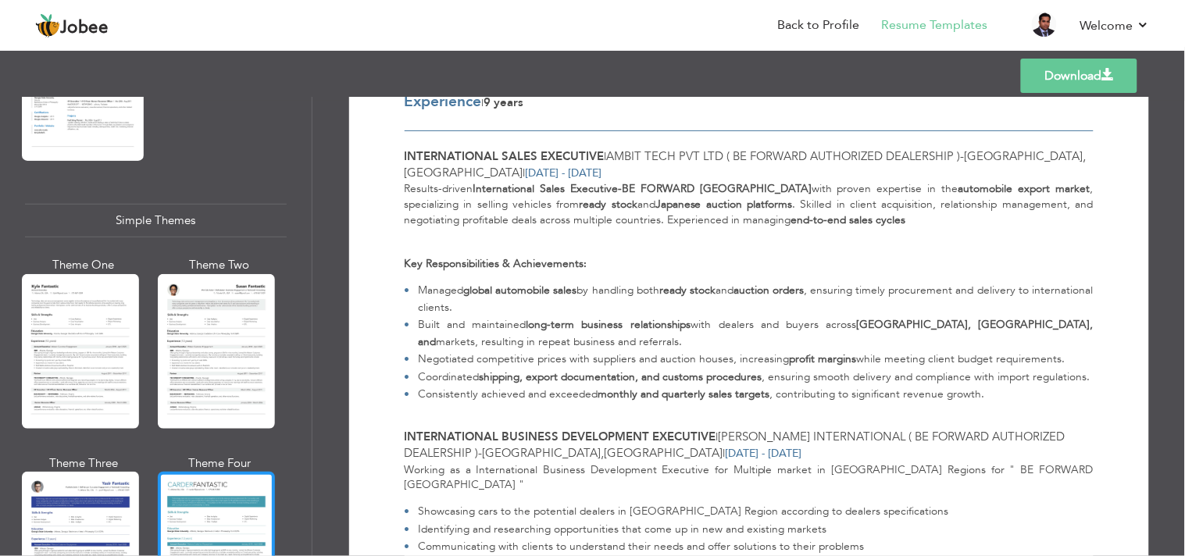
scroll to position [2732, 0]
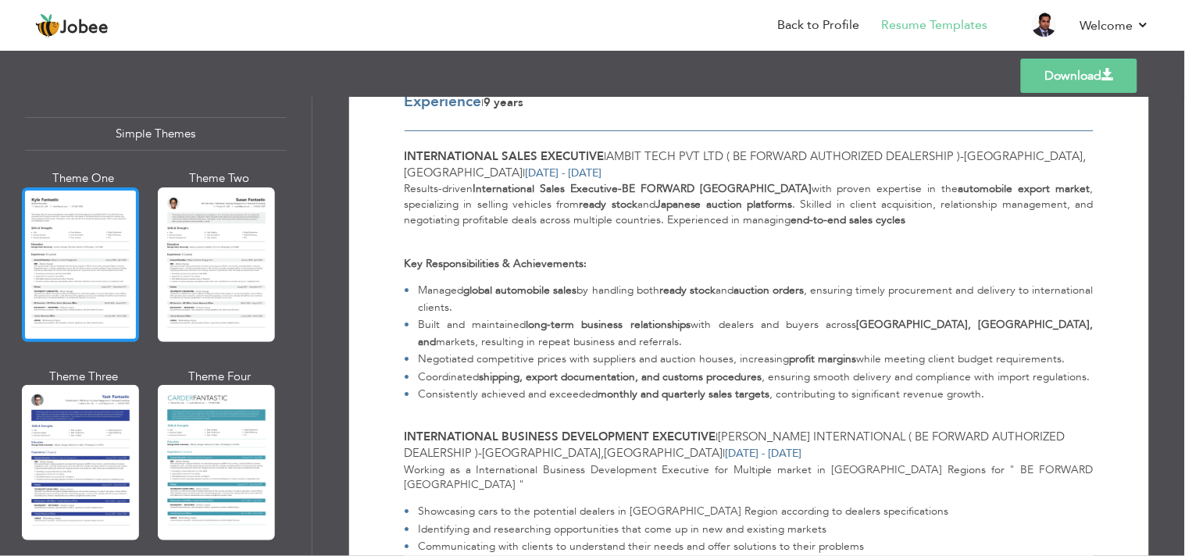
click at [51, 271] on div at bounding box center [80, 264] width 117 height 155
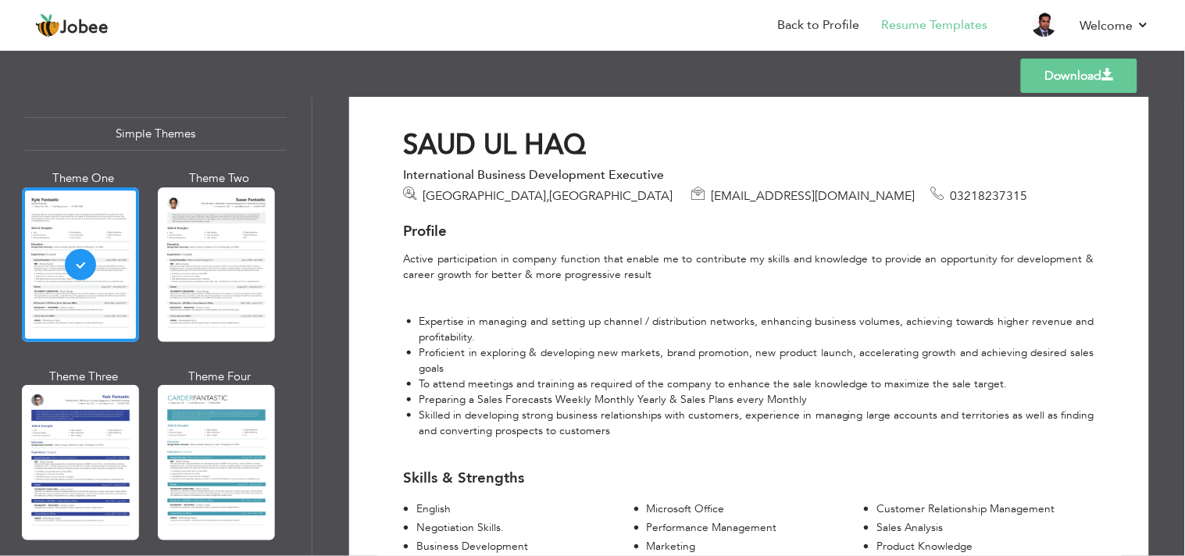
scroll to position [0, 0]
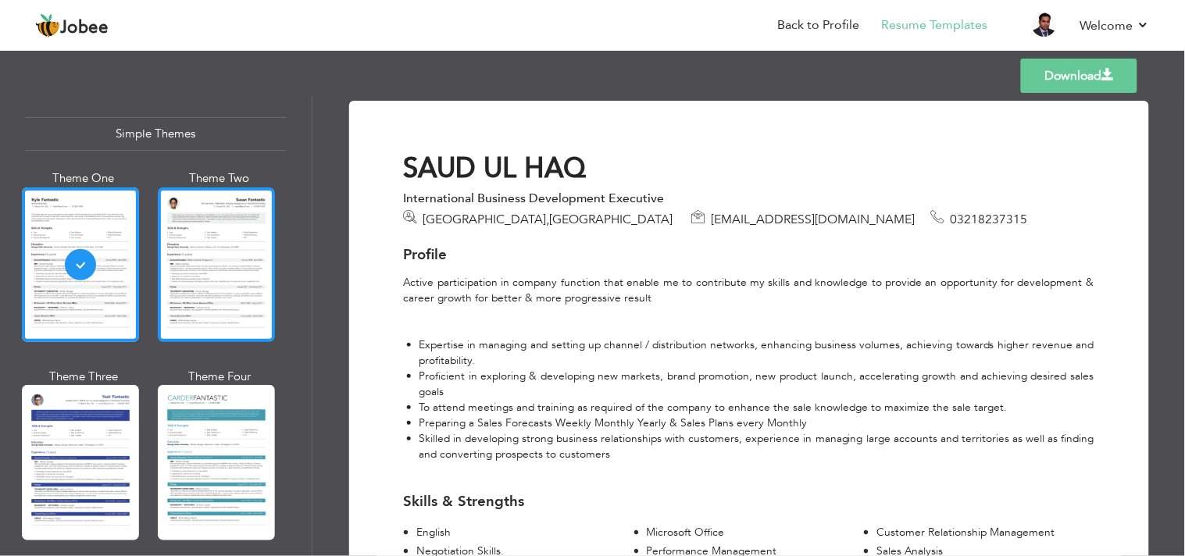
click at [237, 277] on div at bounding box center [216, 264] width 117 height 155
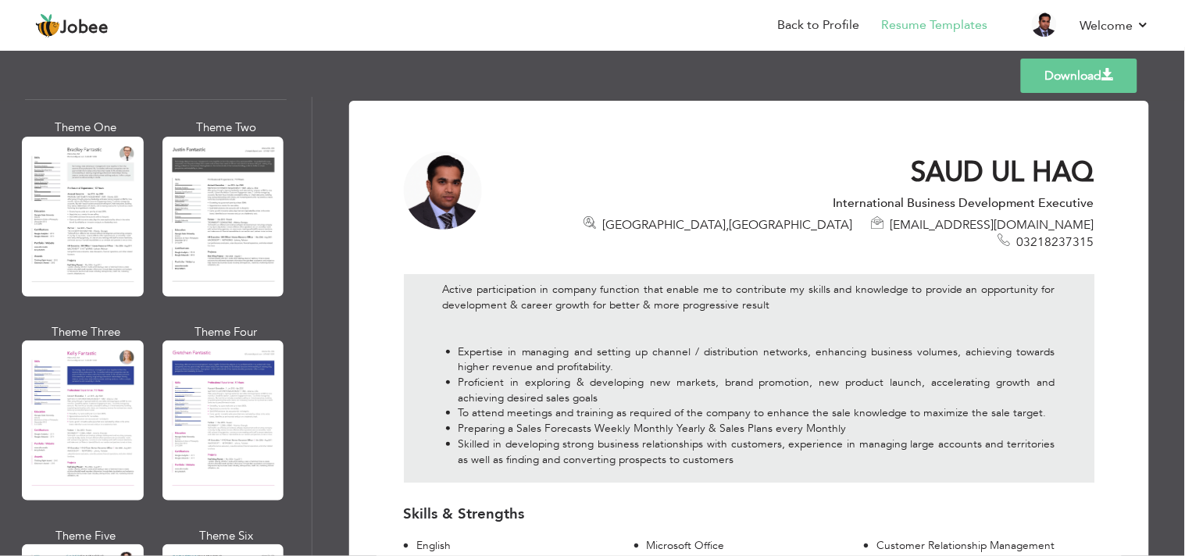
scroll to position [1996, 0]
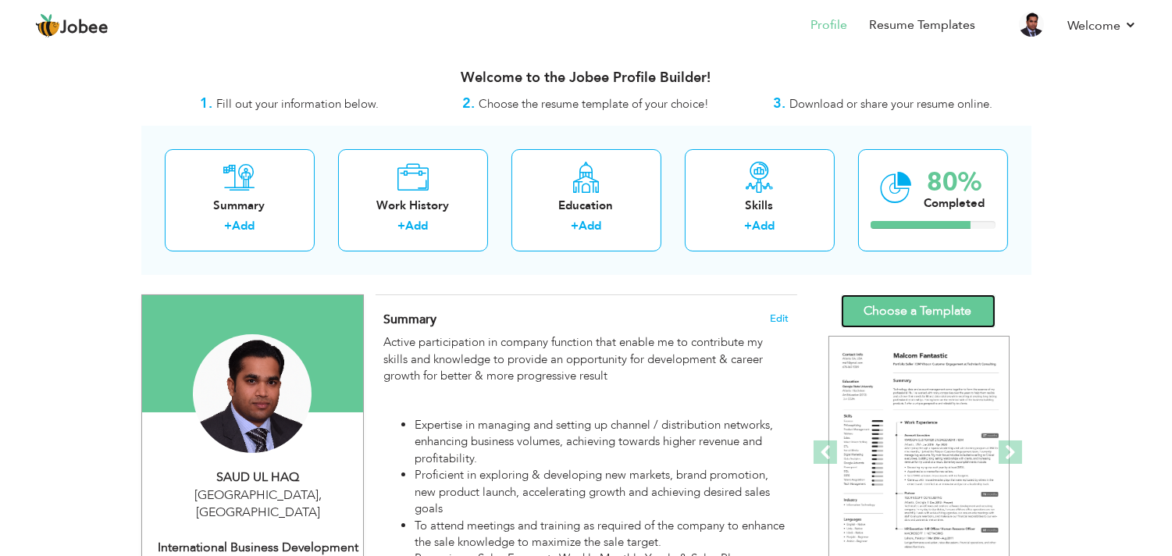
click at [860, 305] on link "Choose a Template" at bounding box center [918, 311] width 155 height 34
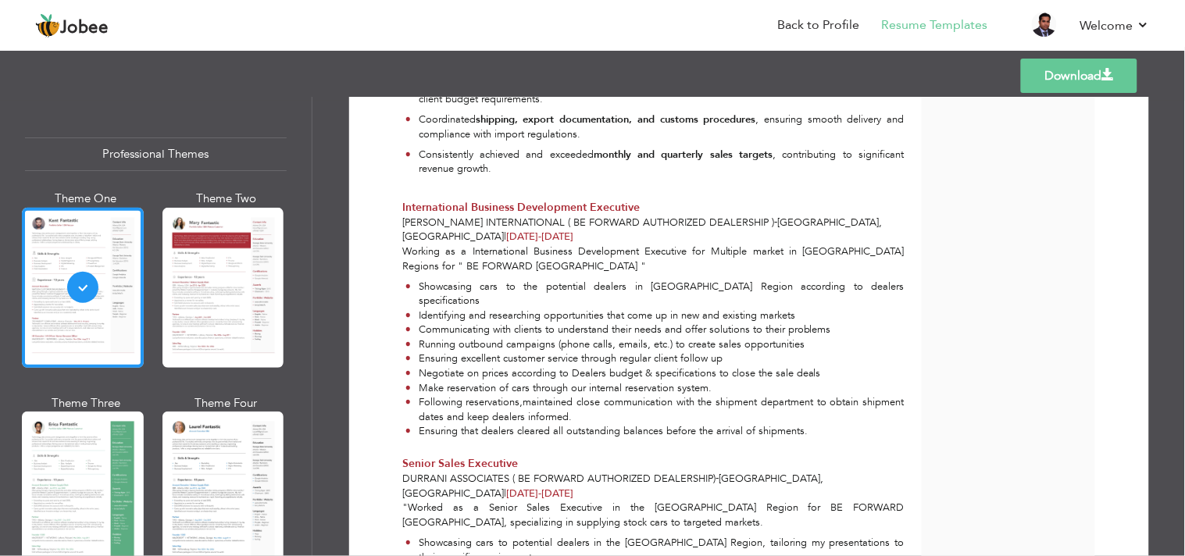
scroll to position [694, 0]
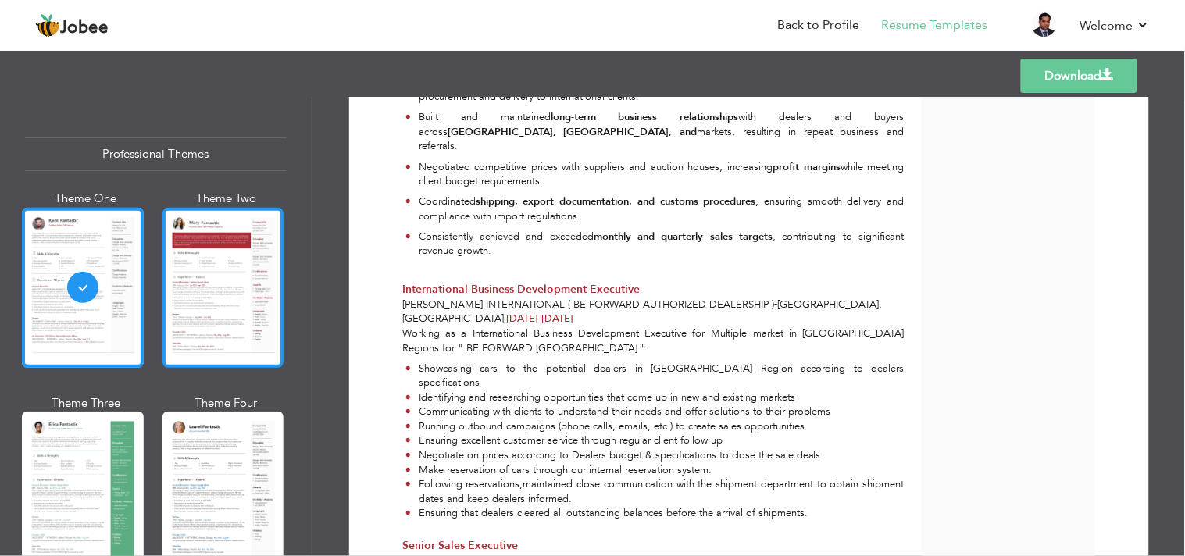
click at [214, 300] on div at bounding box center [223, 288] width 122 height 160
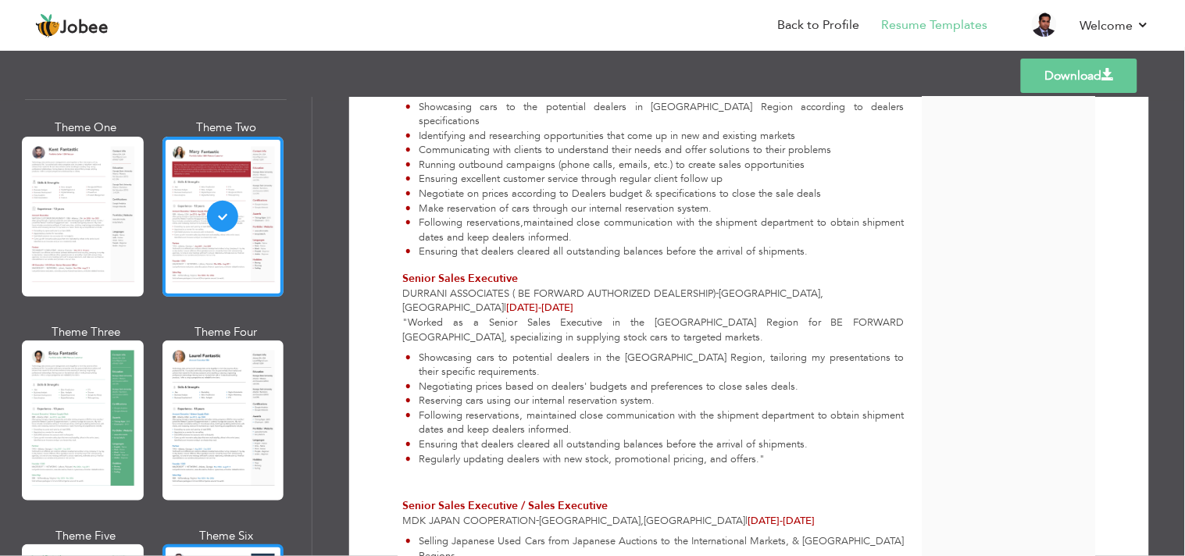
scroll to position [347, 0]
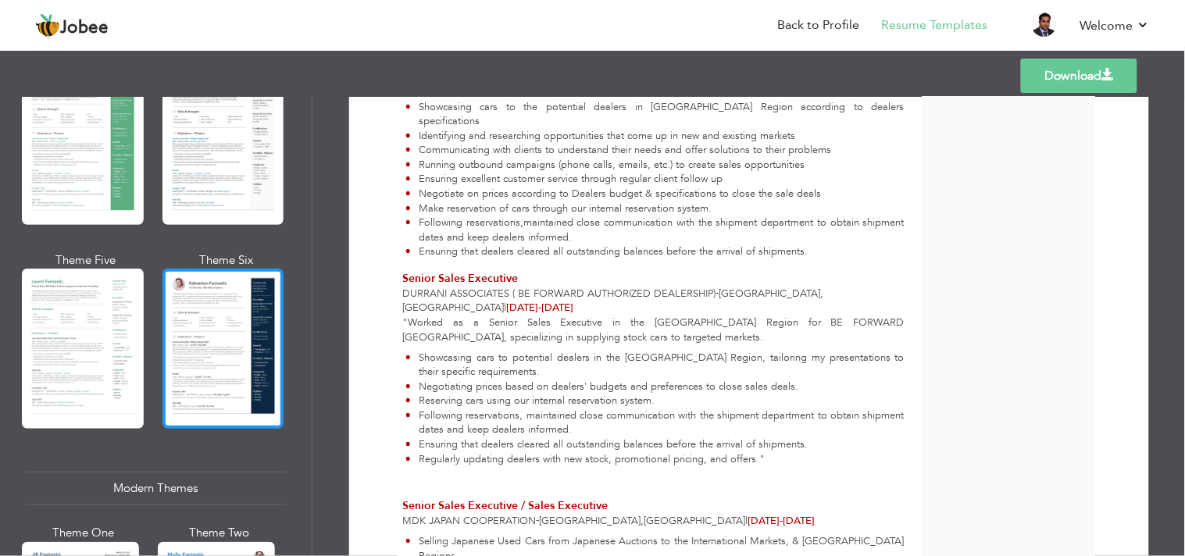
click at [230, 346] on div at bounding box center [223, 349] width 122 height 160
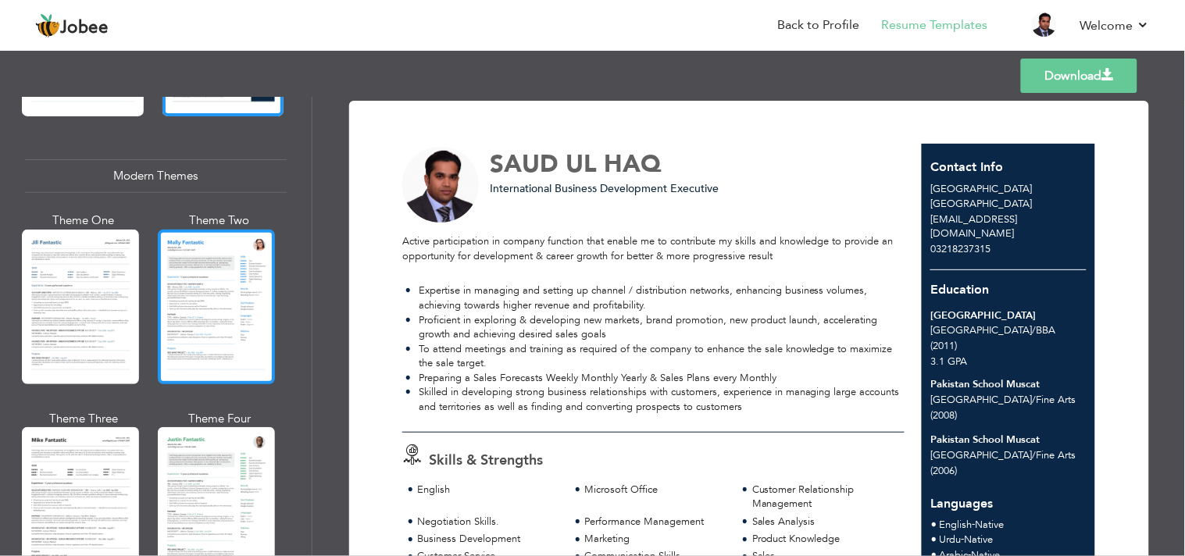
scroll to position [868, 0]
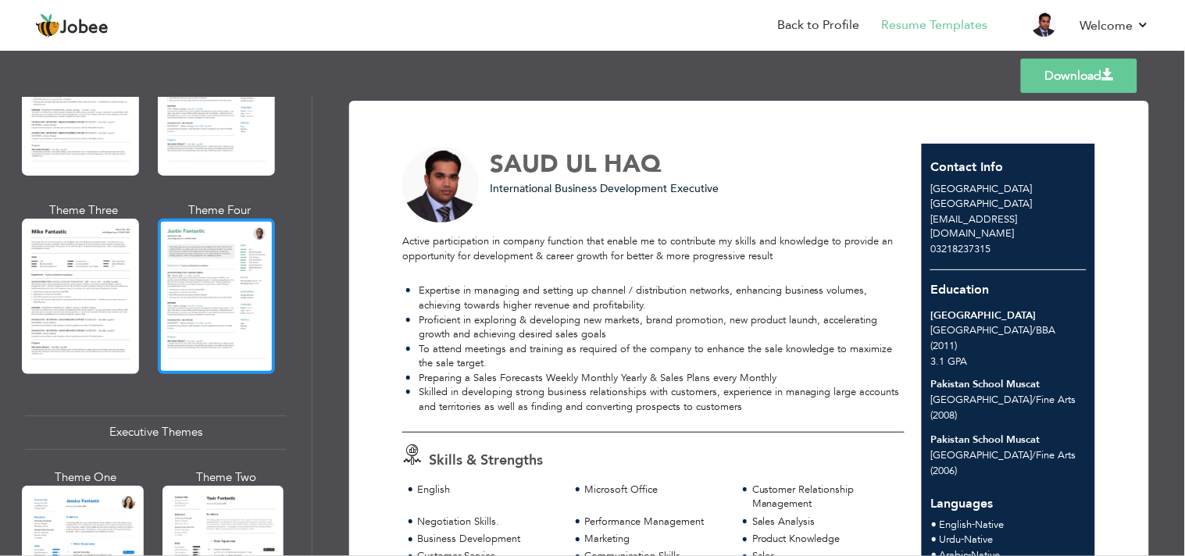
click at [219, 314] on div at bounding box center [216, 296] width 117 height 155
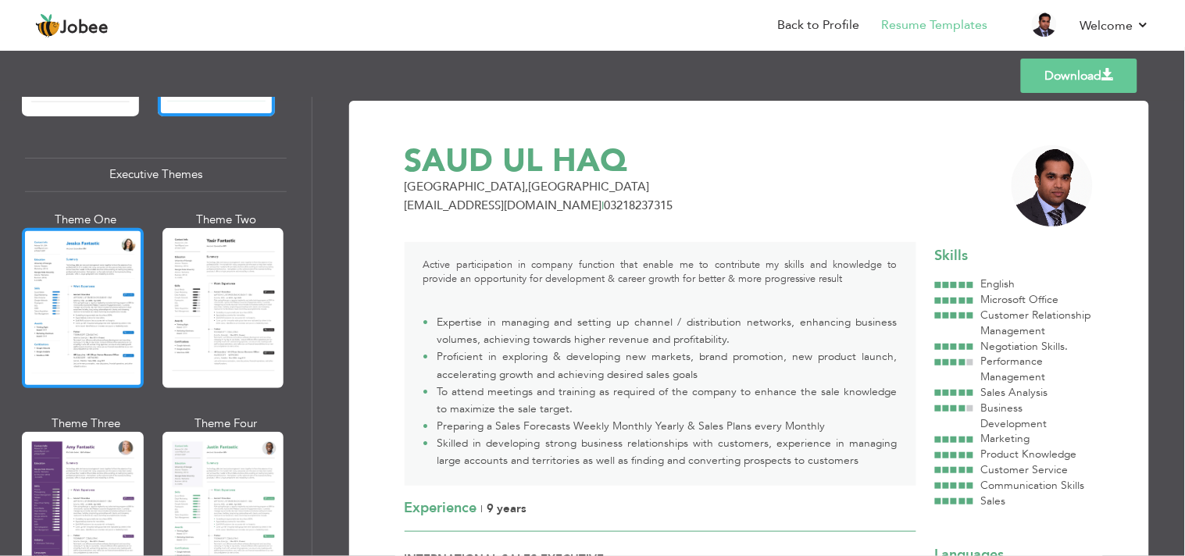
scroll to position [1128, 0]
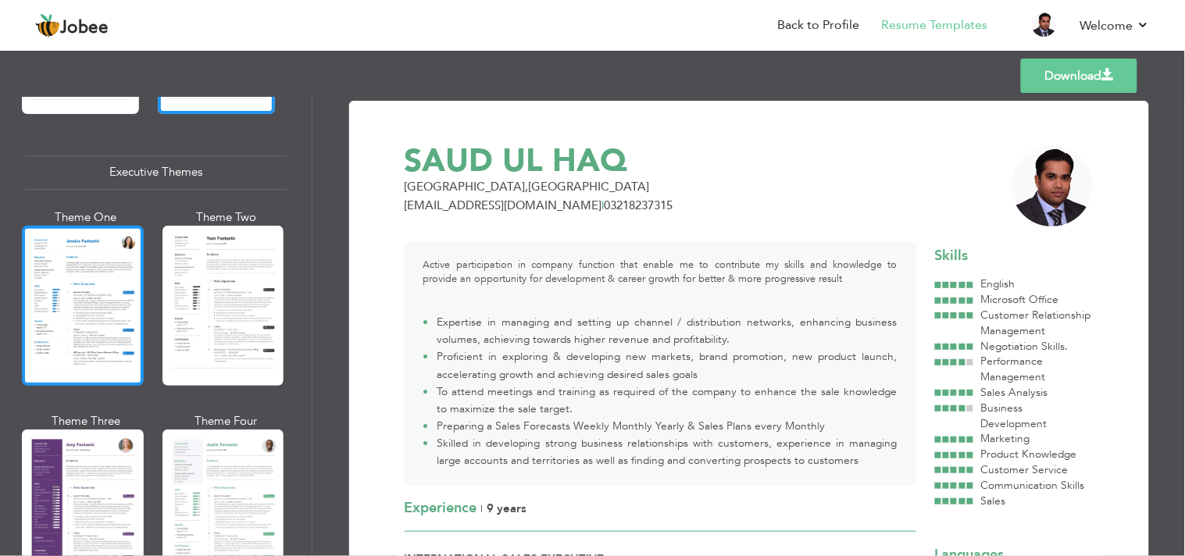
click at [95, 325] on div at bounding box center [83, 306] width 122 height 160
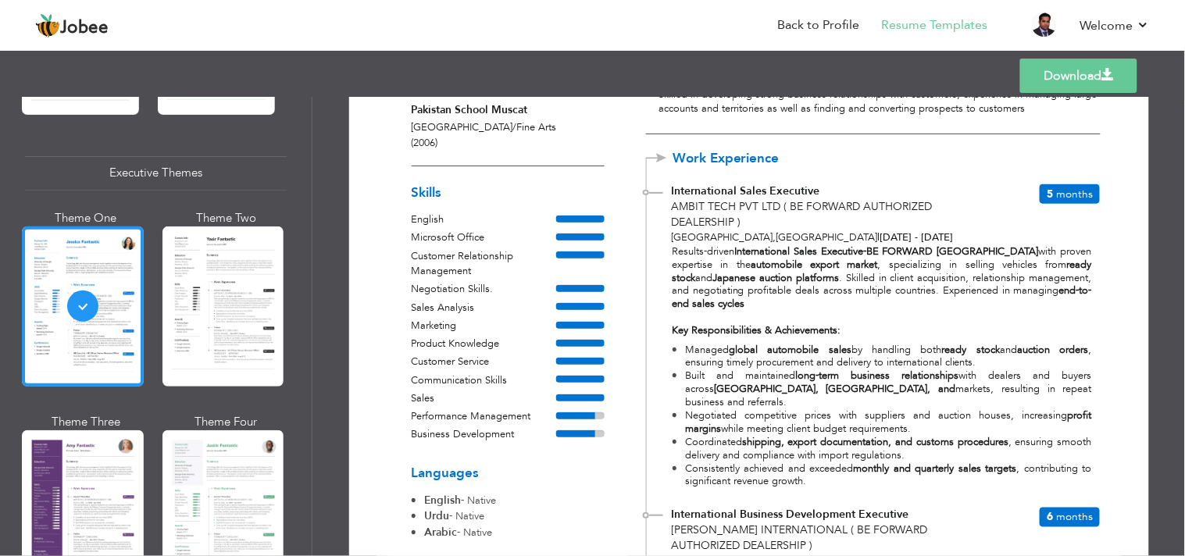
scroll to position [0, 0]
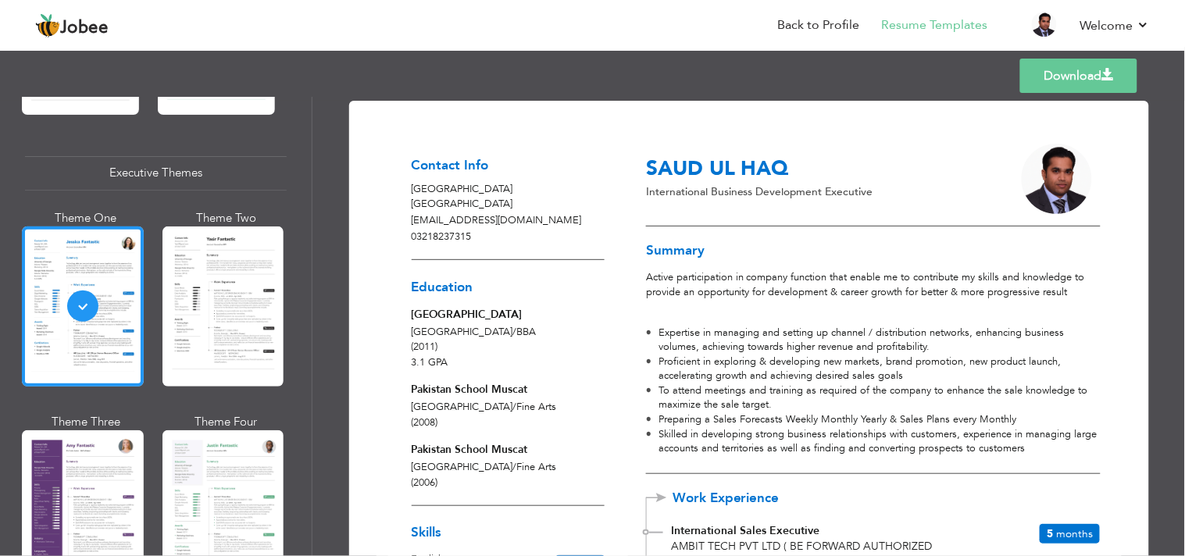
click at [1072, 77] on link "Download" at bounding box center [1078, 76] width 117 height 34
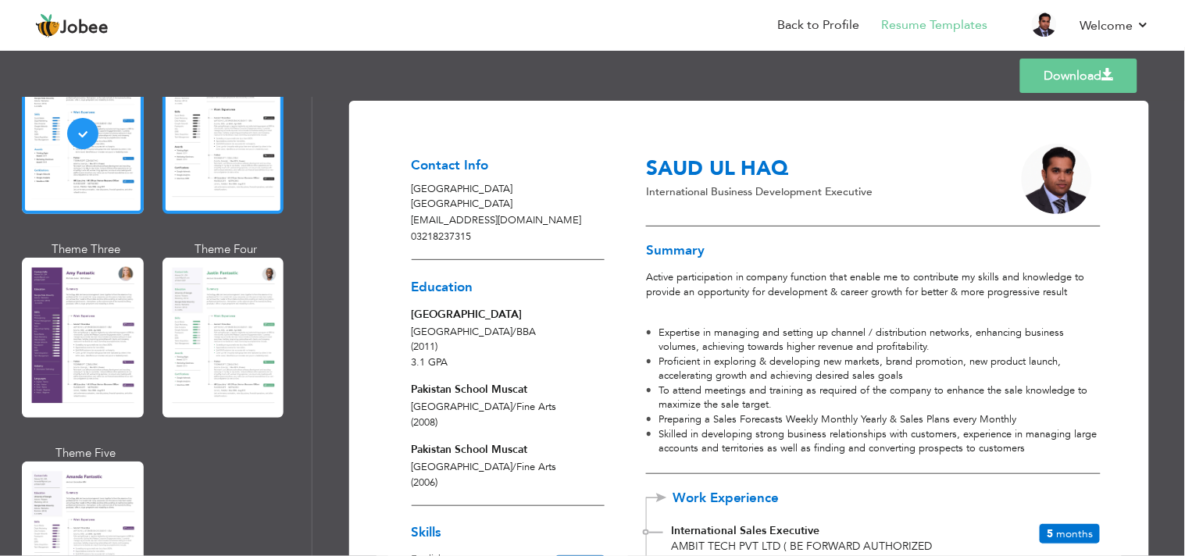
scroll to position [1301, 0]
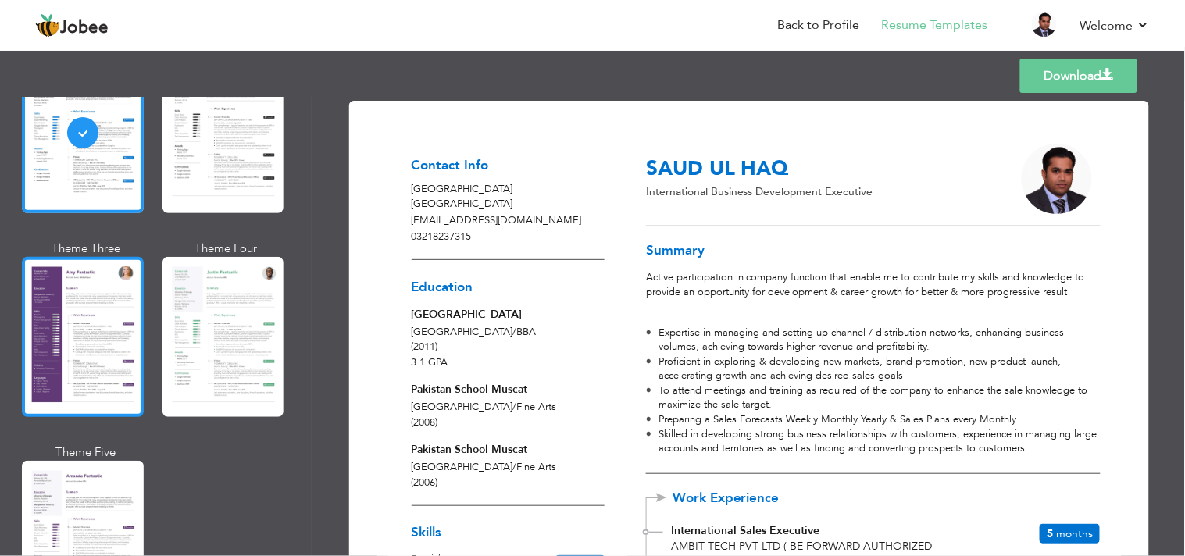
click at [94, 323] on div at bounding box center [83, 337] width 122 height 160
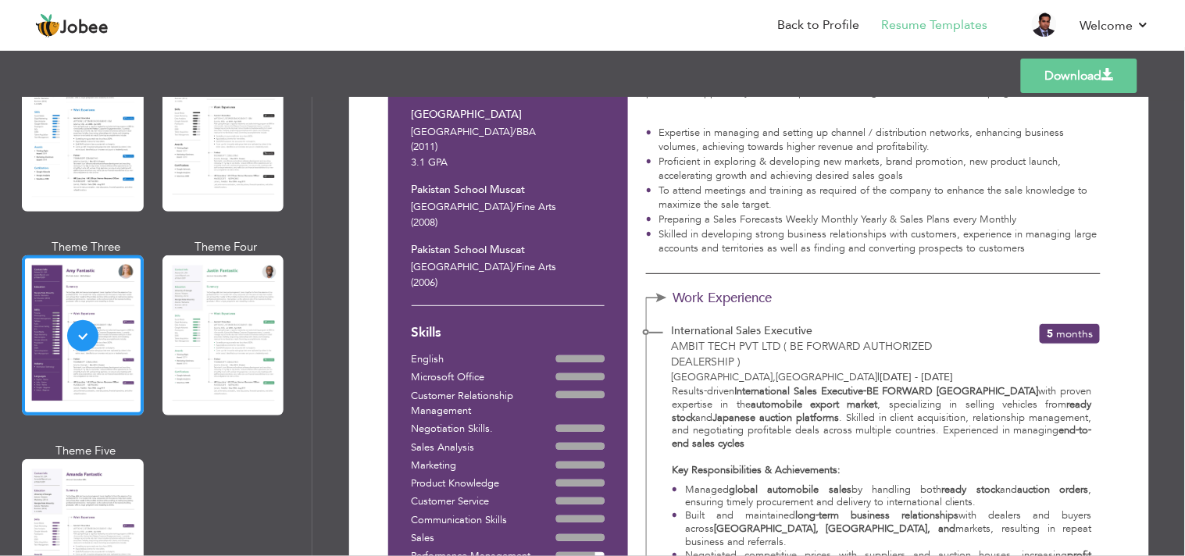
scroll to position [260, 0]
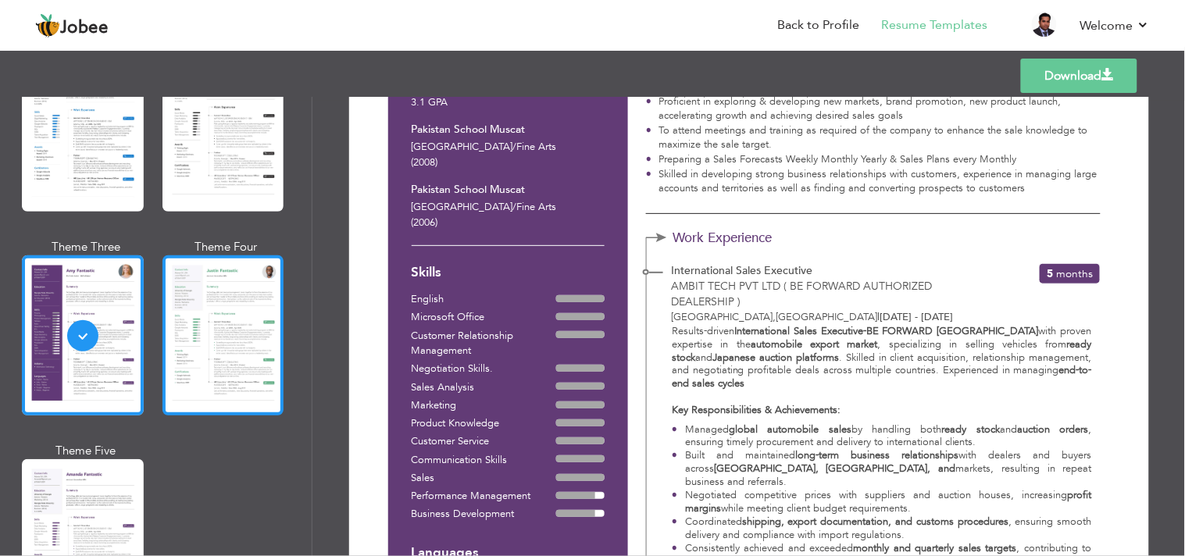
click at [213, 330] on div at bounding box center [223, 335] width 122 height 160
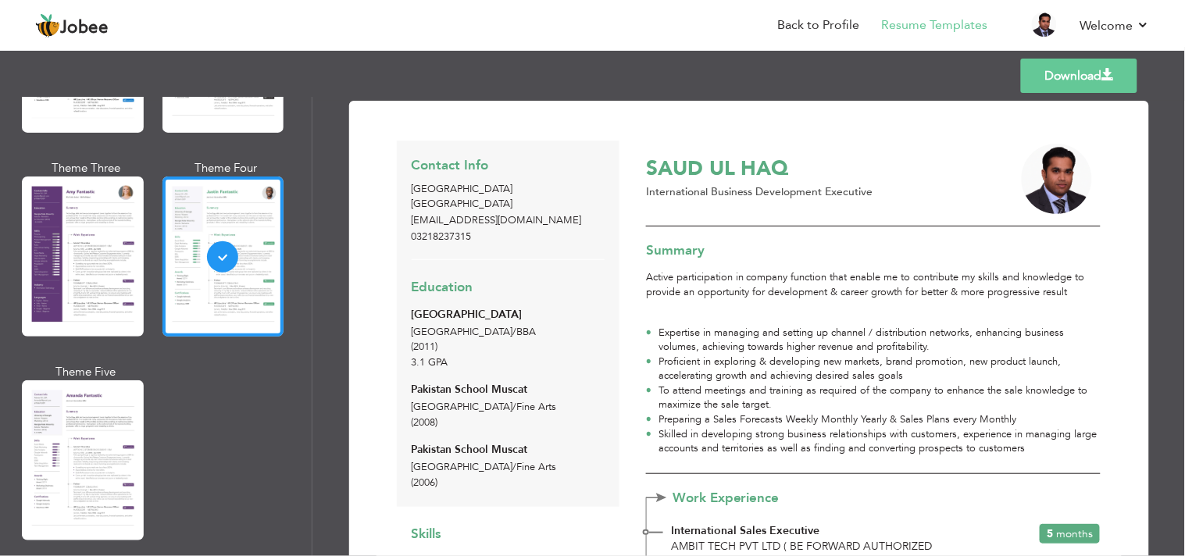
scroll to position [1563, 0]
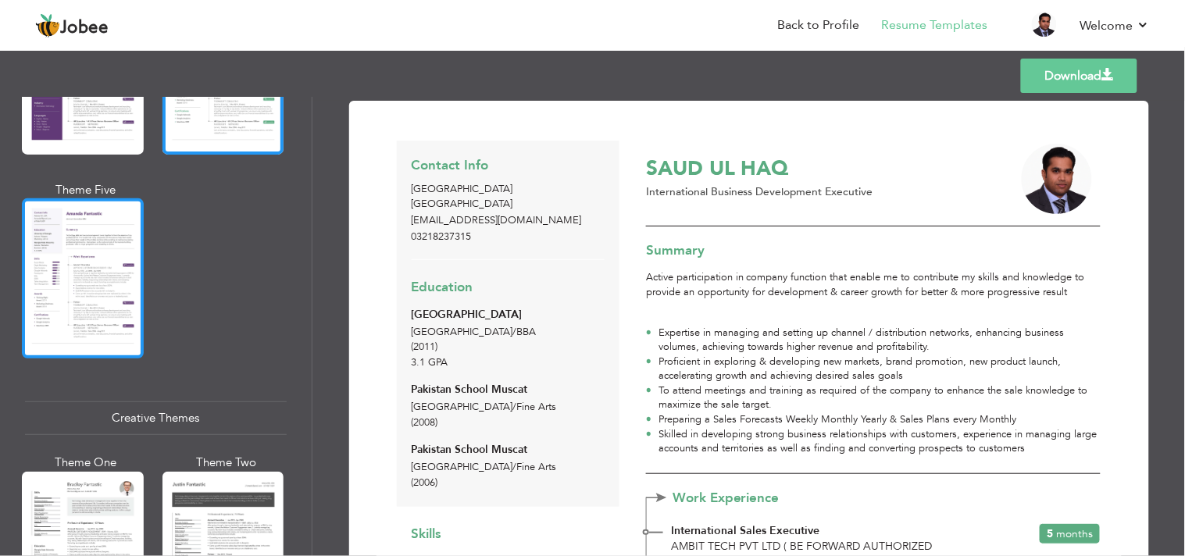
click at [41, 300] on div at bounding box center [83, 278] width 122 height 160
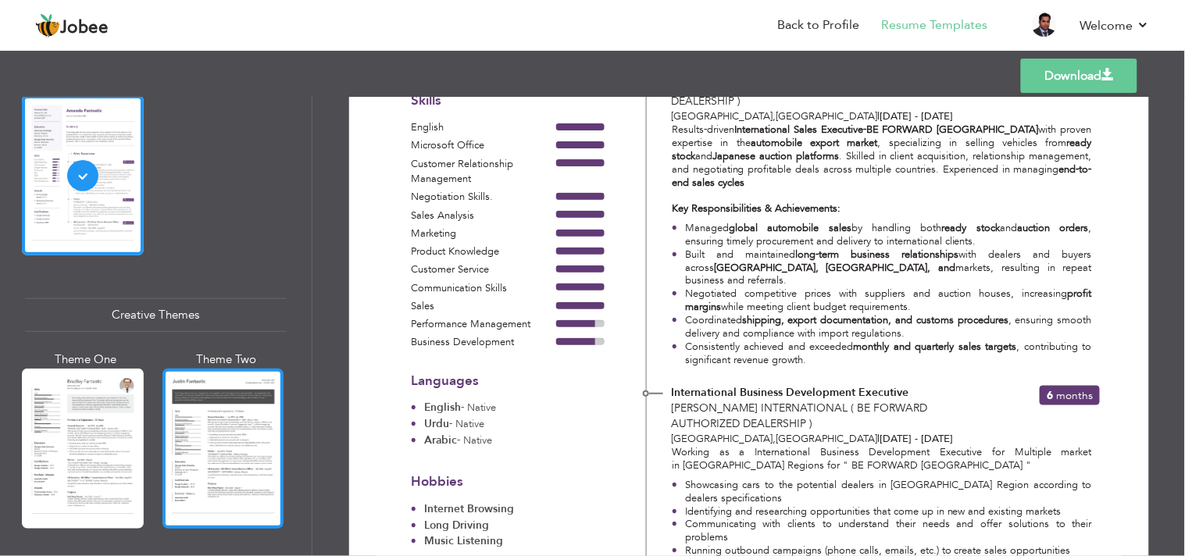
scroll to position [1736, 0]
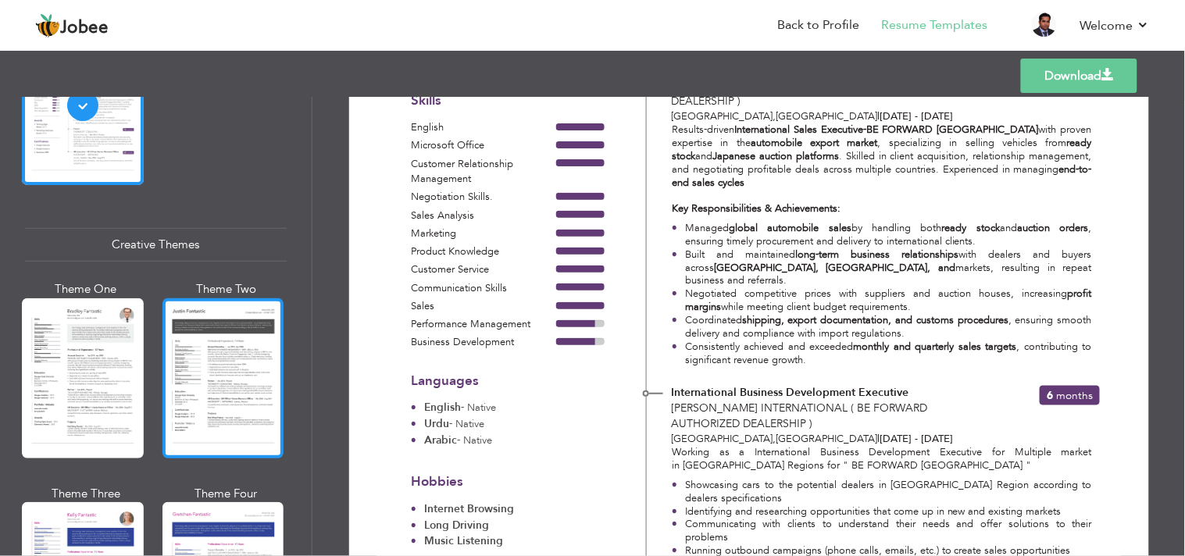
click at [212, 372] on div at bounding box center [223, 378] width 122 height 160
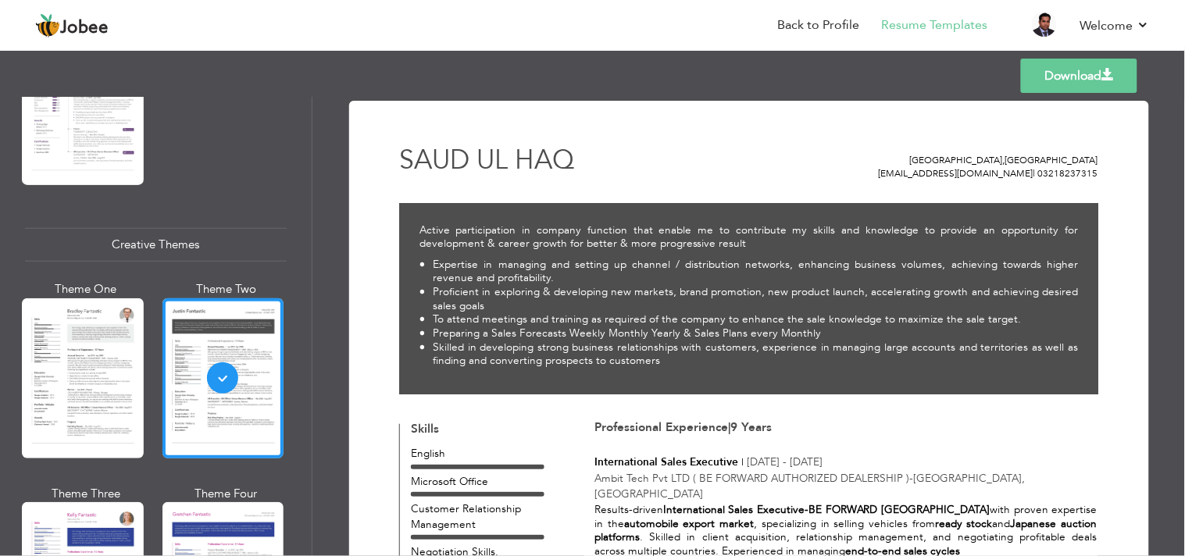
scroll to position [434, 0]
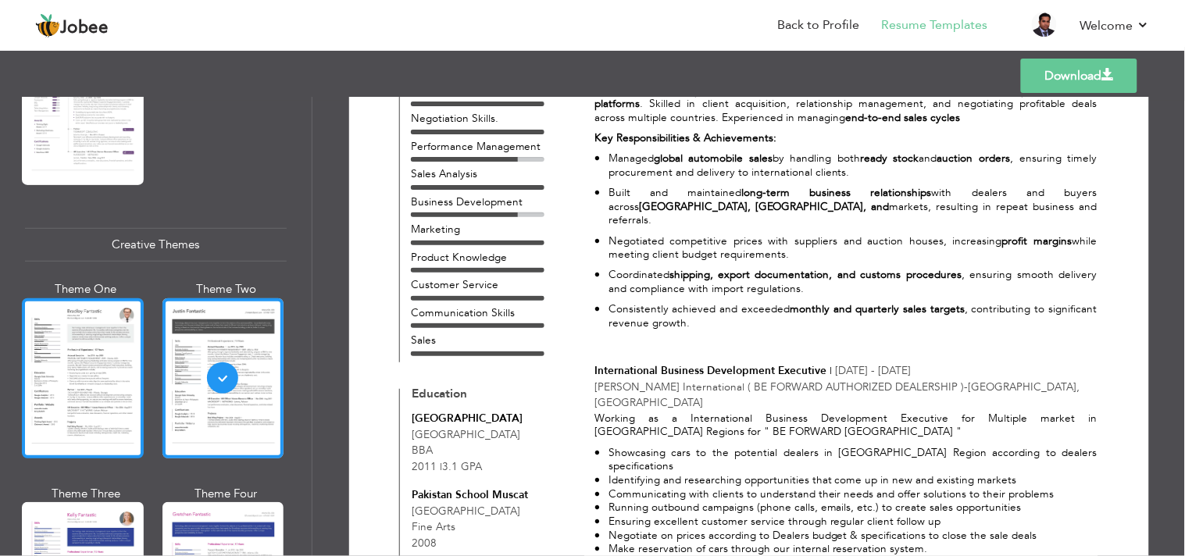
click at [91, 355] on div at bounding box center [83, 378] width 122 height 160
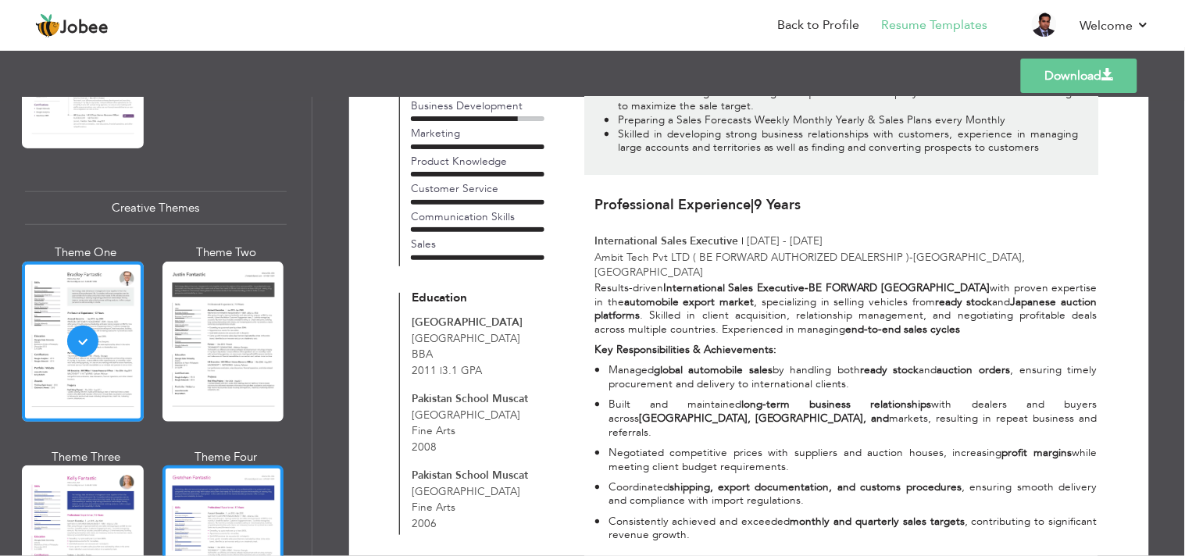
scroll to position [1997, 0]
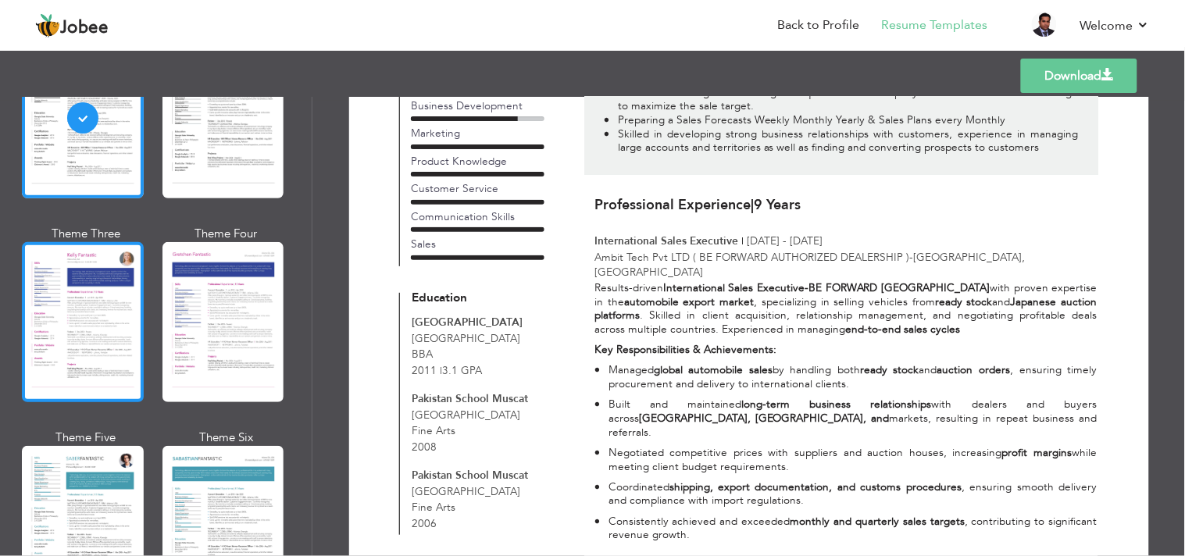
click at [41, 301] on div at bounding box center [83, 322] width 122 height 160
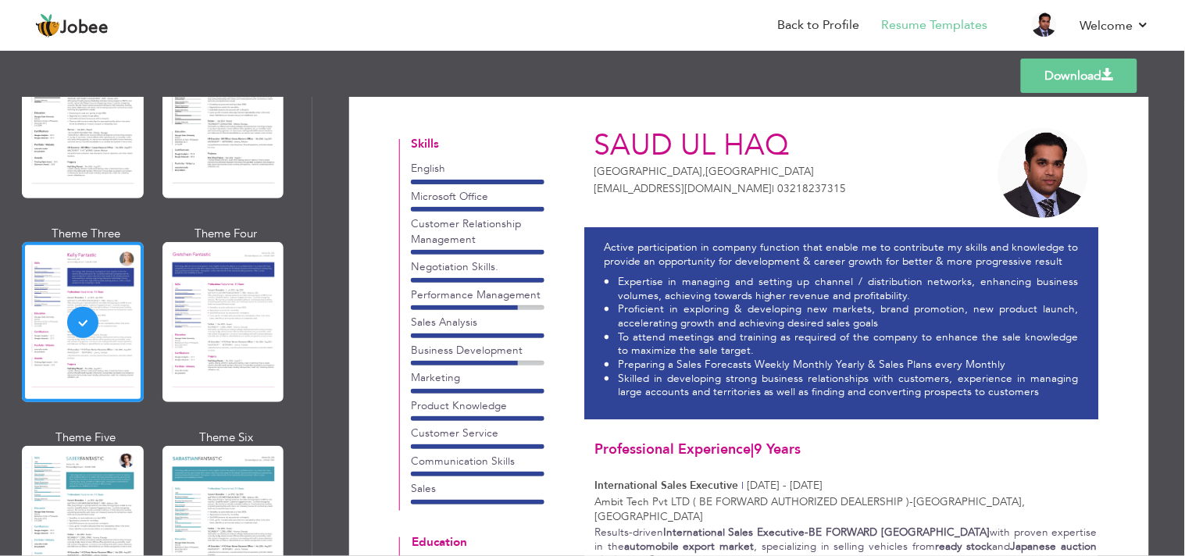
scroll to position [0, 0]
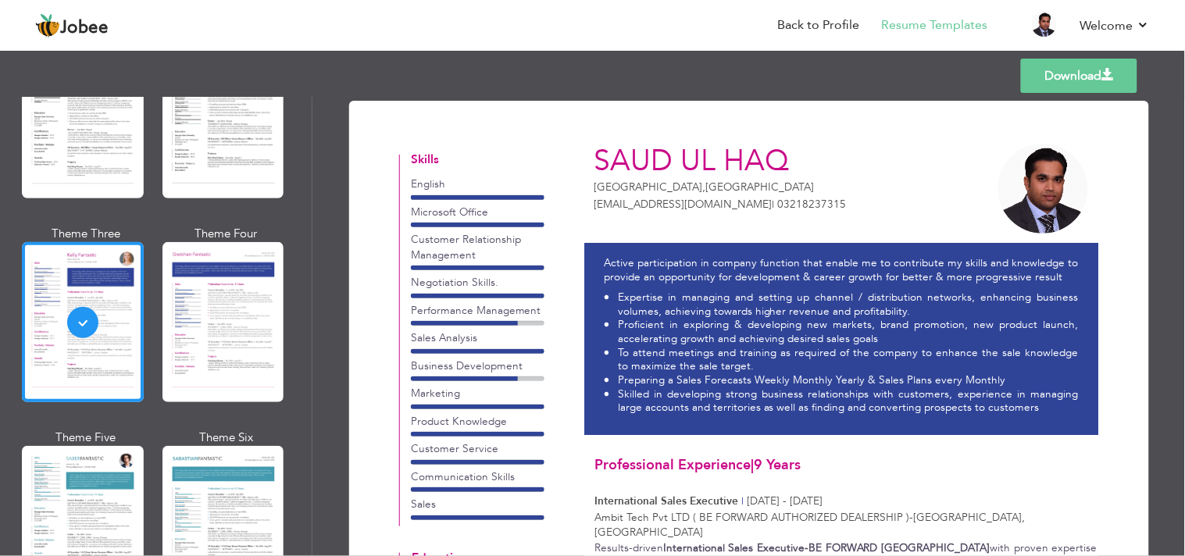
click at [1076, 73] on link "Download" at bounding box center [1079, 76] width 116 height 34
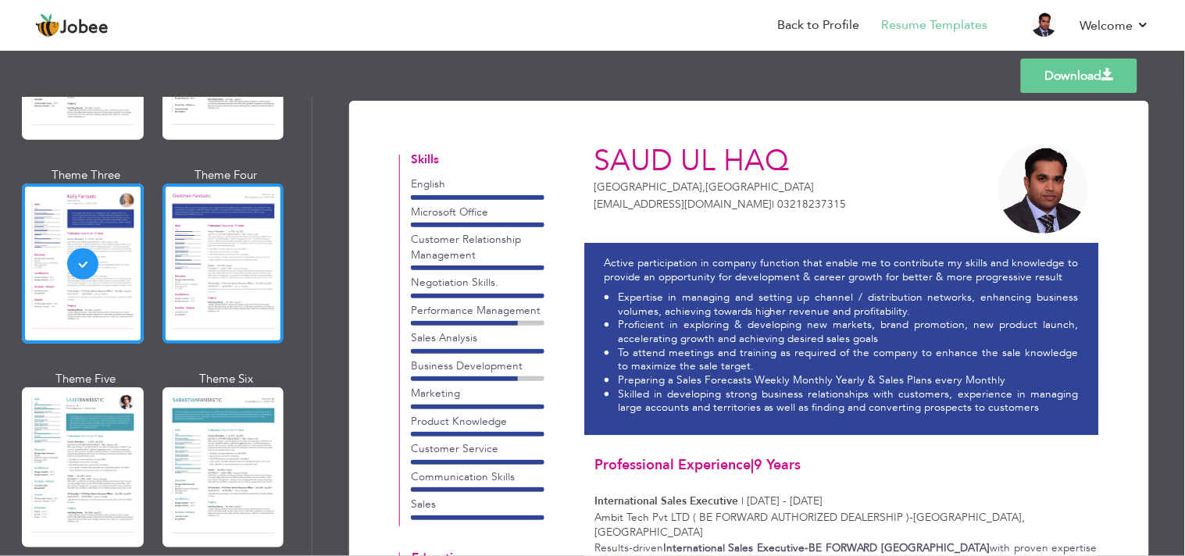
scroll to position [2083, 0]
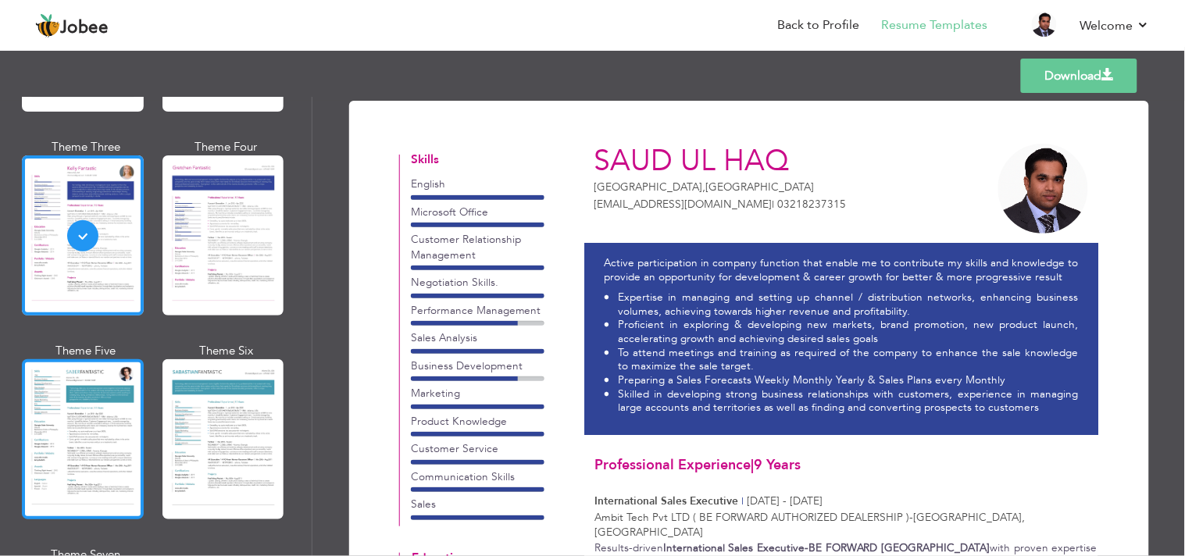
click at [107, 410] on div at bounding box center [83, 439] width 122 height 160
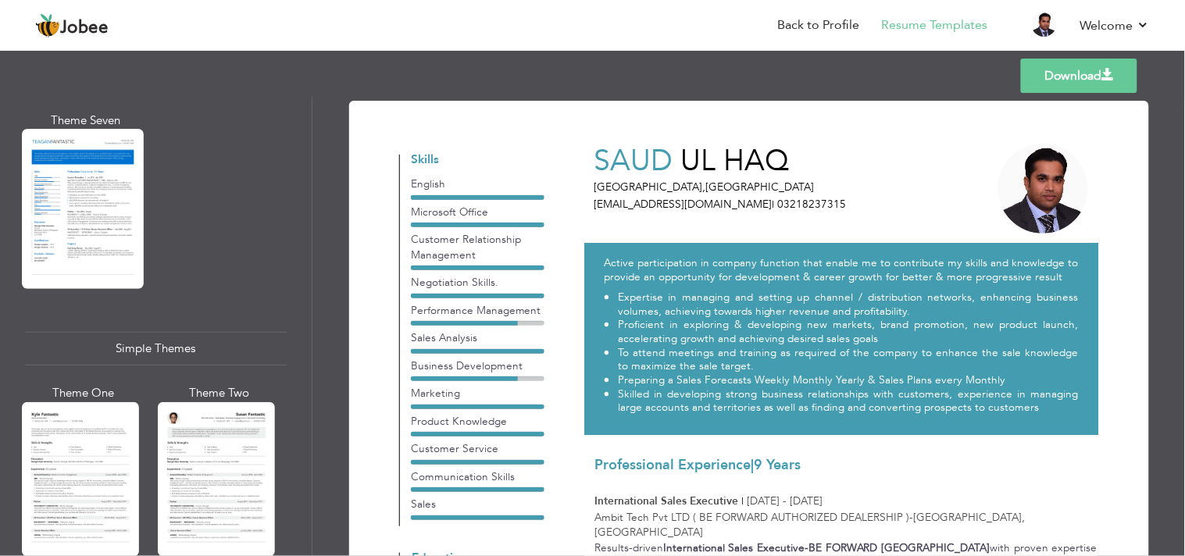
scroll to position [2732, 0]
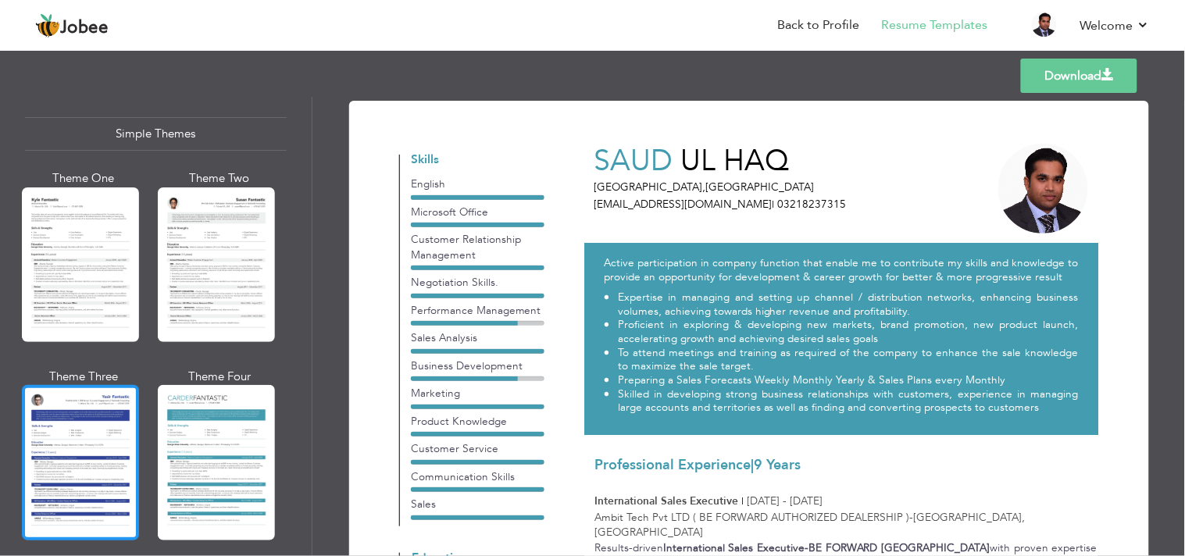
click at [105, 436] on div at bounding box center [80, 462] width 117 height 155
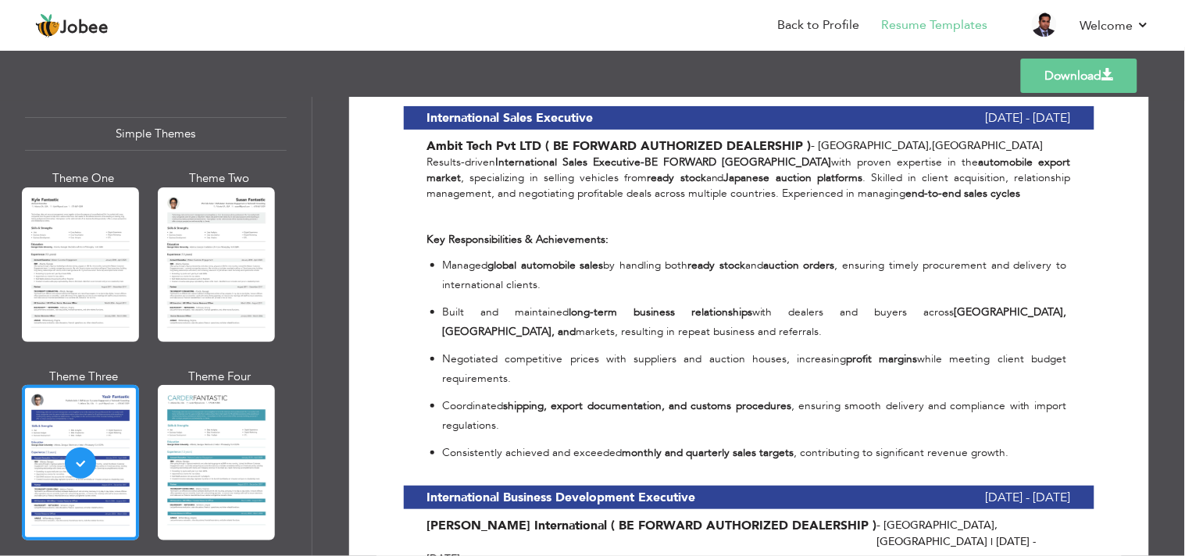
scroll to position [868, 0]
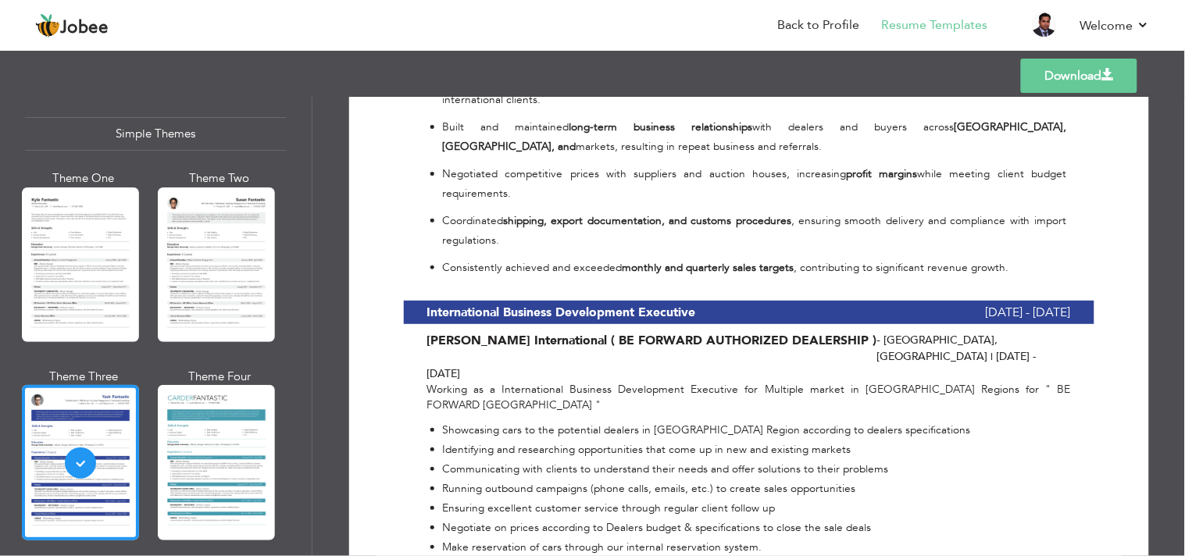
click at [1053, 82] on link "Download" at bounding box center [1079, 76] width 116 height 34
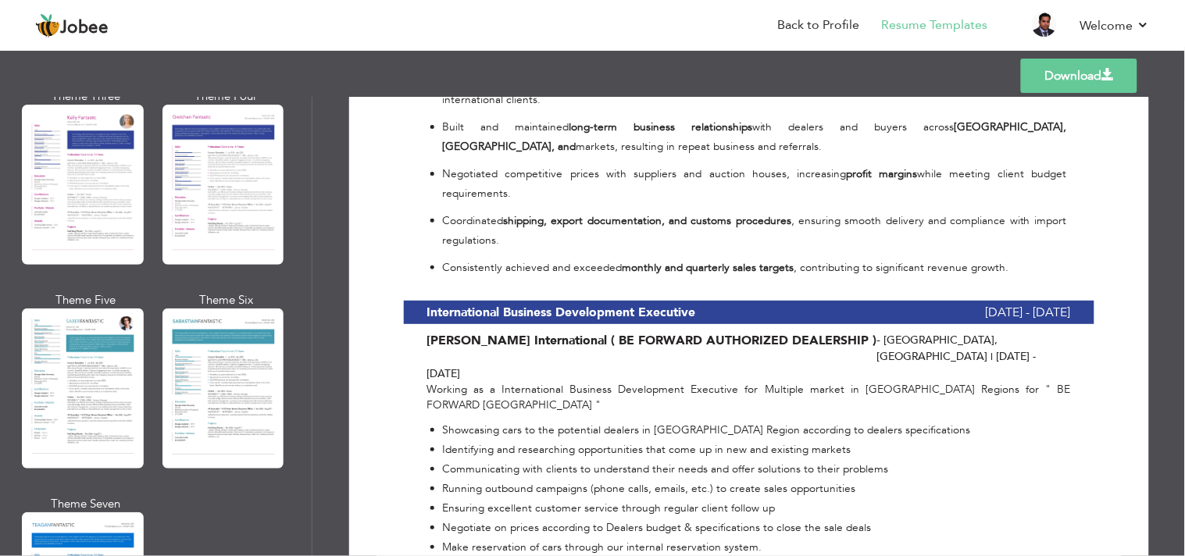
scroll to position [2039, 0]
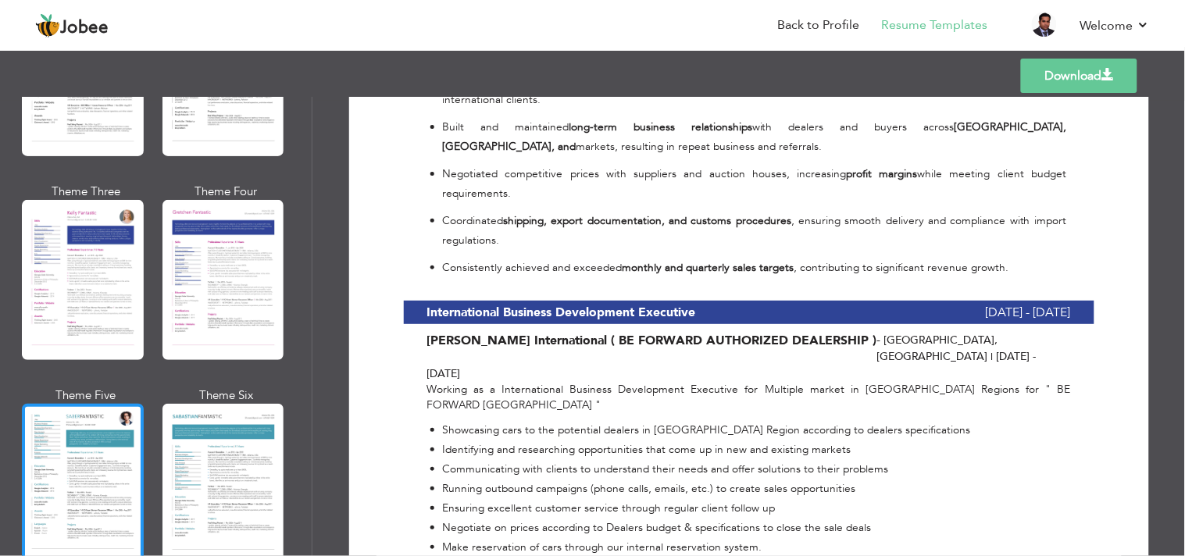
click at [103, 447] on div at bounding box center [83, 484] width 122 height 160
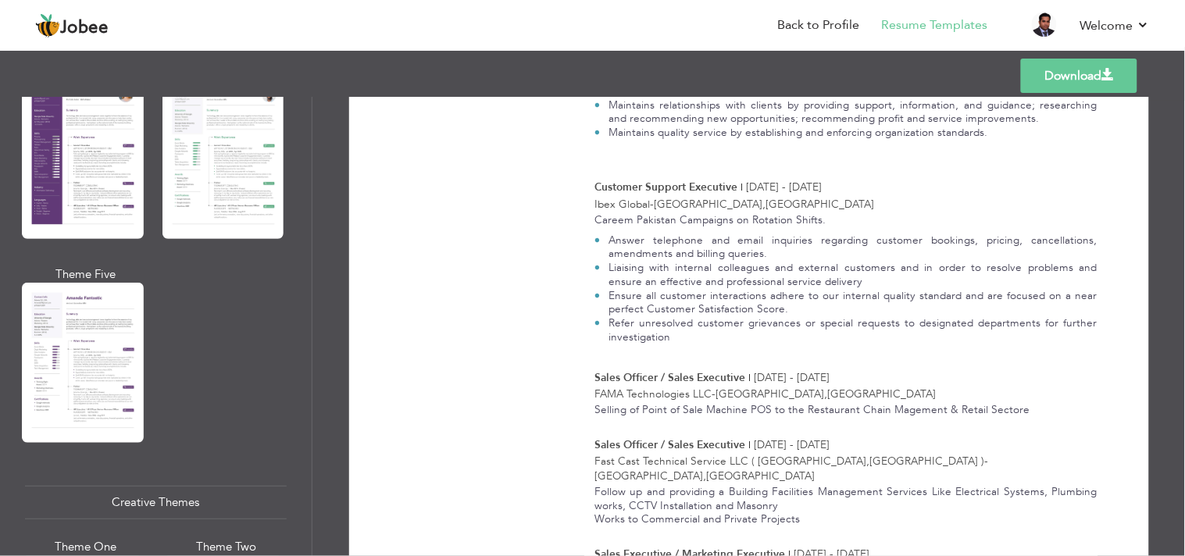
scroll to position [1344, 0]
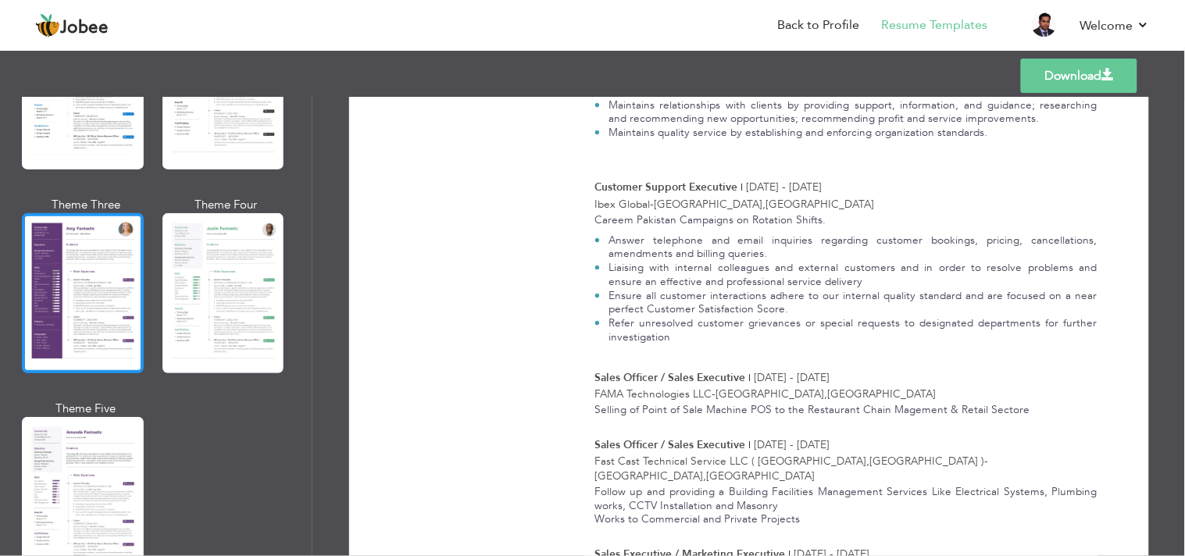
click at [95, 309] on div at bounding box center [83, 293] width 122 height 160
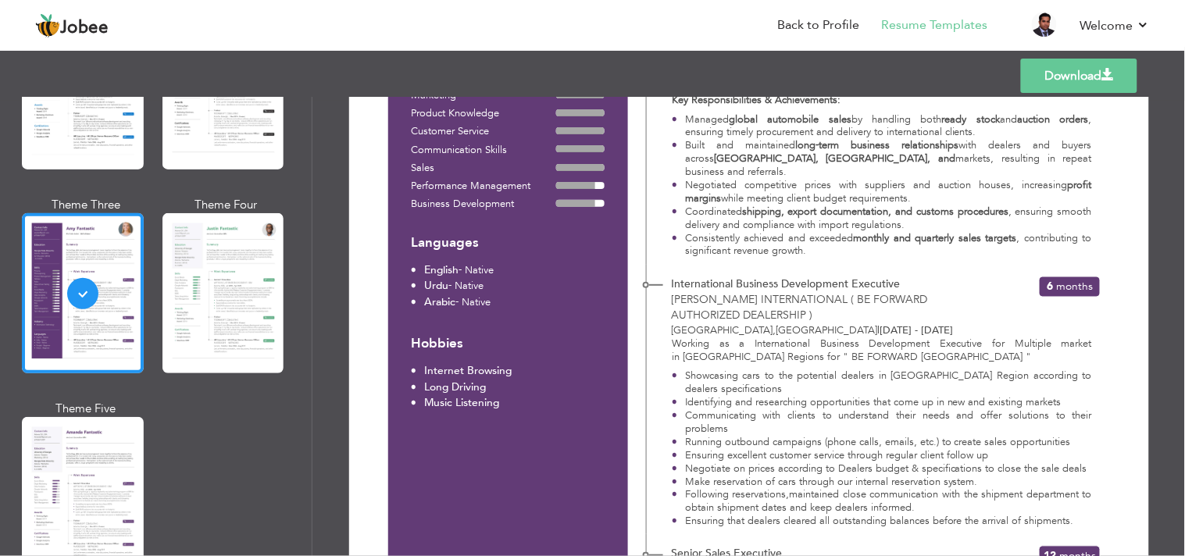
scroll to position [520, 0]
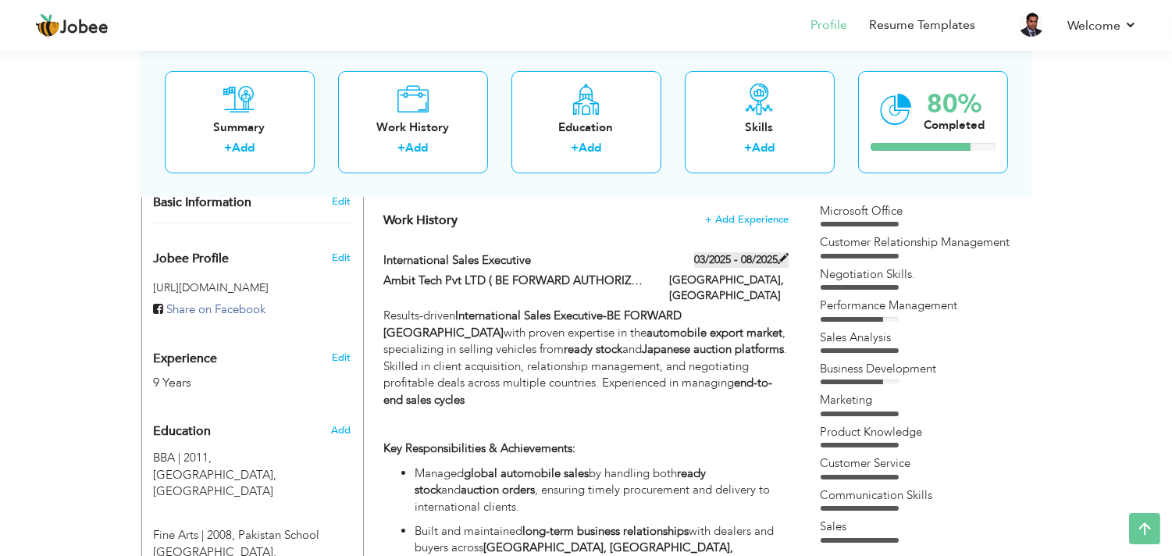
scroll to position [434, 0]
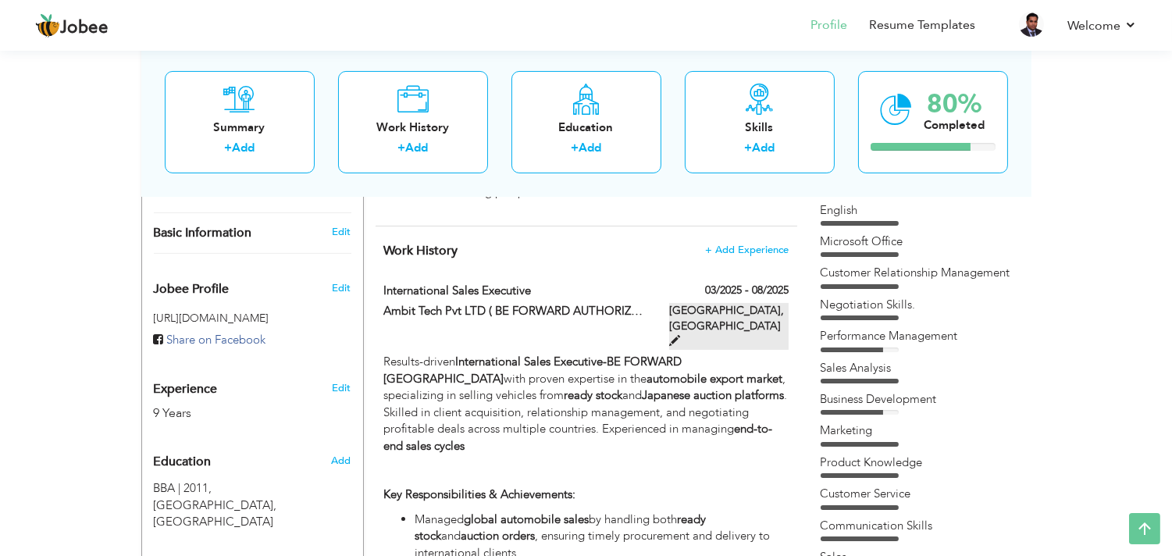
click at [680, 335] on span at bounding box center [674, 340] width 11 height 11
type input "International Sales Executive"
type input "Ambit Tech Pvt LTD ( BE FORWARD AUTHORIZED DEALERSHIP )"
type input "03/2025"
type input "08/2025"
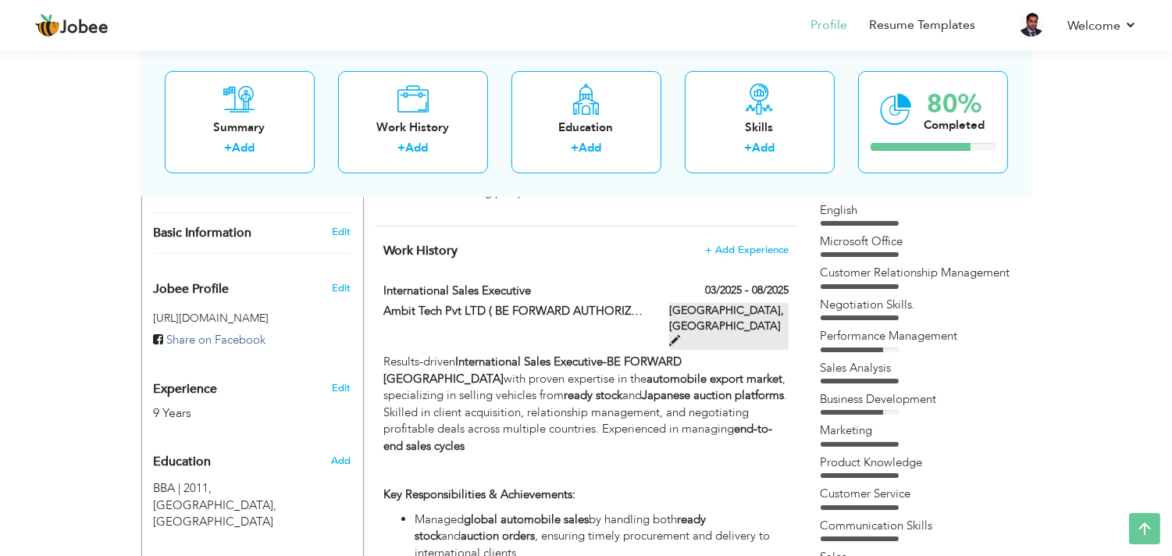
type input "[GEOGRAPHIC_DATA]"
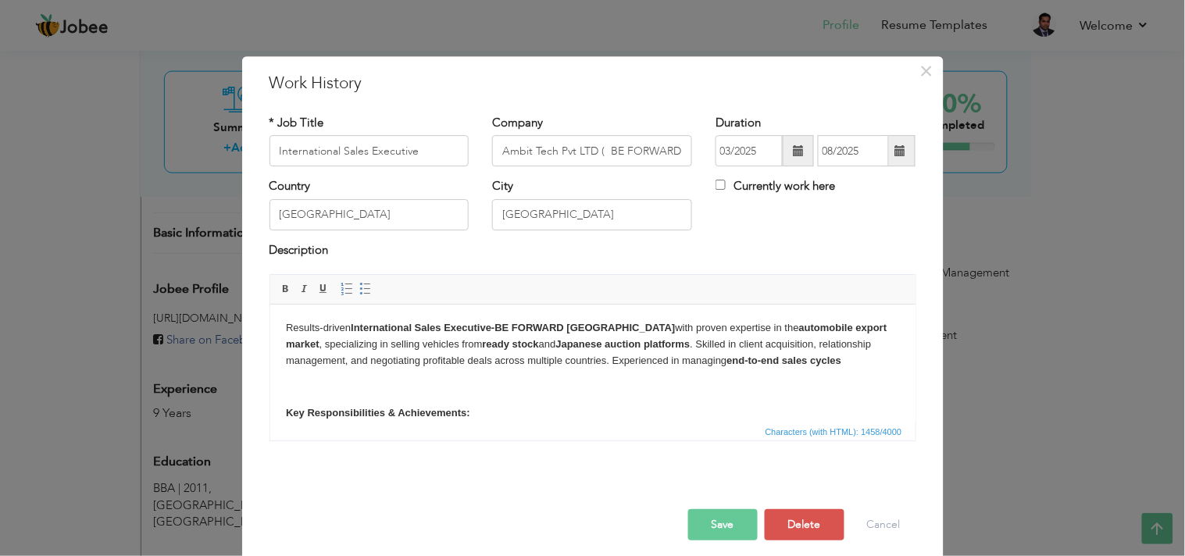
click at [875, 316] on html "Results-driven International Sales Executive-BE FORWARD JAPAN with proven exper…" at bounding box center [591, 470] width 645 height 330
click at [915, 71] on button "×" at bounding box center [927, 71] width 25 height 25
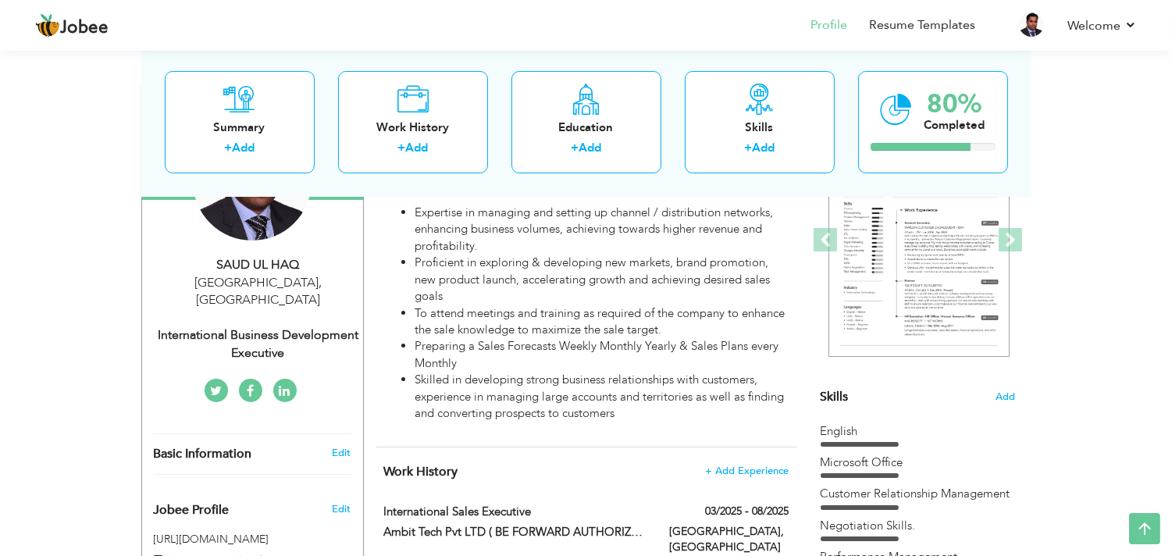
scroll to position [173, 0]
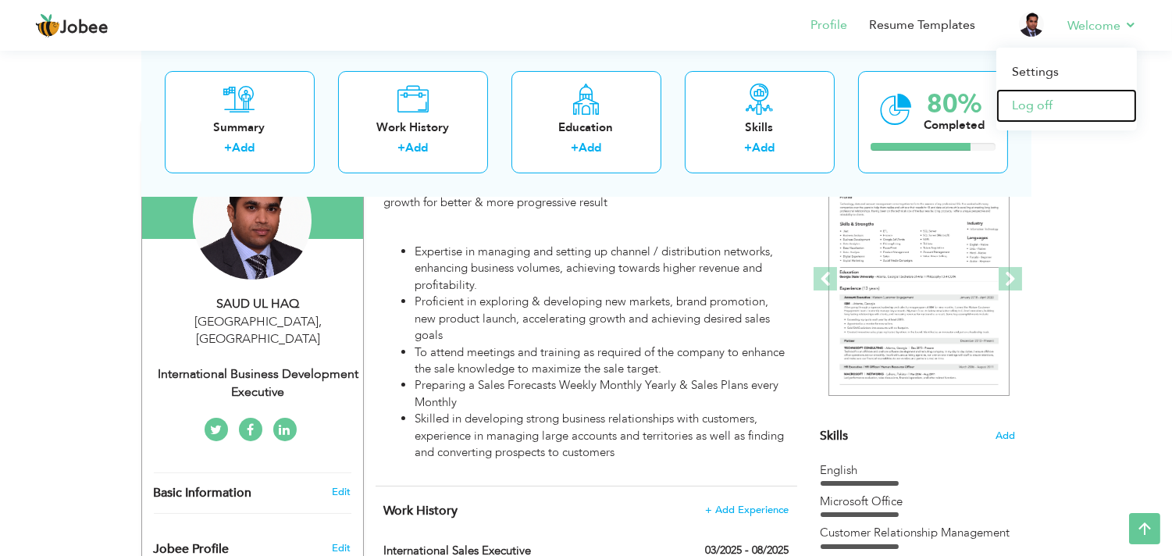
click at [1036, 104] on link "Log off" at bounding box center [1067, 106] width 141 height 34
